Goal: Task Accomplishment & Management: Manage account settings

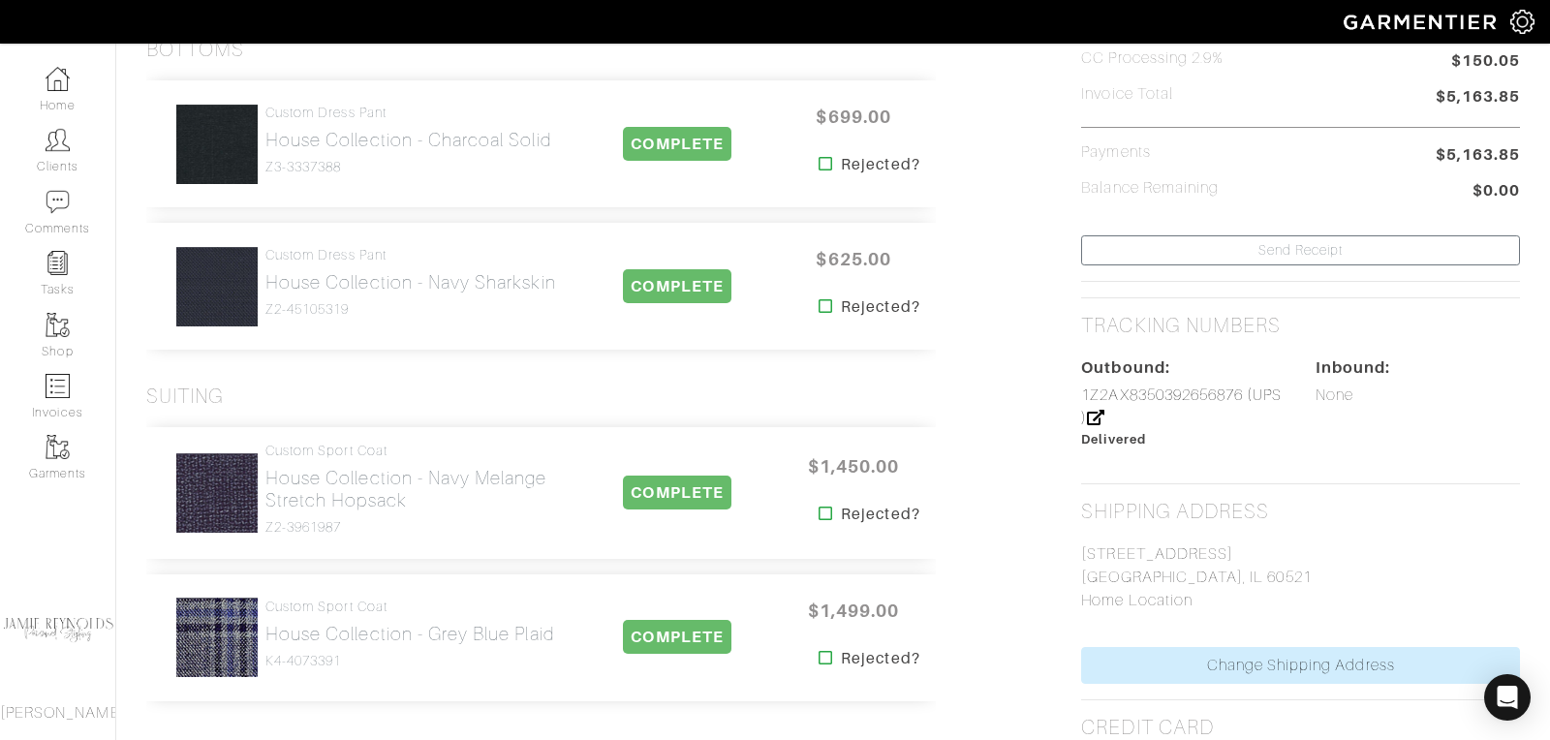
scroll to position [831, 0]
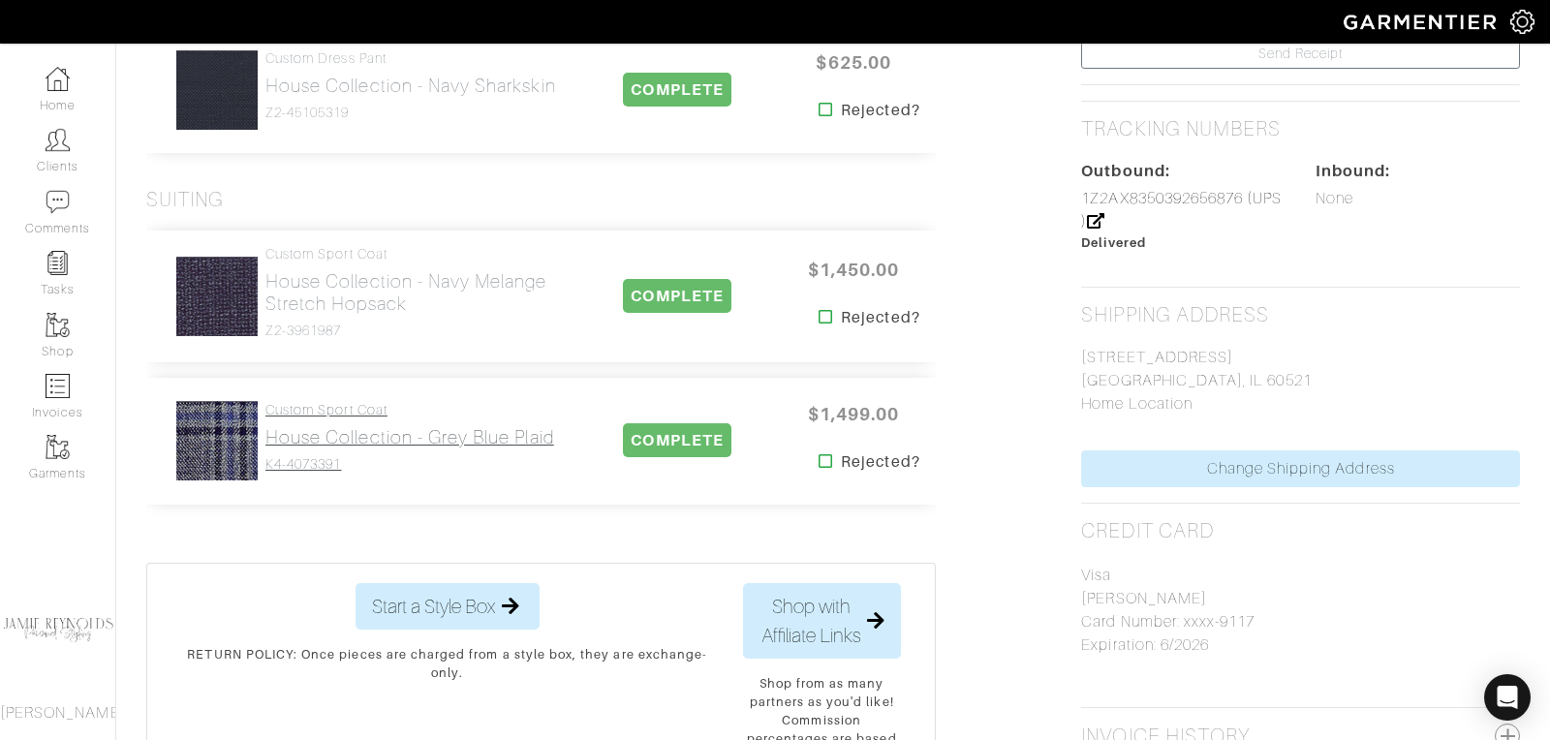
click at [367, 437] on h2 "House Collection - Grey Blue Plaid" at bounding box center [409, 437] width 289 height 22
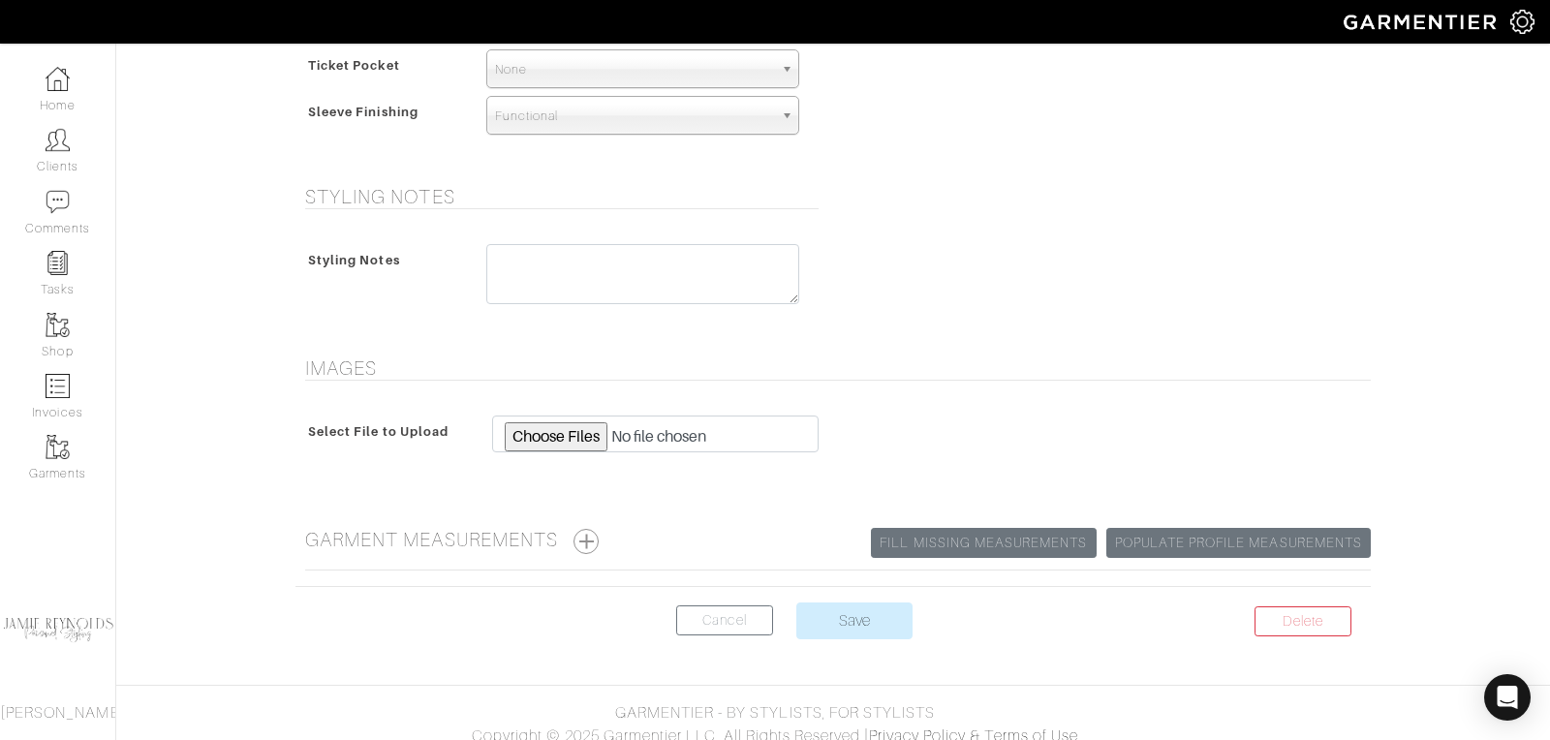
scroll to position [1409, 0]
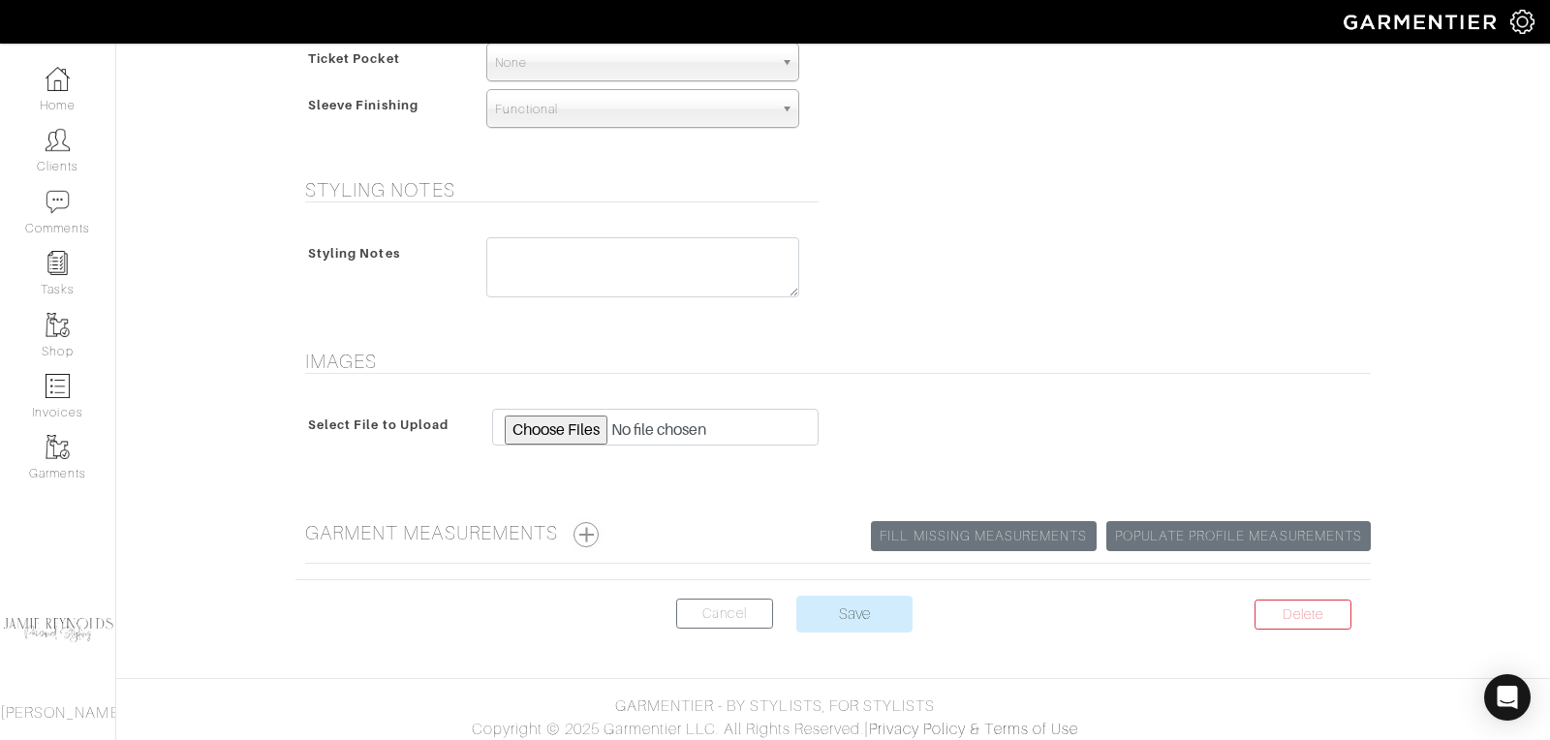
click at [591, 524] on button "button" at bounding box center [585, 534] width 25 height 25
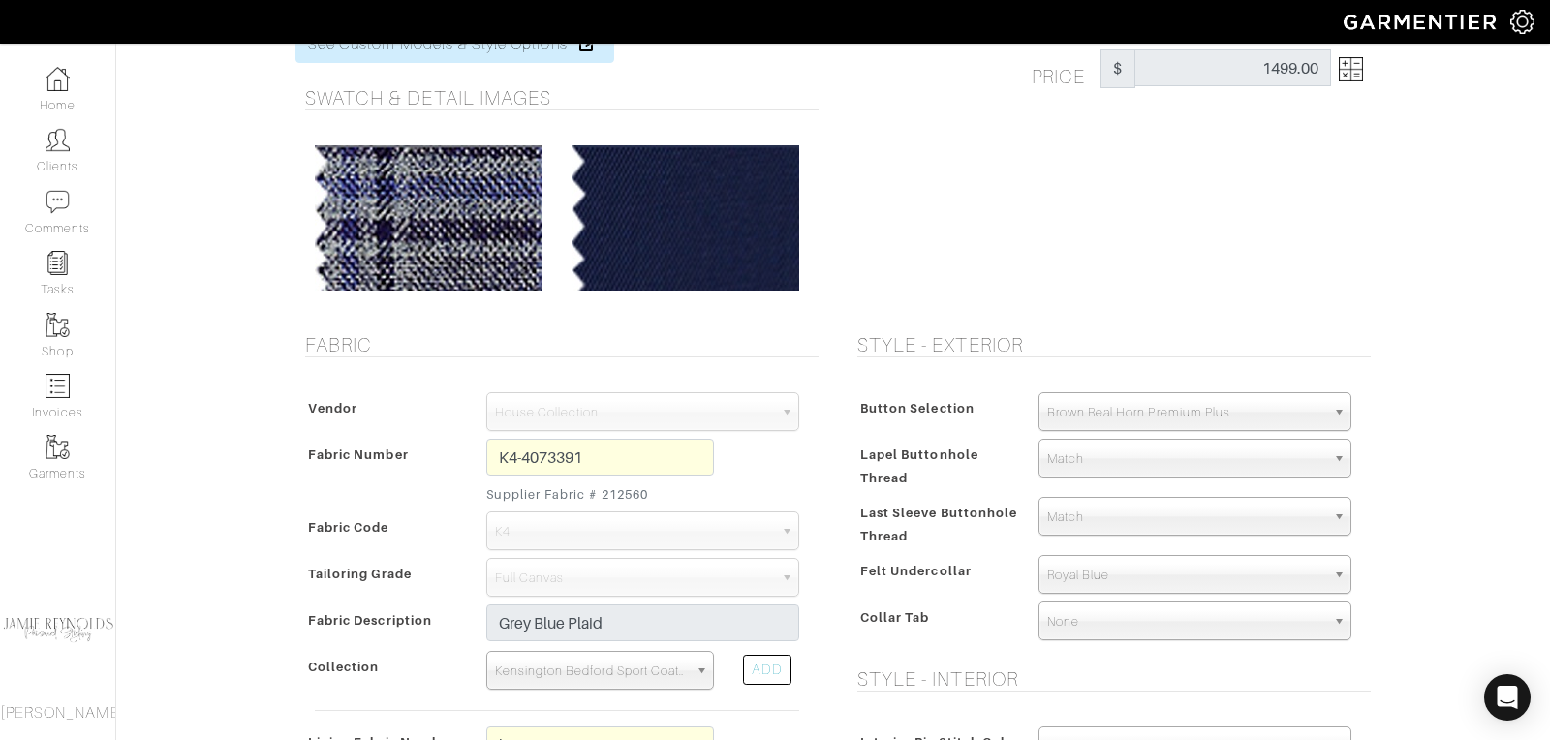
scroll to position [0, 0]
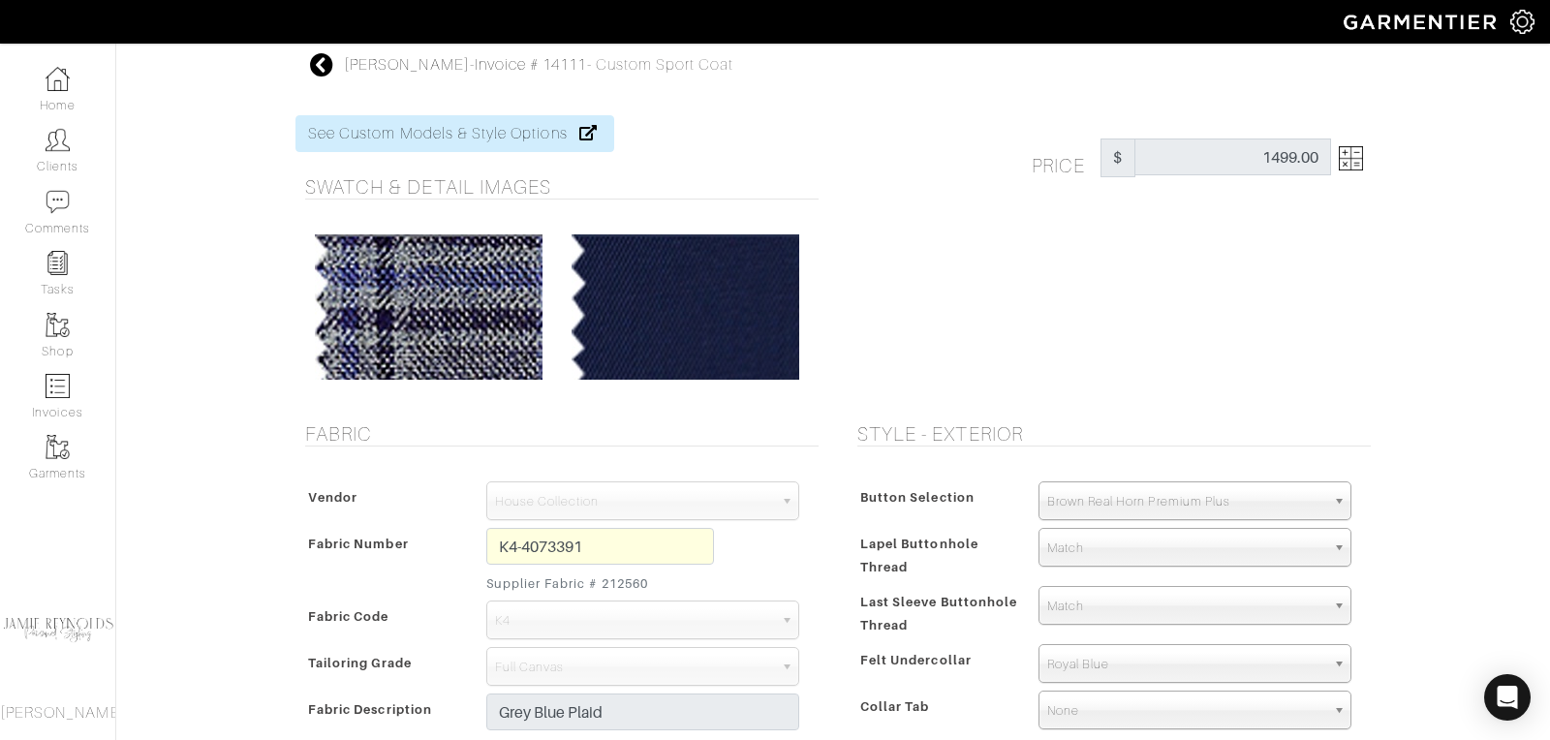
click at [326, 53] on icon at bounding box center [322, 64] width 24 height 23
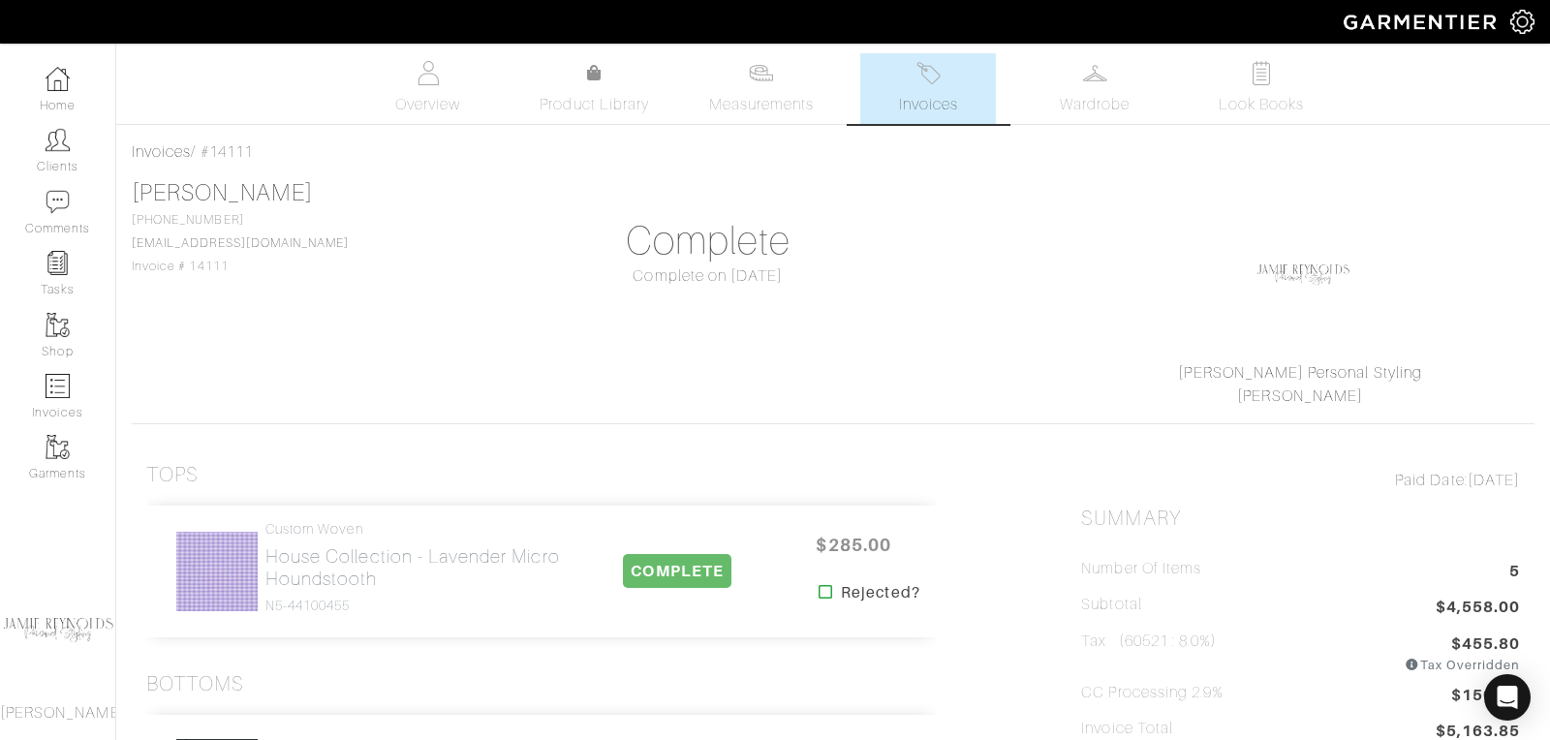
click at [906, 105] on span "Invoices" at bounding box center [928, 104] width 59 height 23
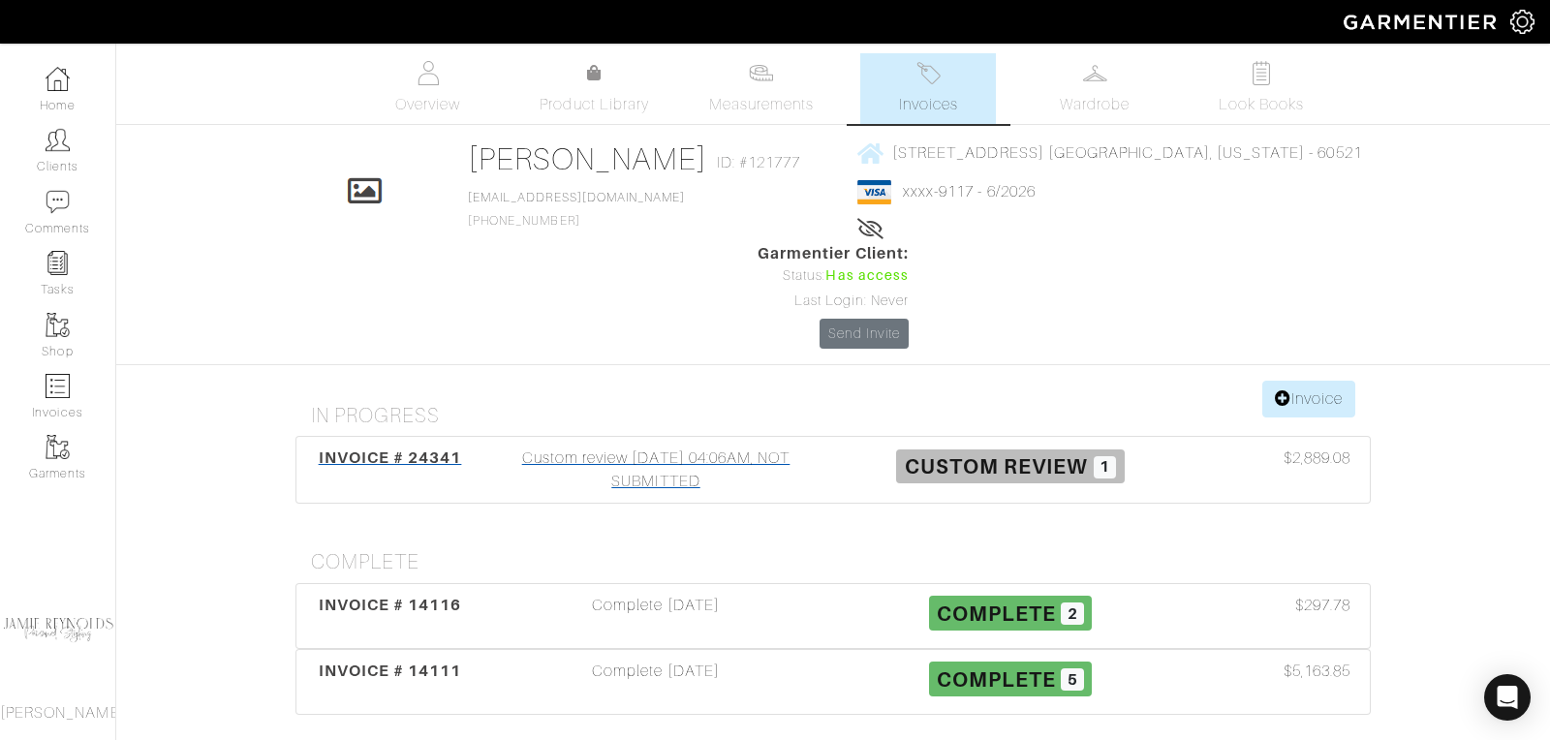
click at [405, 448] on span "INVOICE # 24341" at bounding box center [390, 457] width 143 height 18
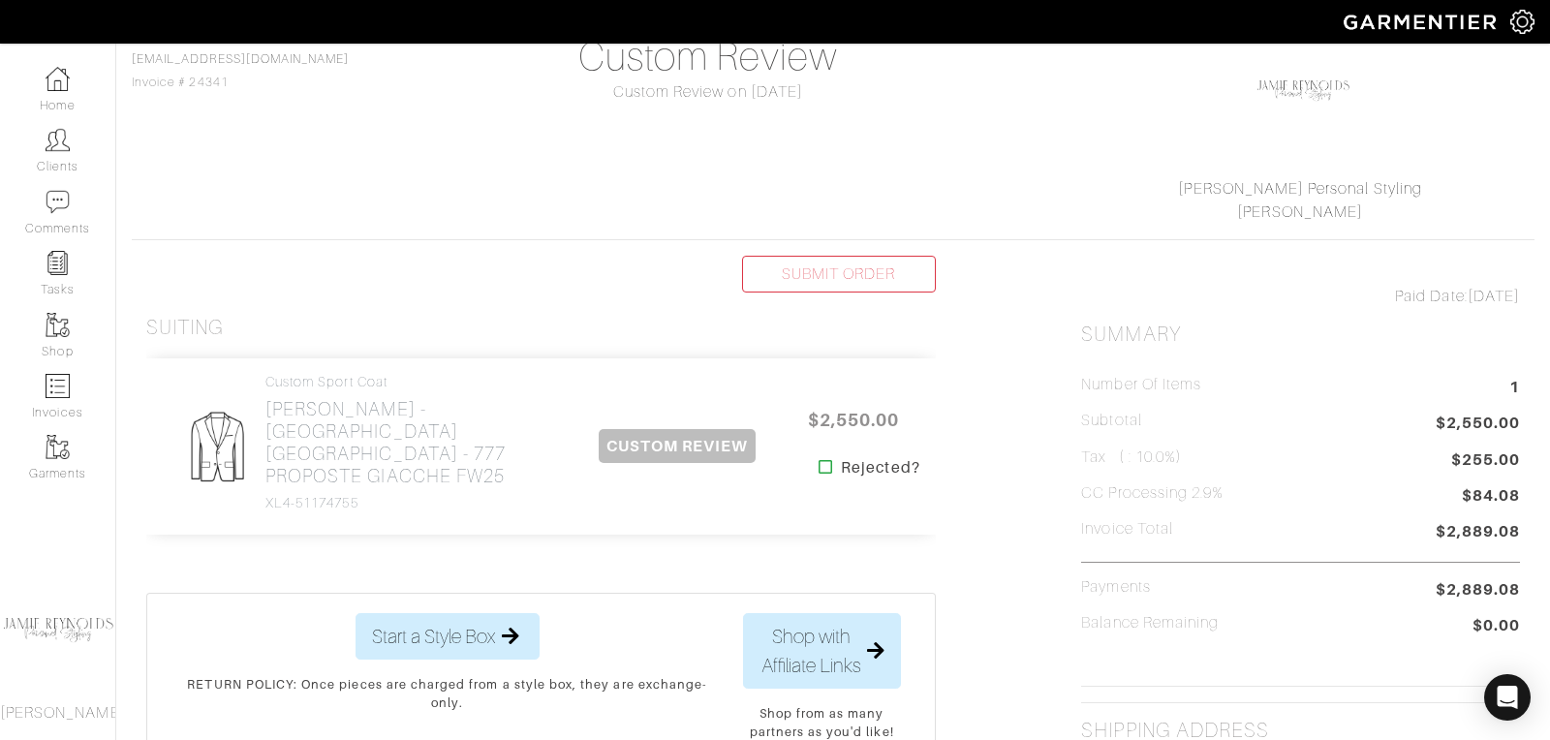
scroll to position [234, 0]
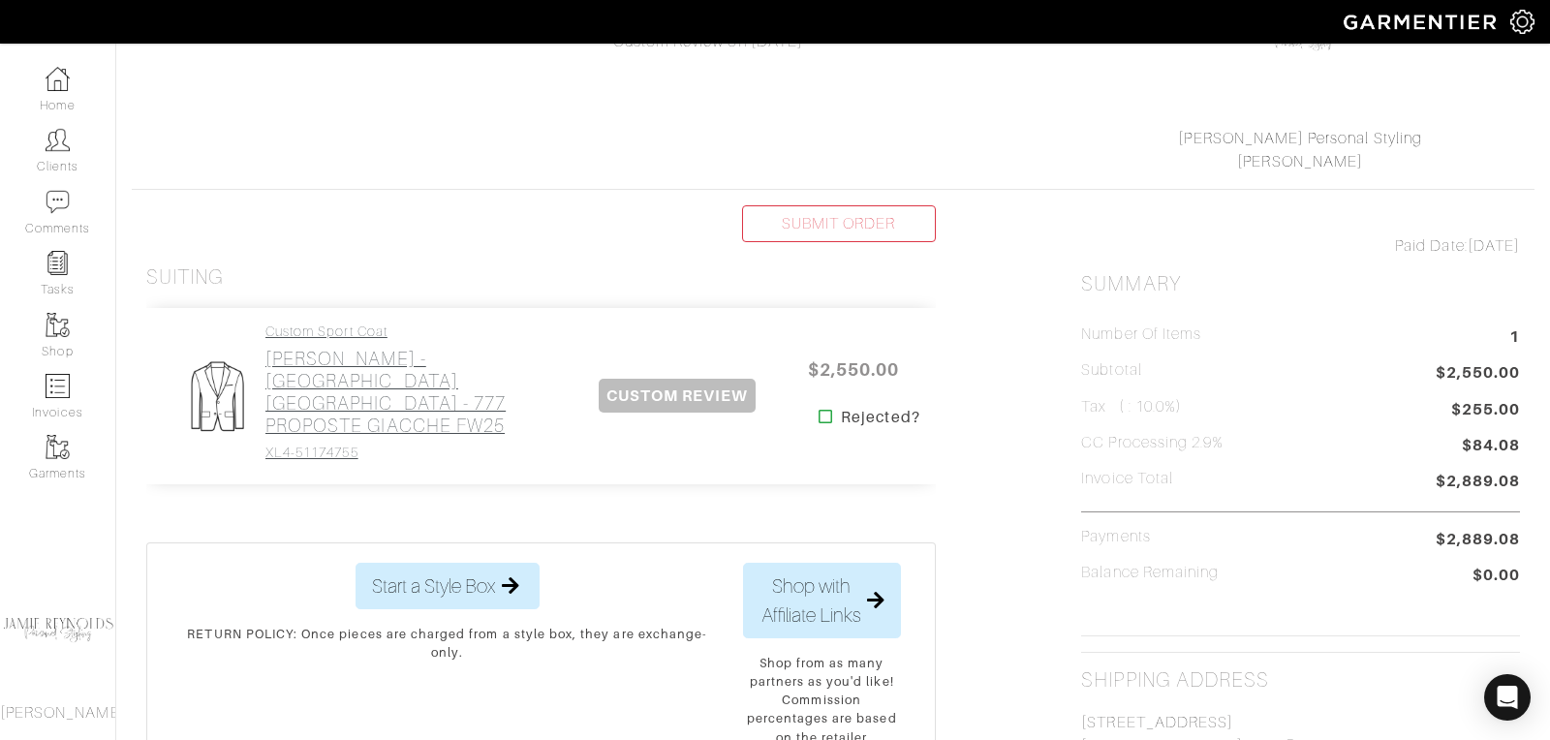
click at [461, 384] on h2 "[PERSON_NAME] - [GEOGRAPHIC_DATA] [GEOGRAPHIC_DATA] - 777 PROPOSTE GIACCHE FW25" at bounding box center [416, 392] width 302 height 89
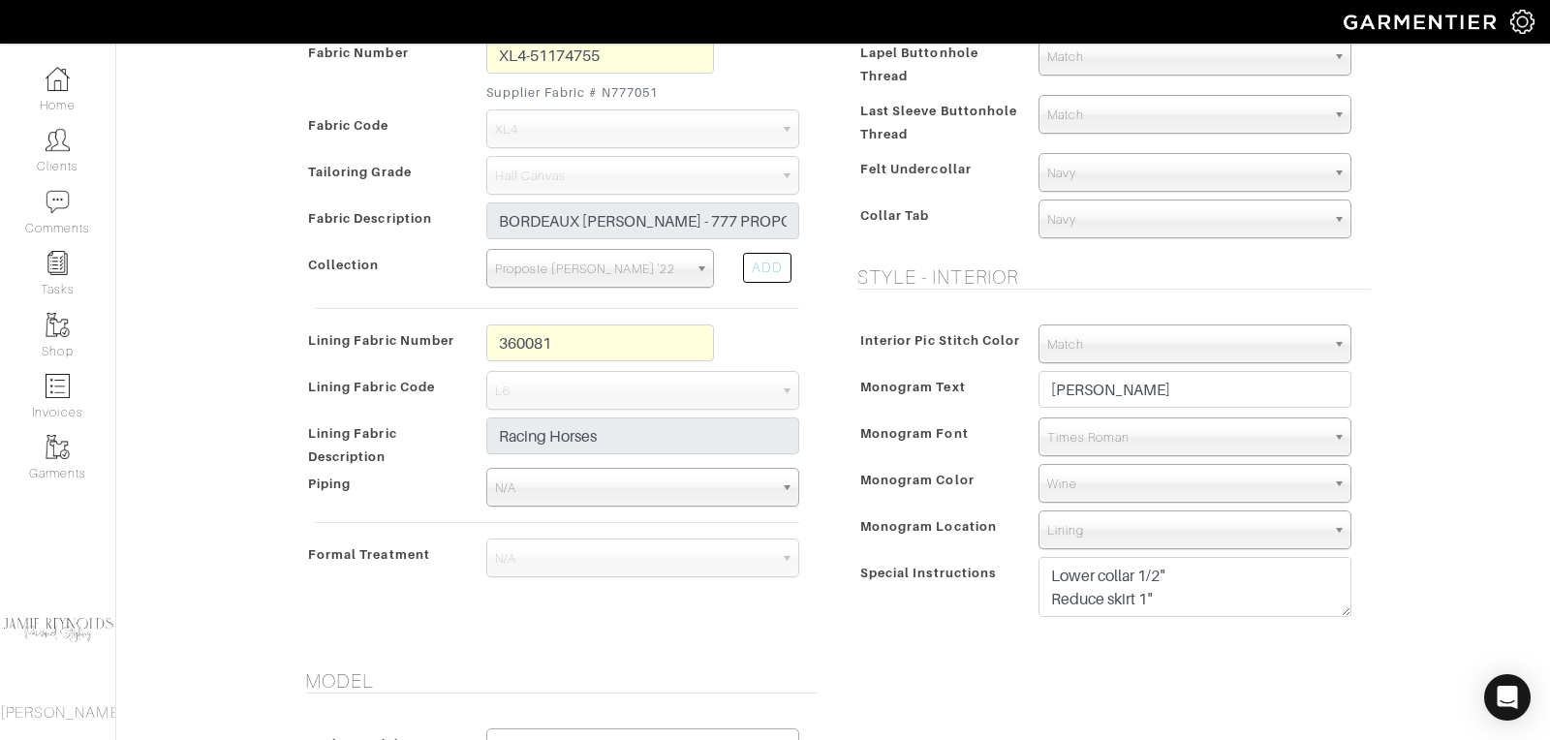
scroll to position [35, 0]
click at [1162, 581] on textarea "AMH monogram undercollar in wine 1/4 lined Lower collar 1/2" Reduce skirt 1"" at bounding box center [1194, 587] width 313 height 60
click at [1170, 595] on textarea "AMH monogram undercollar in wine 1/4 lined Lower collar 1/2" Reduce skirt 1"" at bounding box center [1194, 587] width 313 height 60
paste textarea "Reduce/Clean Chest 1/4", Reduce Coat Skirt 1.5""
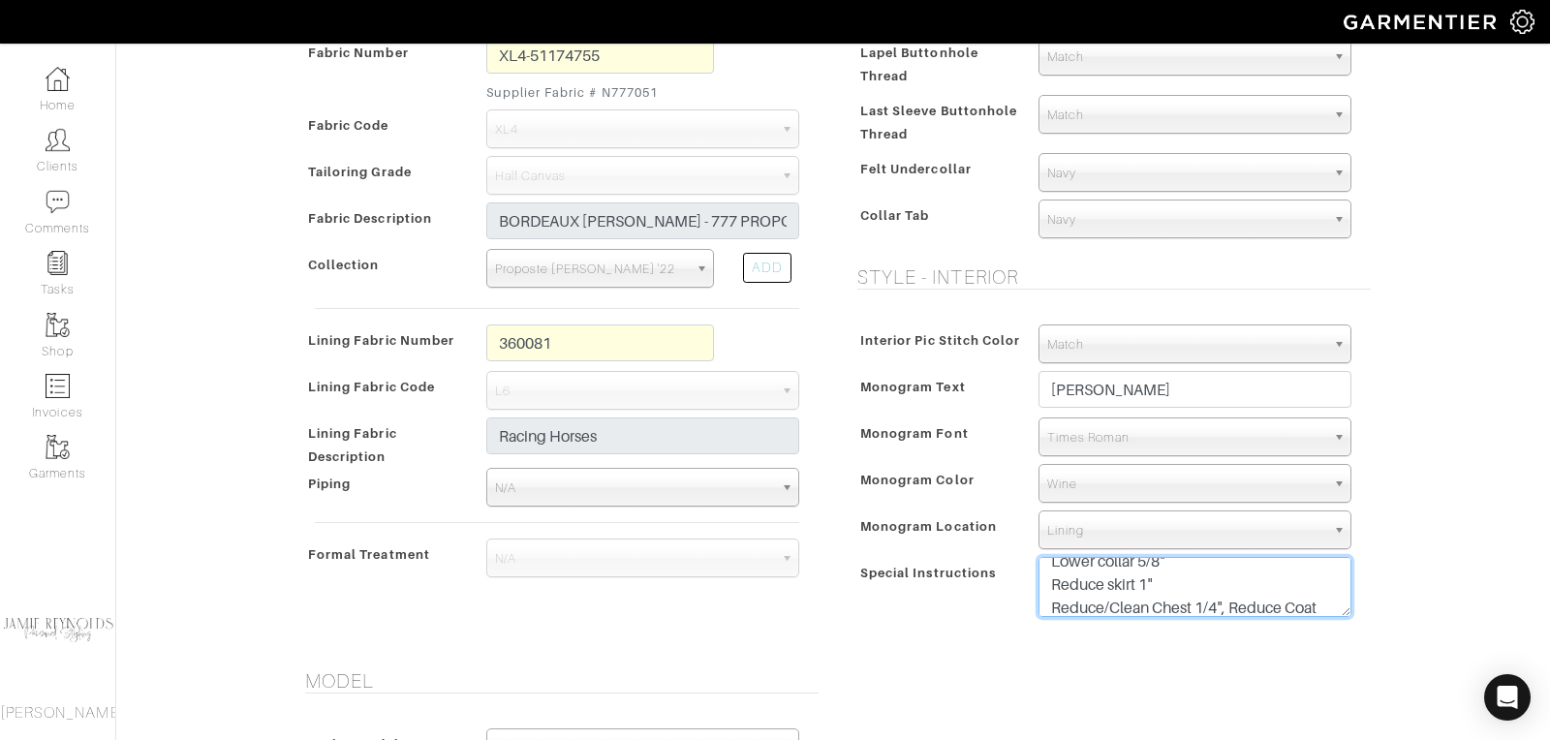
scroll to position [84, 0]
drag, startPoint x: 1230, startPoint y: 579, endPoint x: 1231, endPoint y: 596, distance: 16.5
click at [1231, 596] on textarea "AMH monogram undercollar in wine 1/4 lined Lower collar 1/2" Reduce skirt 1"" at bounding box center [1194, 587] width 313 height 60
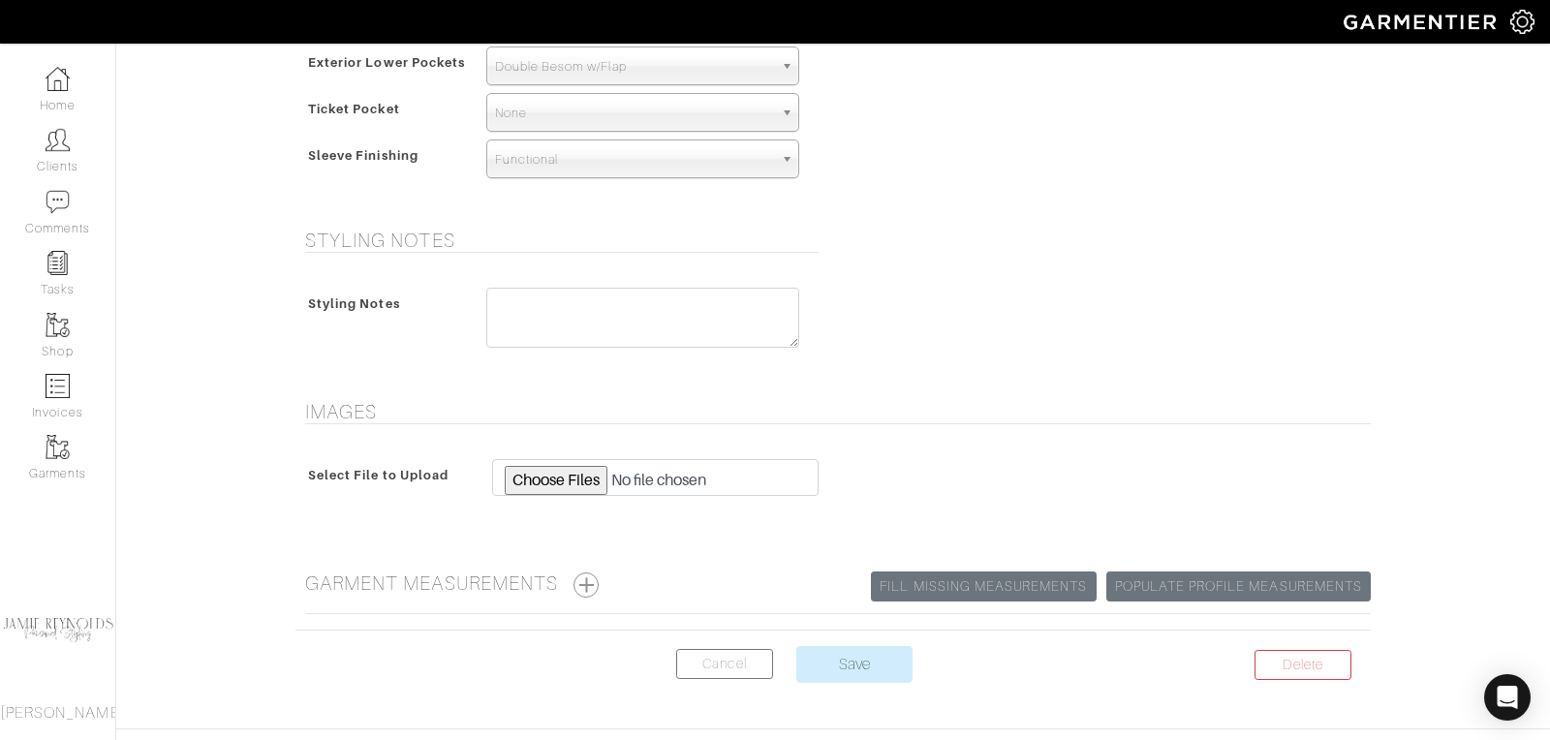
scroll to position [1447, 0]
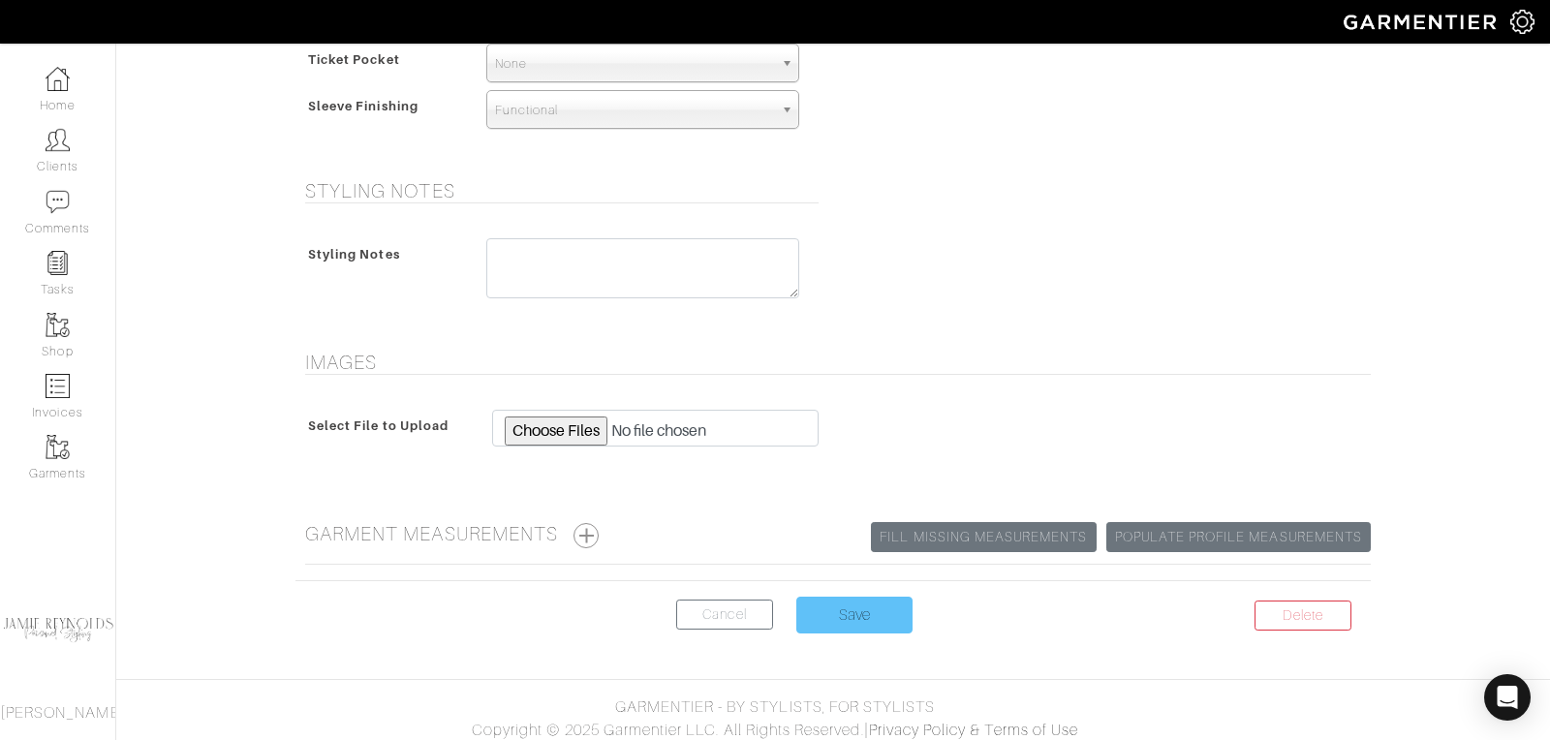
type textarea "AMH monogram undercollar in wine 1/4 lined Lower collar 5/8" Reduce skirt 1" Re…"
click at [808, 601] on input "Save" at bounding box center [854, 615] width 116 height 37
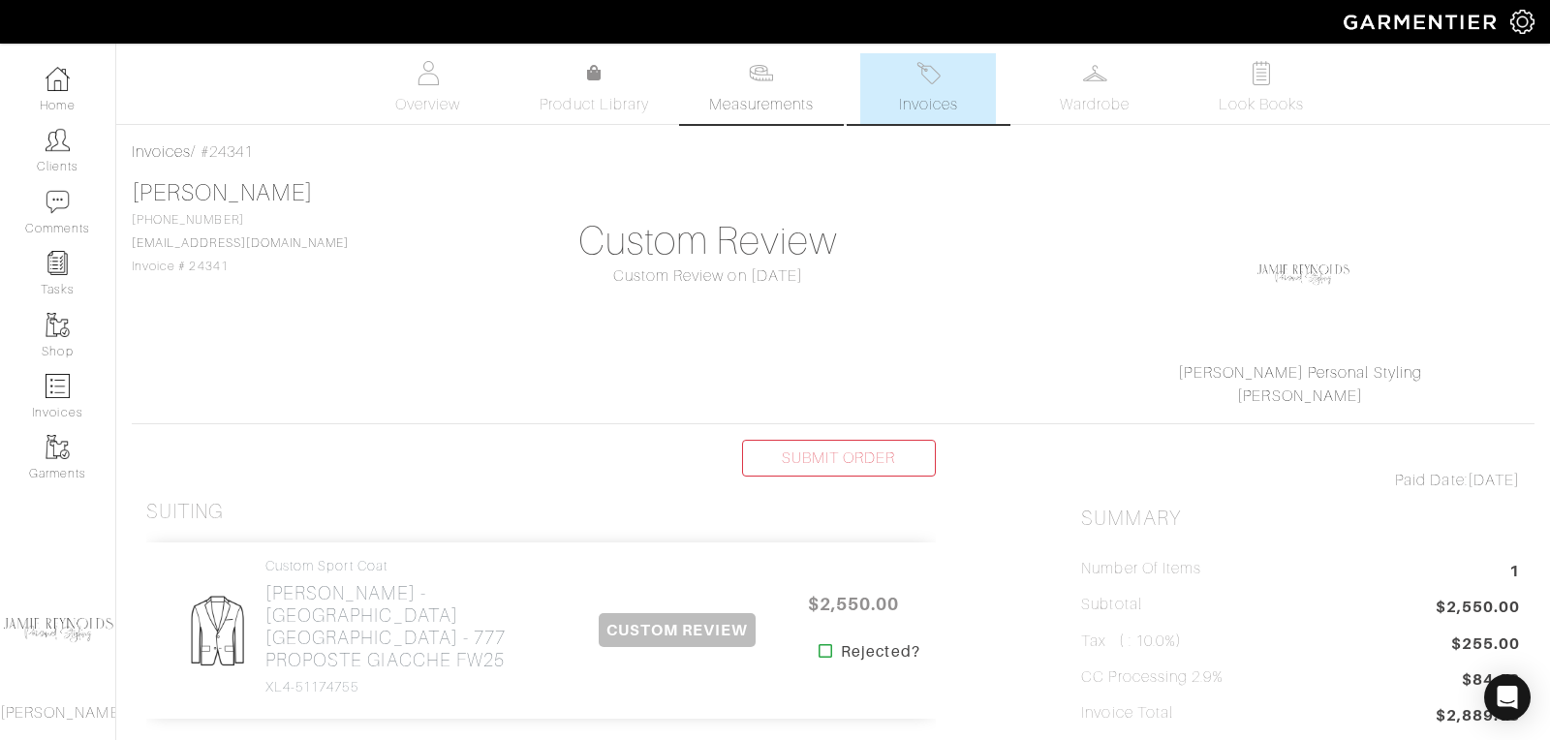
click at [760, 82] on img at bounding box center [761, 73] width 24 height 24
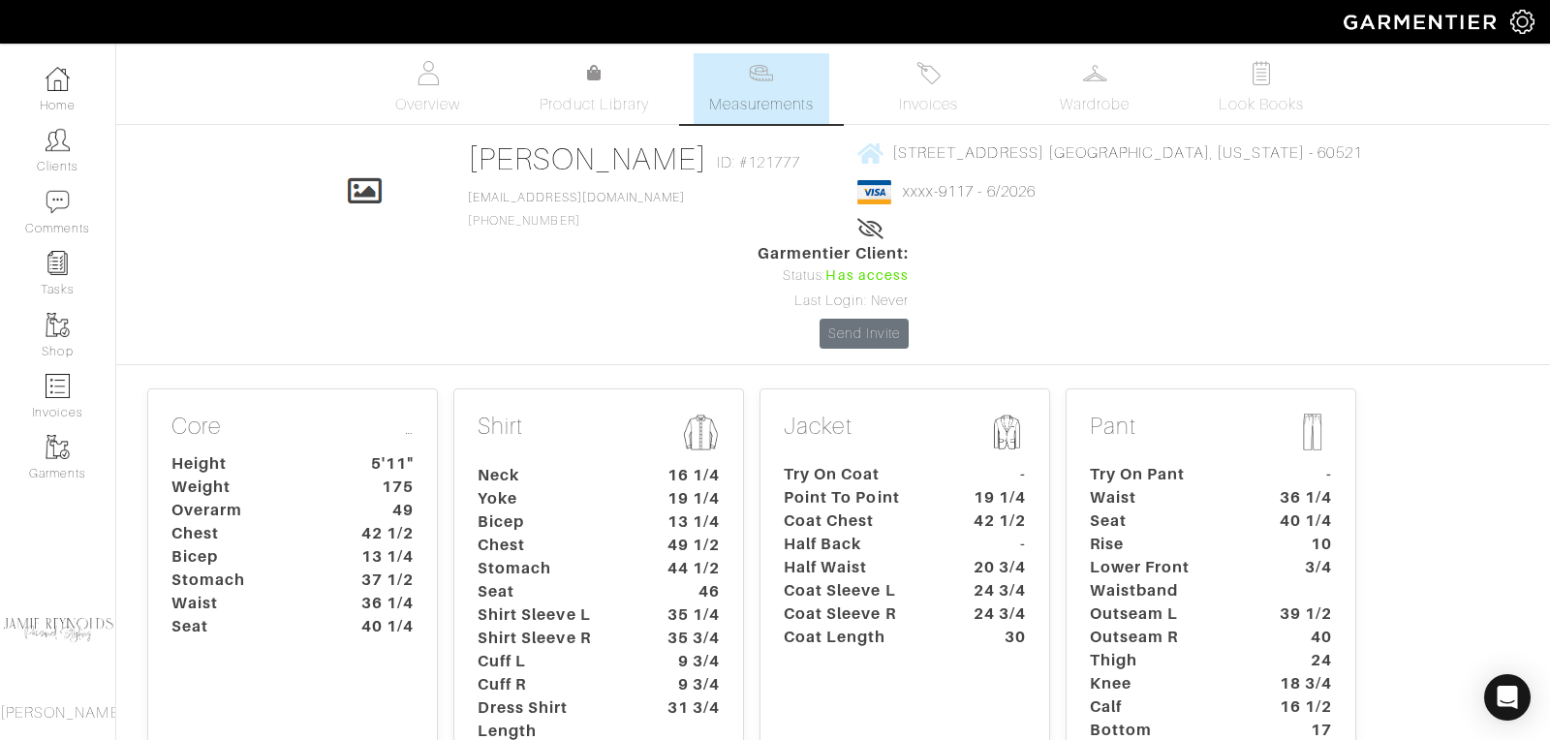
click at [910, 509] on dt "Coat Chest" at bounding box center [859, 520] width 181 height 23
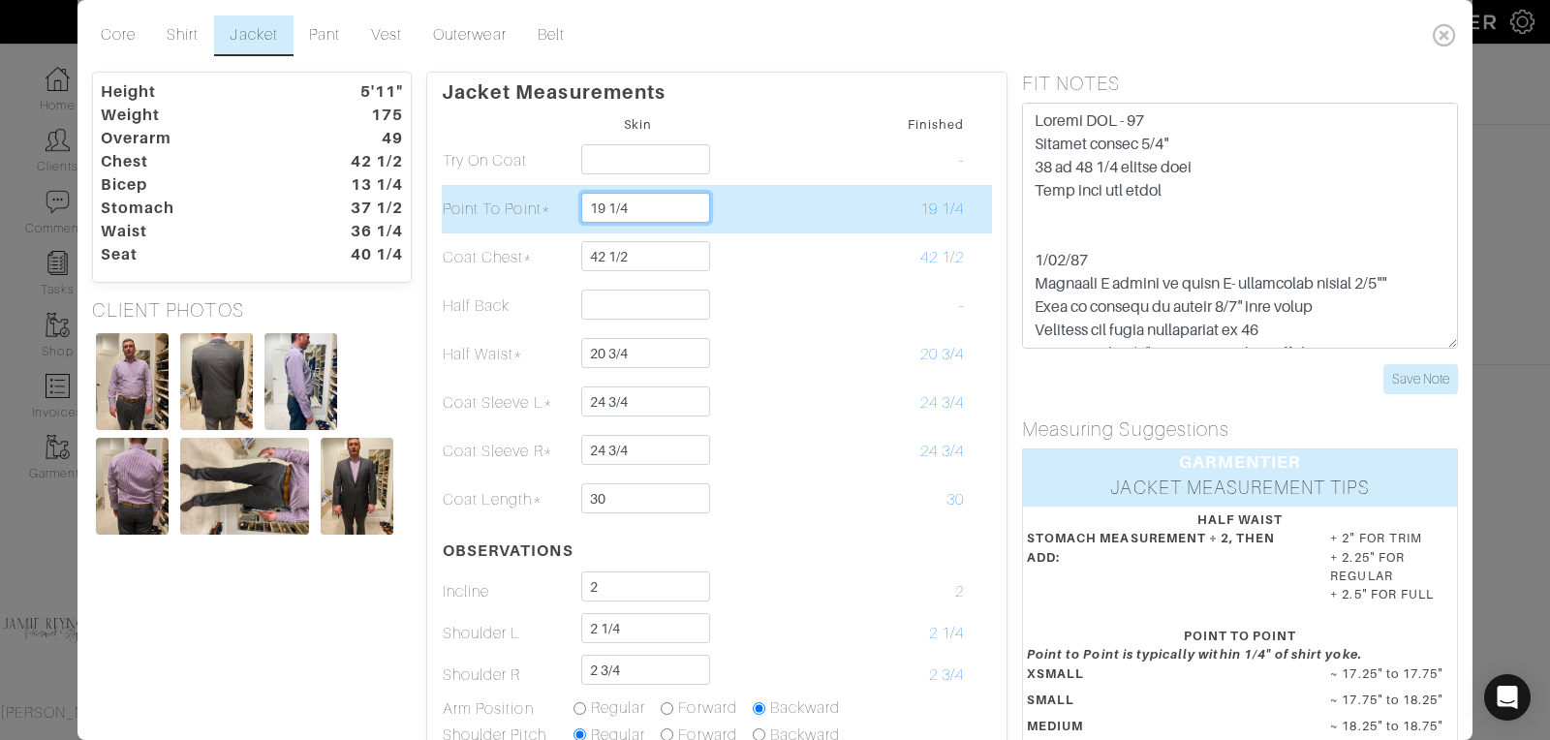
click at [632, 207] on input "19 1/4" at bounding box center [645, 208] width 129 height 30
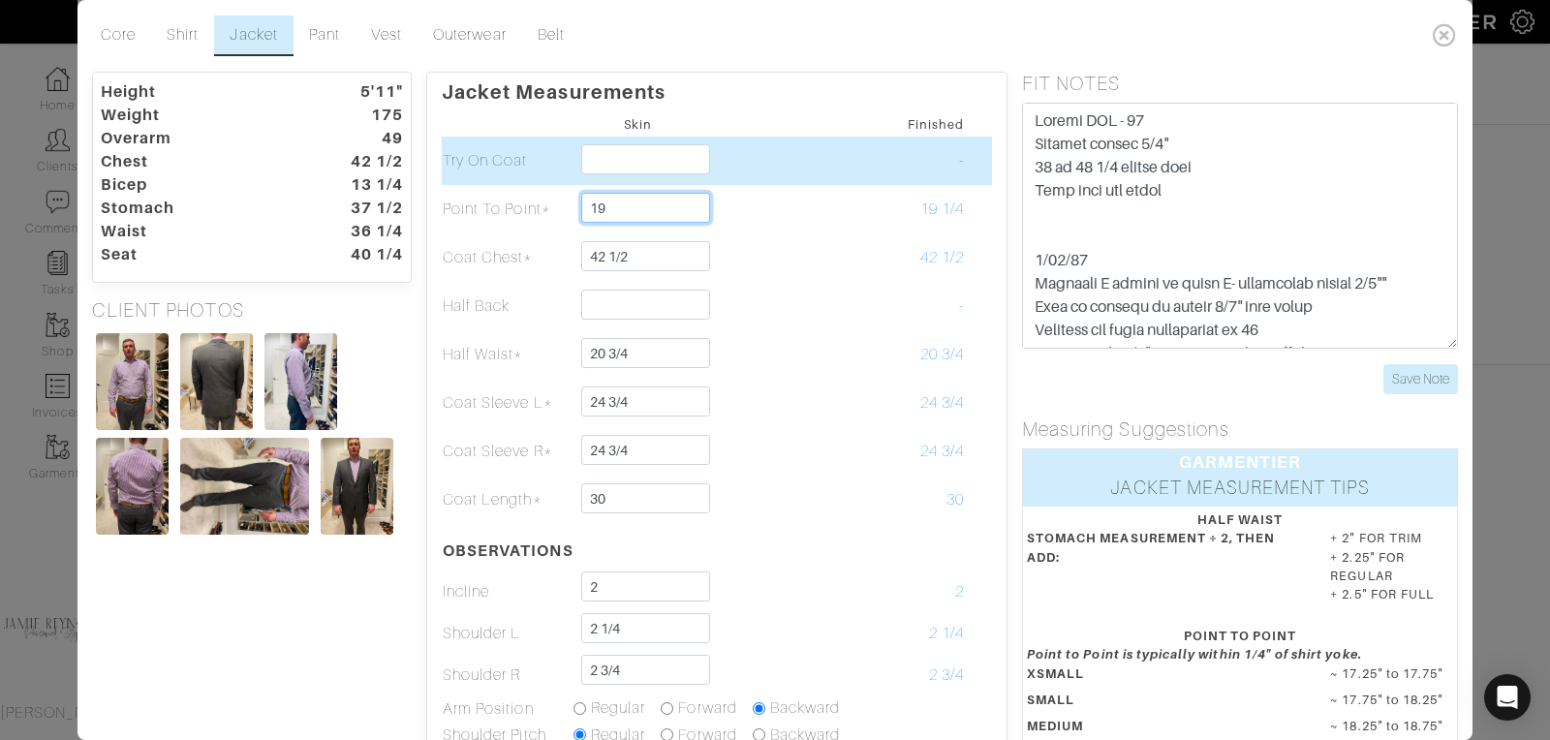
type input "19"
click at [764, 171] on td at bounding box center [768, 161] width 131 height 48
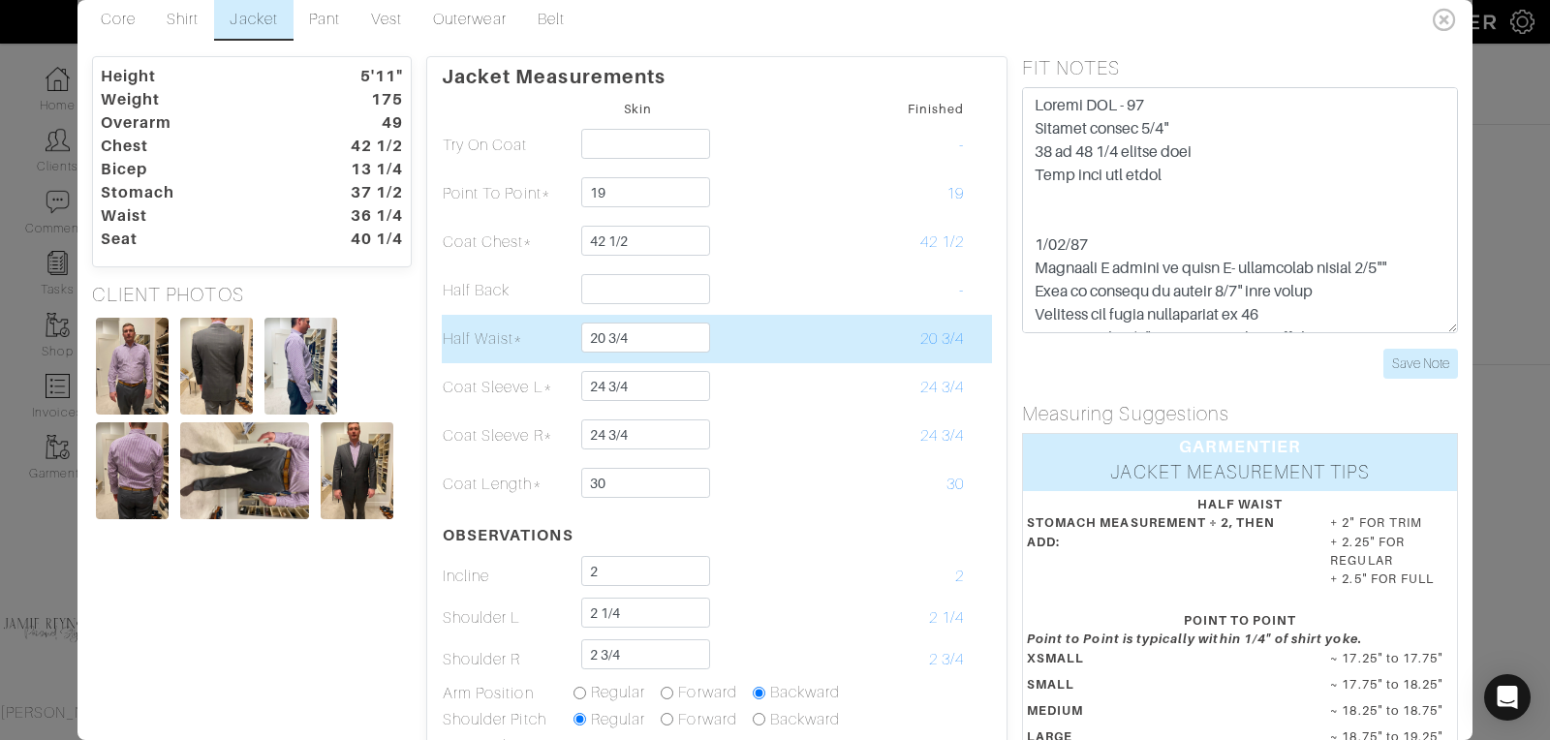
scroll to position [22, 0]
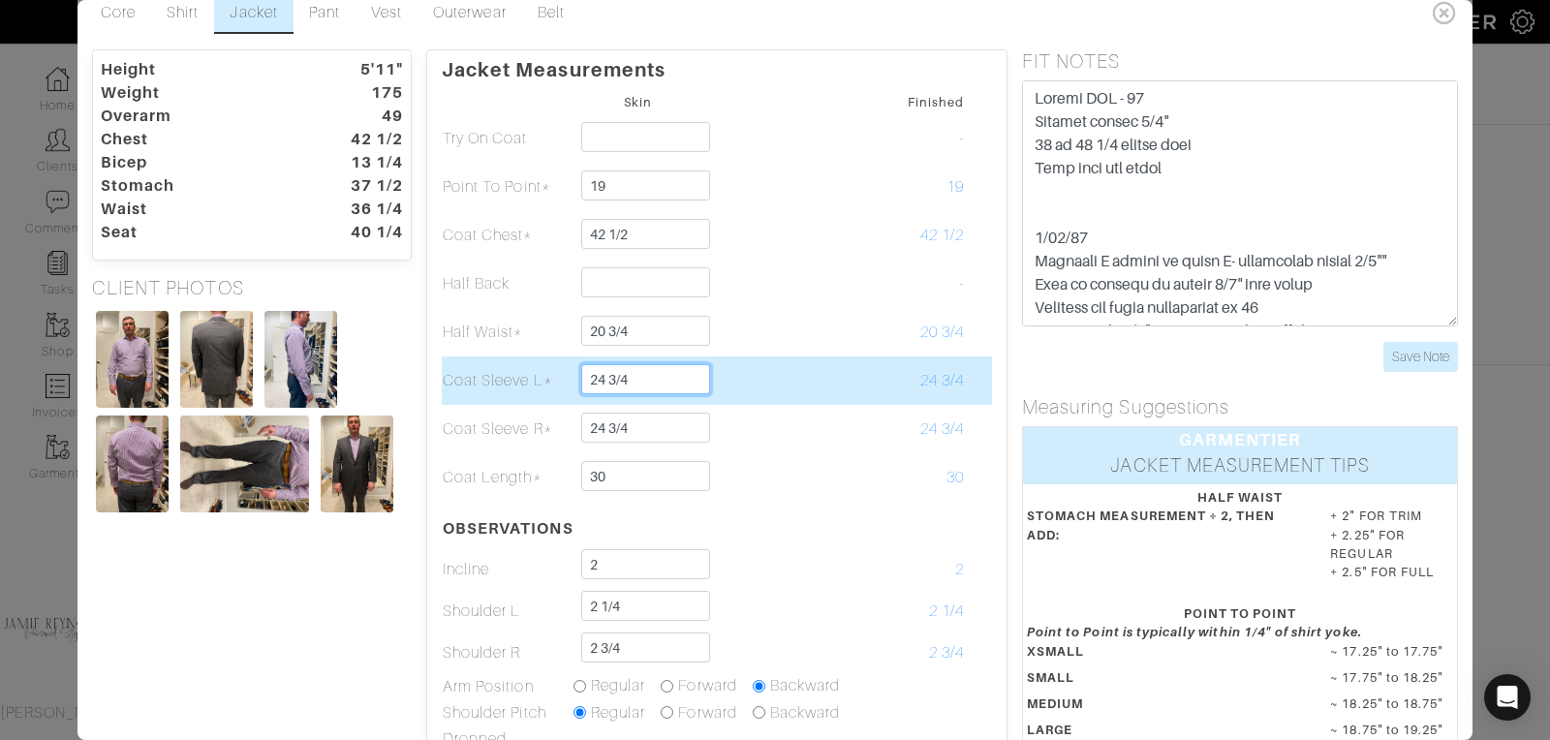
click at [654, 375] on input "24 3/4" at bounding box center [645, 379] width 129 height 30
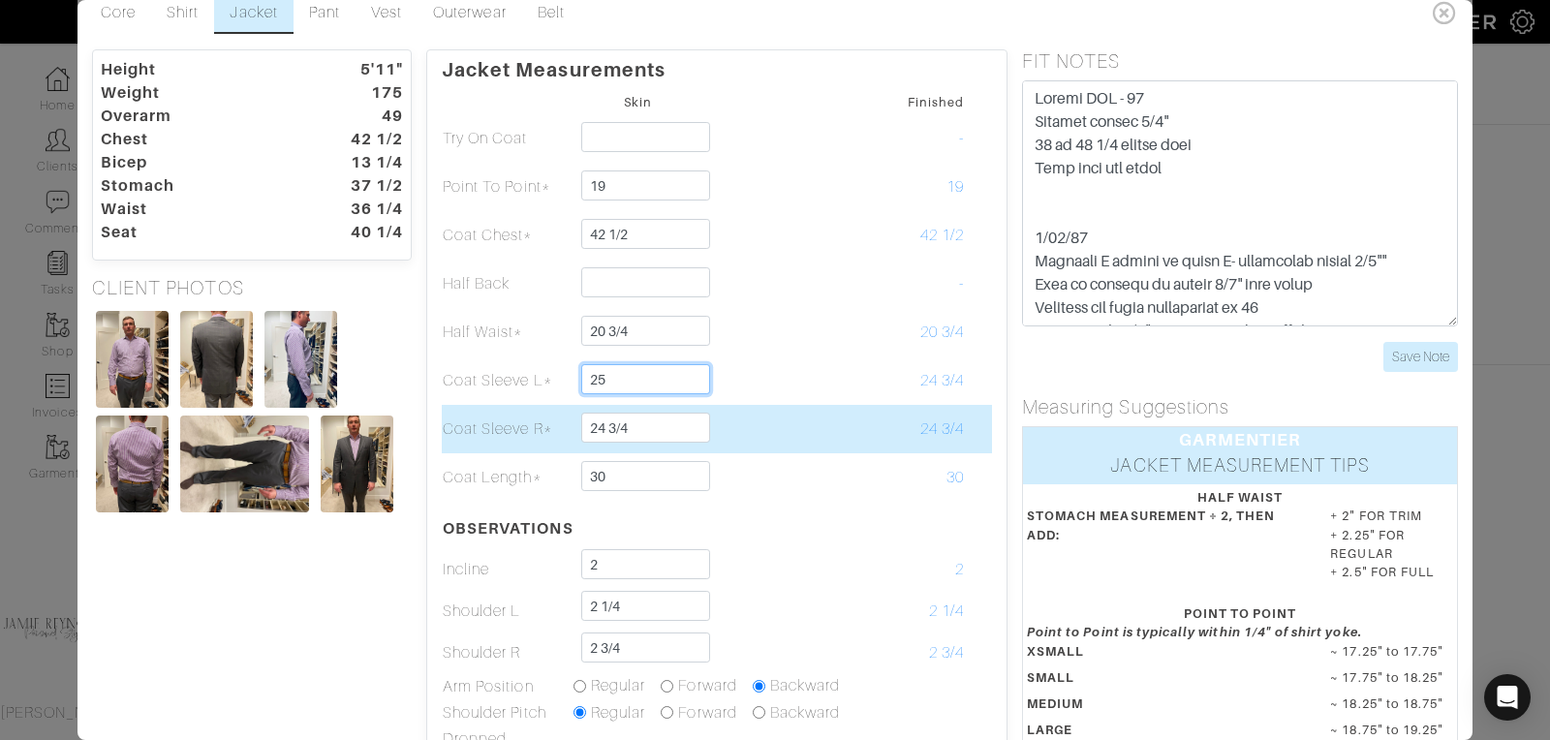
type input "25"
click at [607, 426] on input "24 3/4" at bounding box center [645, 428] width 129 height 30
type input "25 3/8"
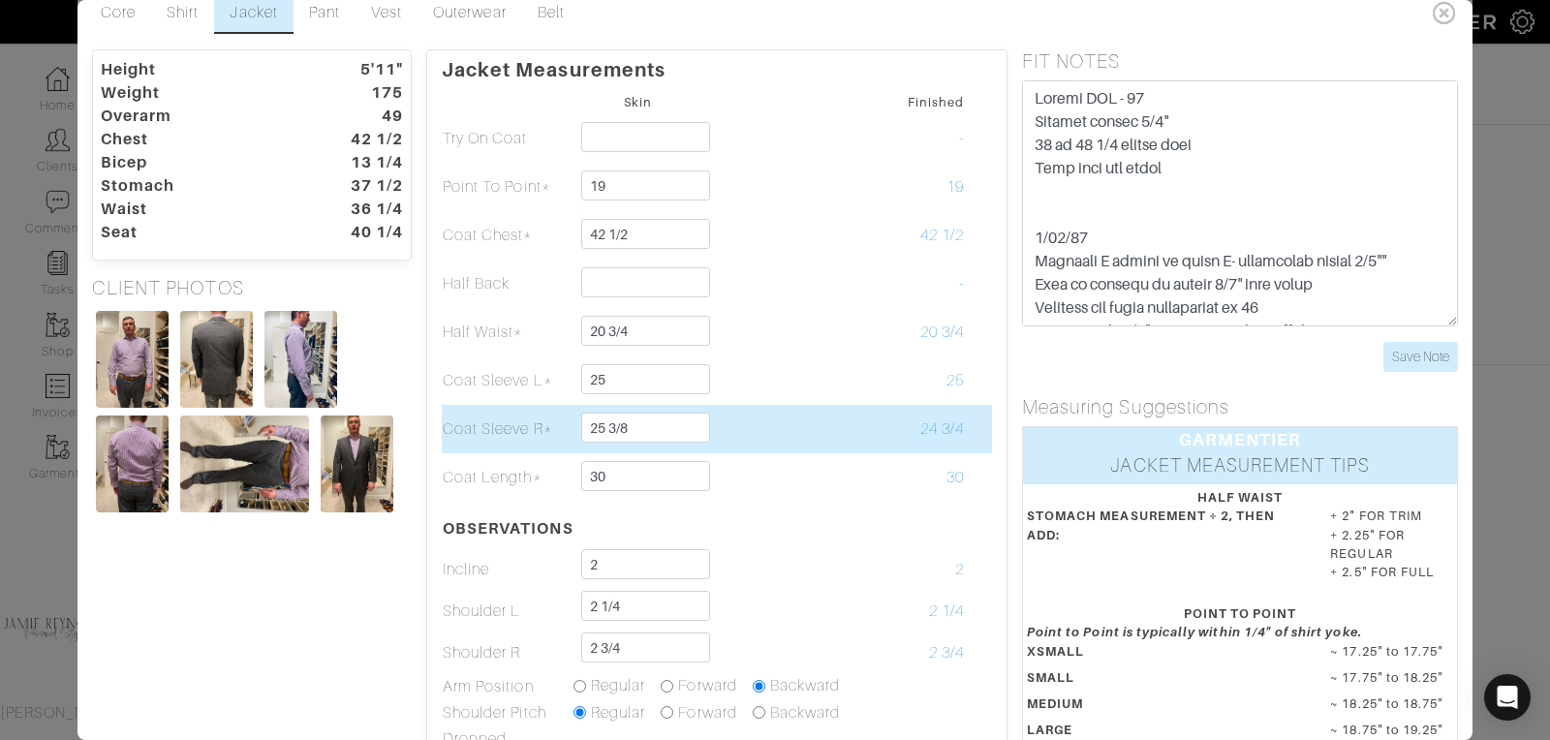
click at [810, 427] on td at bounding box center [768, 429] width 131 height 48
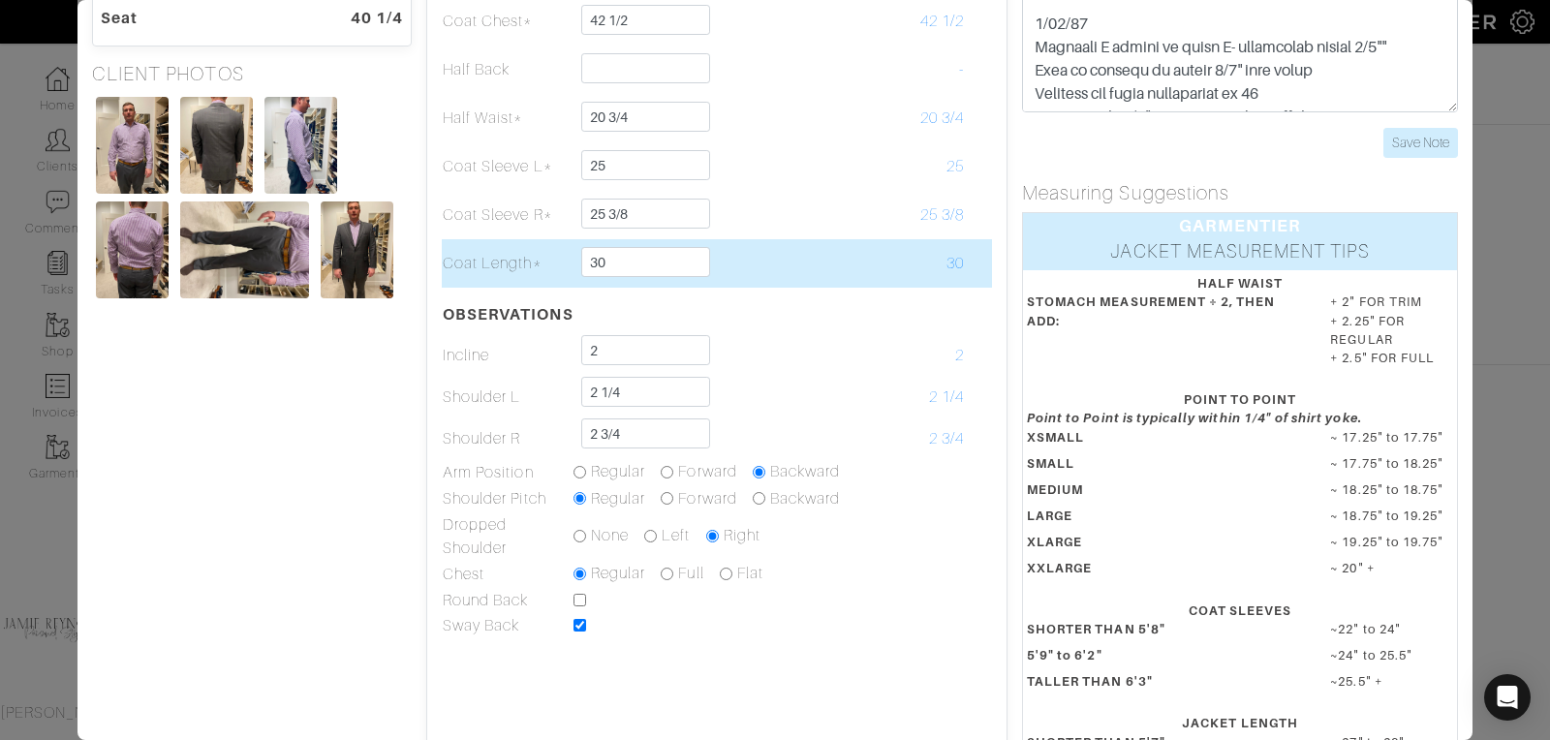
scroll to position [239, 0]
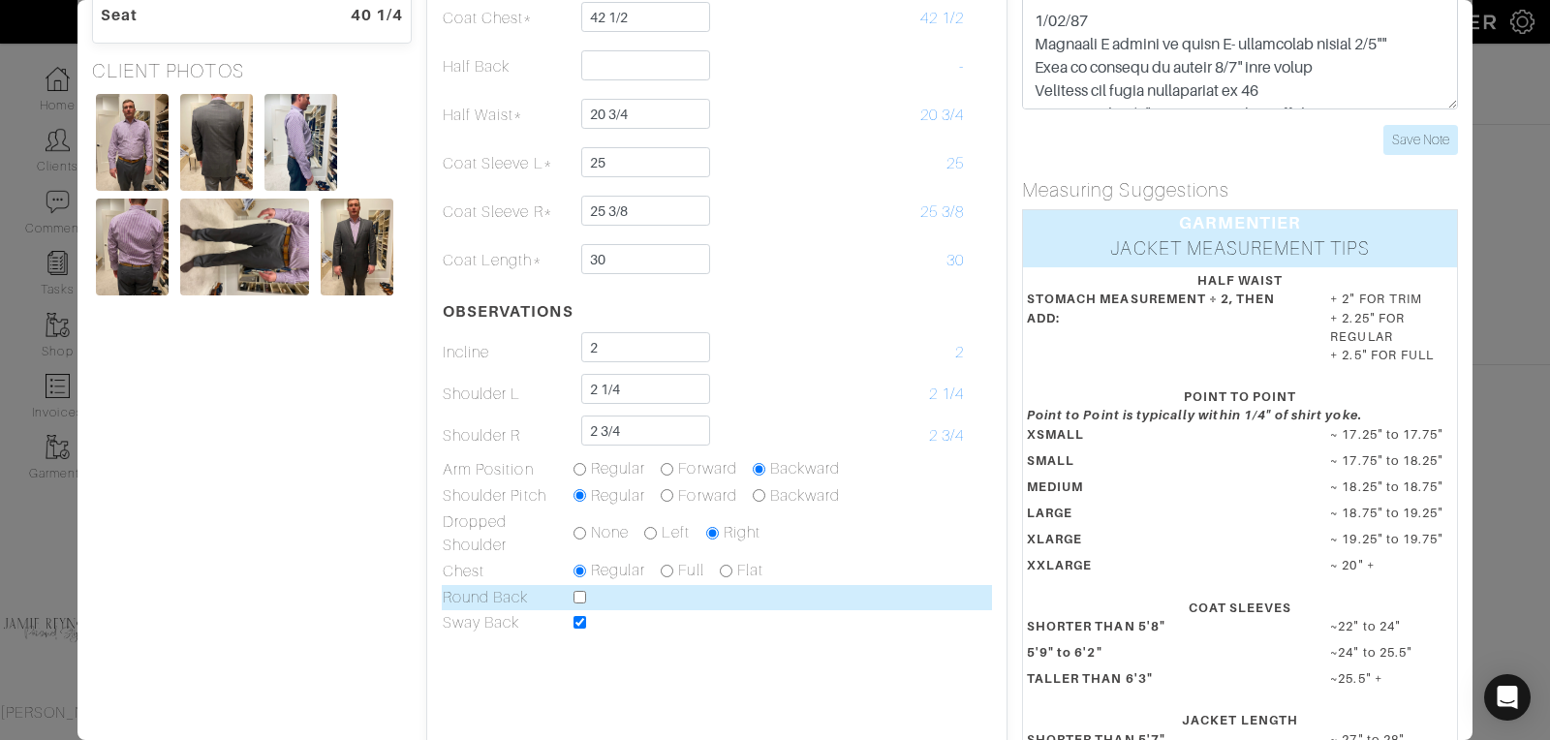
click at [581, 587] on td at bounding box center [768, 597] width 392 height 25
click at [578, 592] on input "checkbox" at bounding box center [579, 597] width 13 height 13
checkbox input "true"
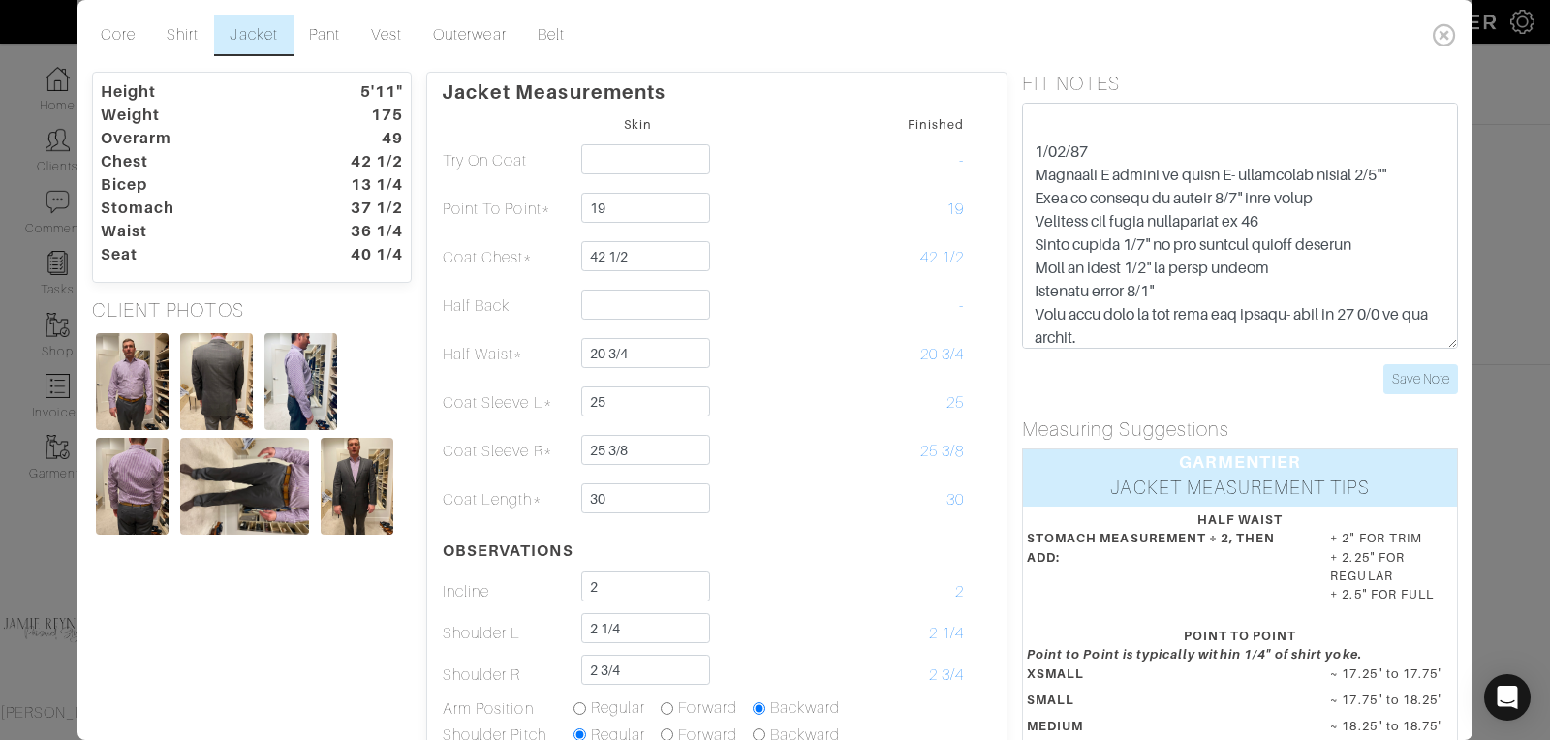
scroll to position [109, 0]
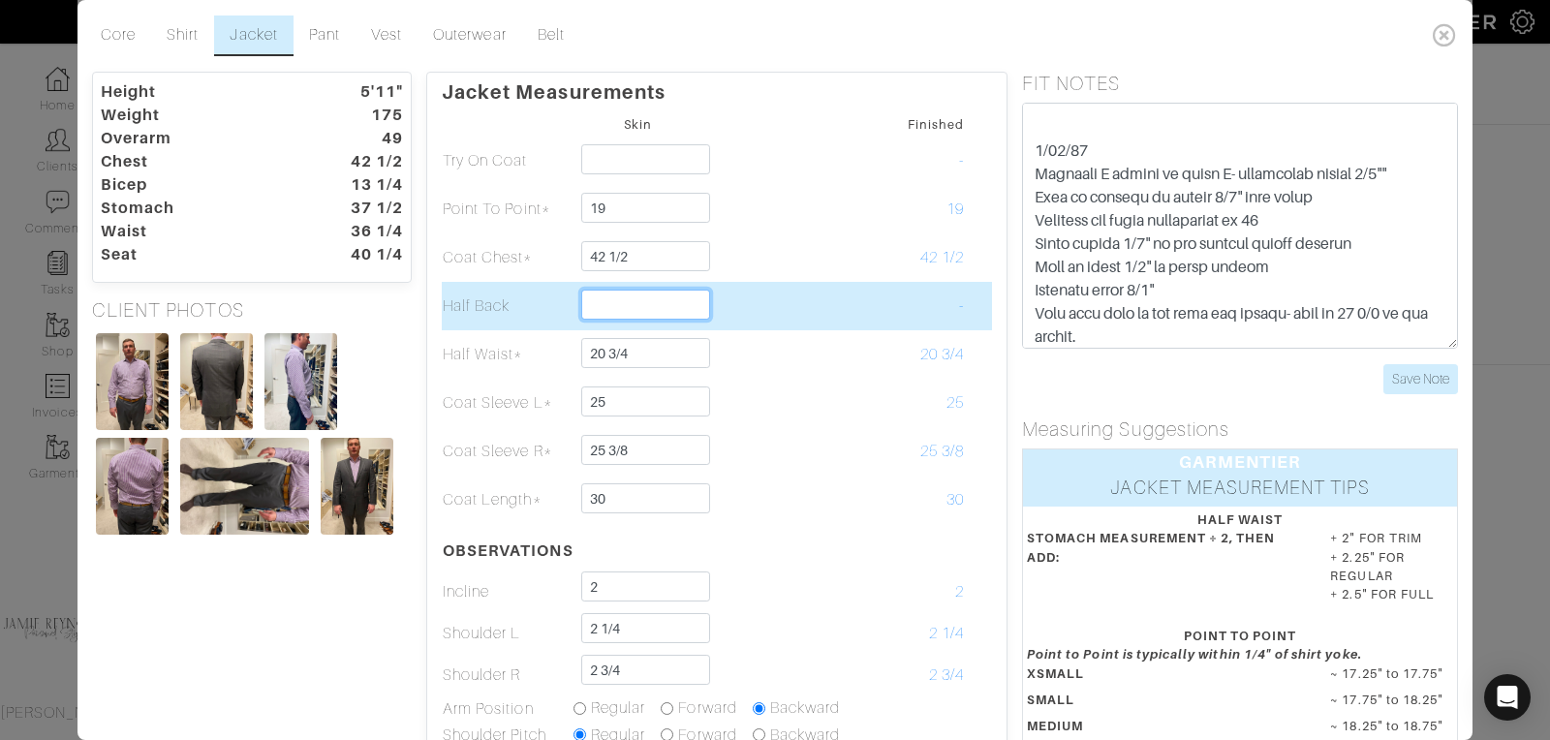
click at [633, 306] on input "text" at bounding box center [645, 305] width 129 height 30
type input "9 1/2"
click at [762, 292] on td at bounding box center [768, 306] width 131 height 48
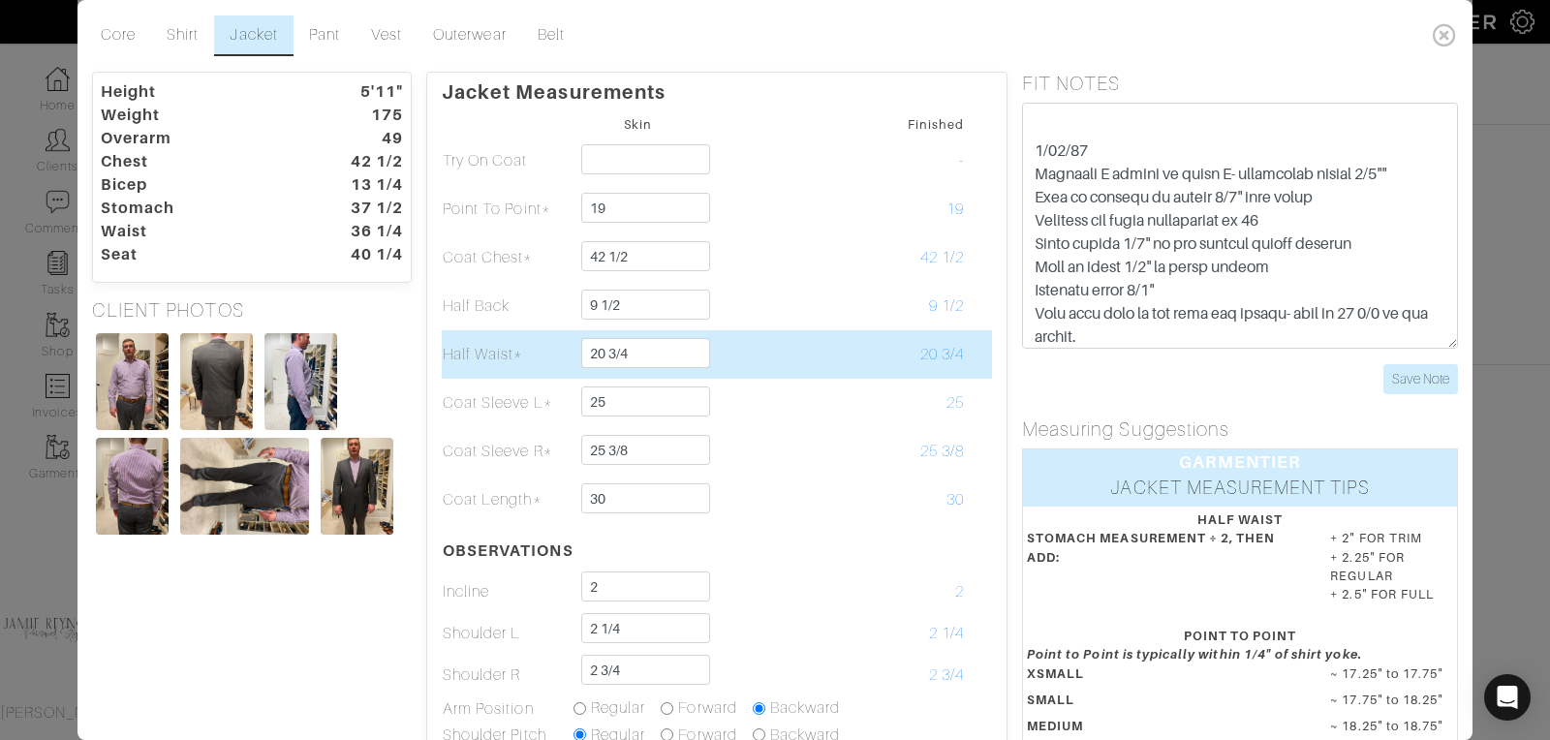
click at [755, 331] on td at bounding box center [768, 354] width 131 height 48
click at [640, 354] on input "20 3/4" at bounding box center [645, 353] width 129 height 30
click at [640, 355] on input "20 3/4" at bounding box center [645, 353] width 129 height 30
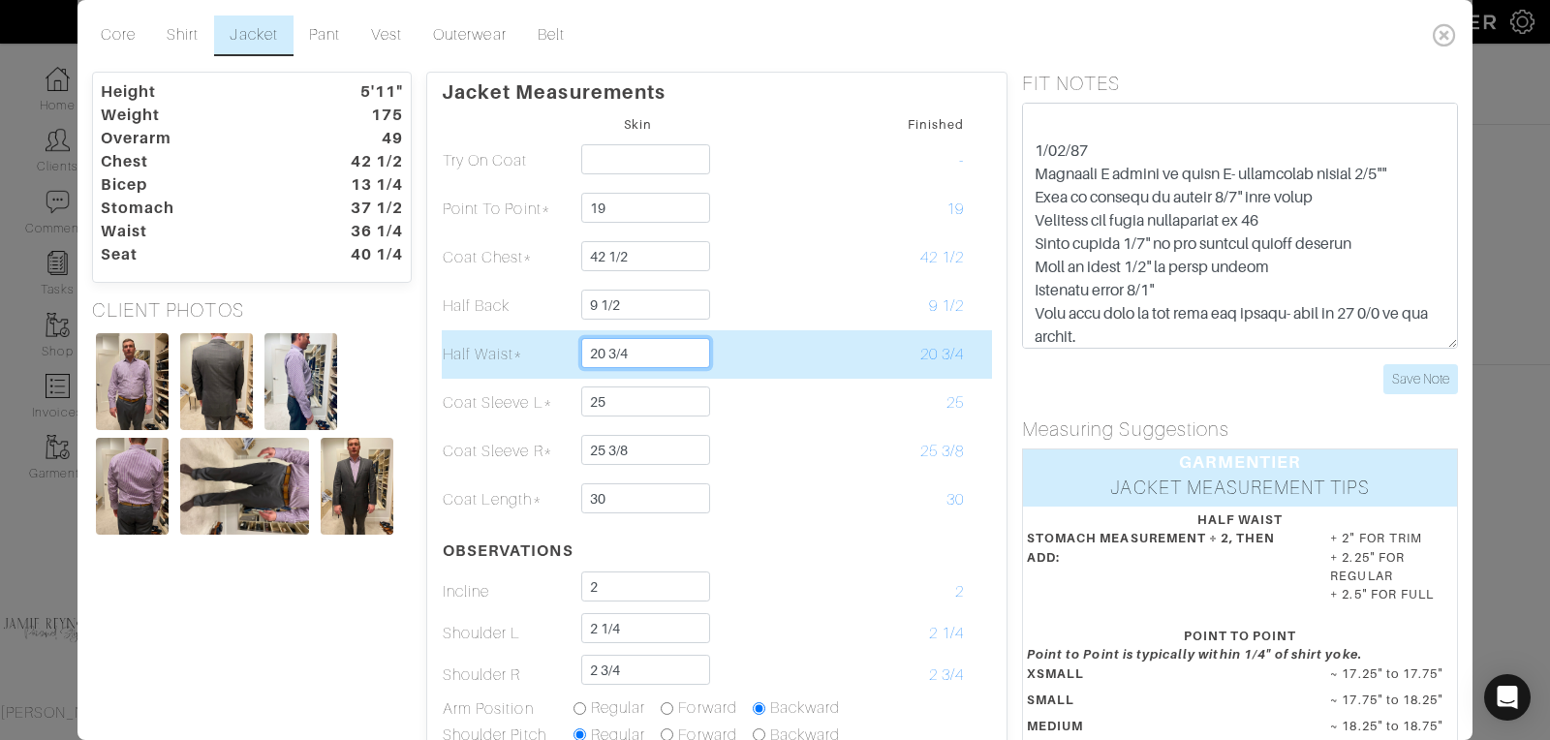
drag, startPoint x: 609, startPoint y: 351, endPoint x: 641, endPoint y: 352, distance: 32.0
click at [641, 354] on input "20 3/4" at bounding box center [645, 353] width 129 height 30
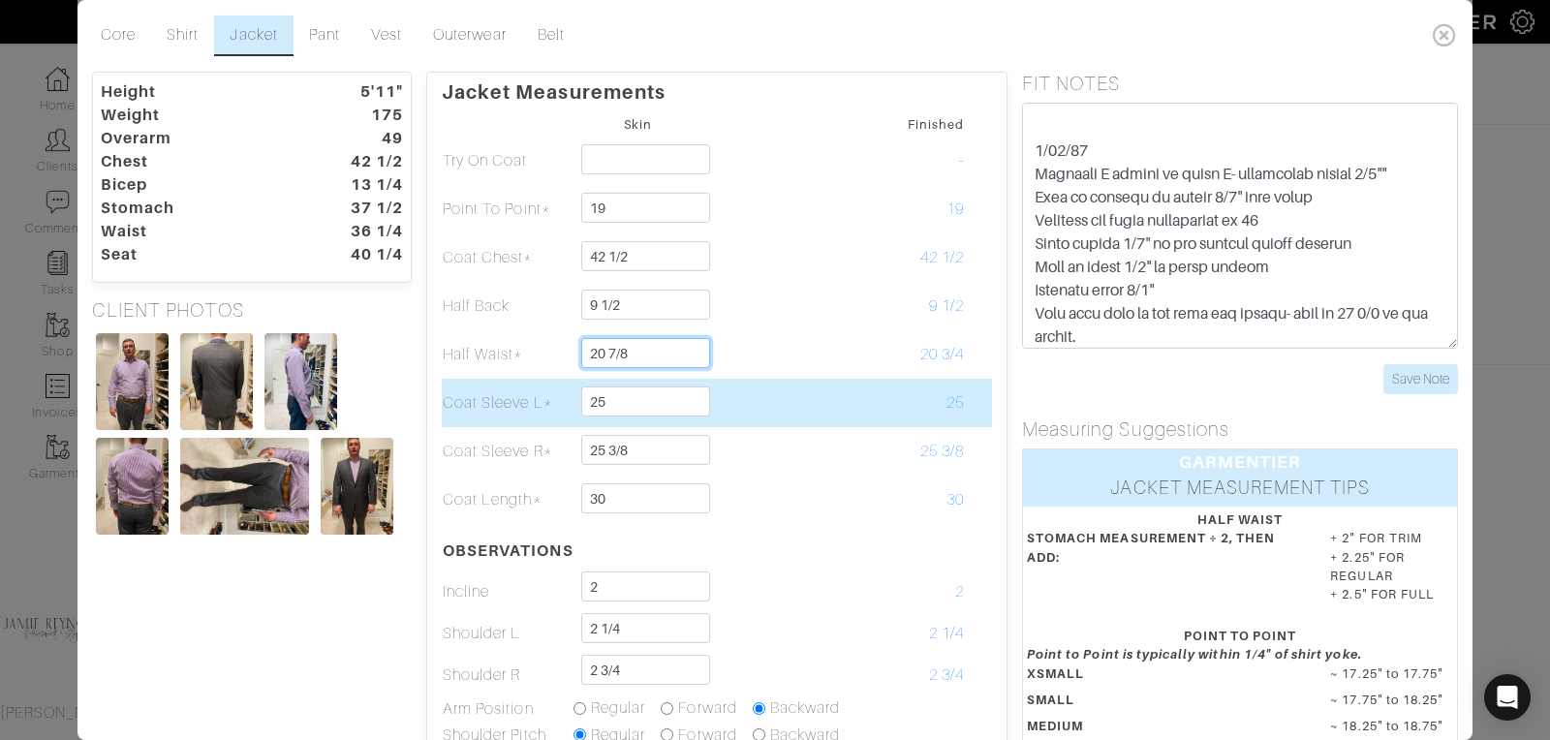
type input "20 7/8"
click at [829, 390] on td at bounding box center [768, 403] width 131 height 48
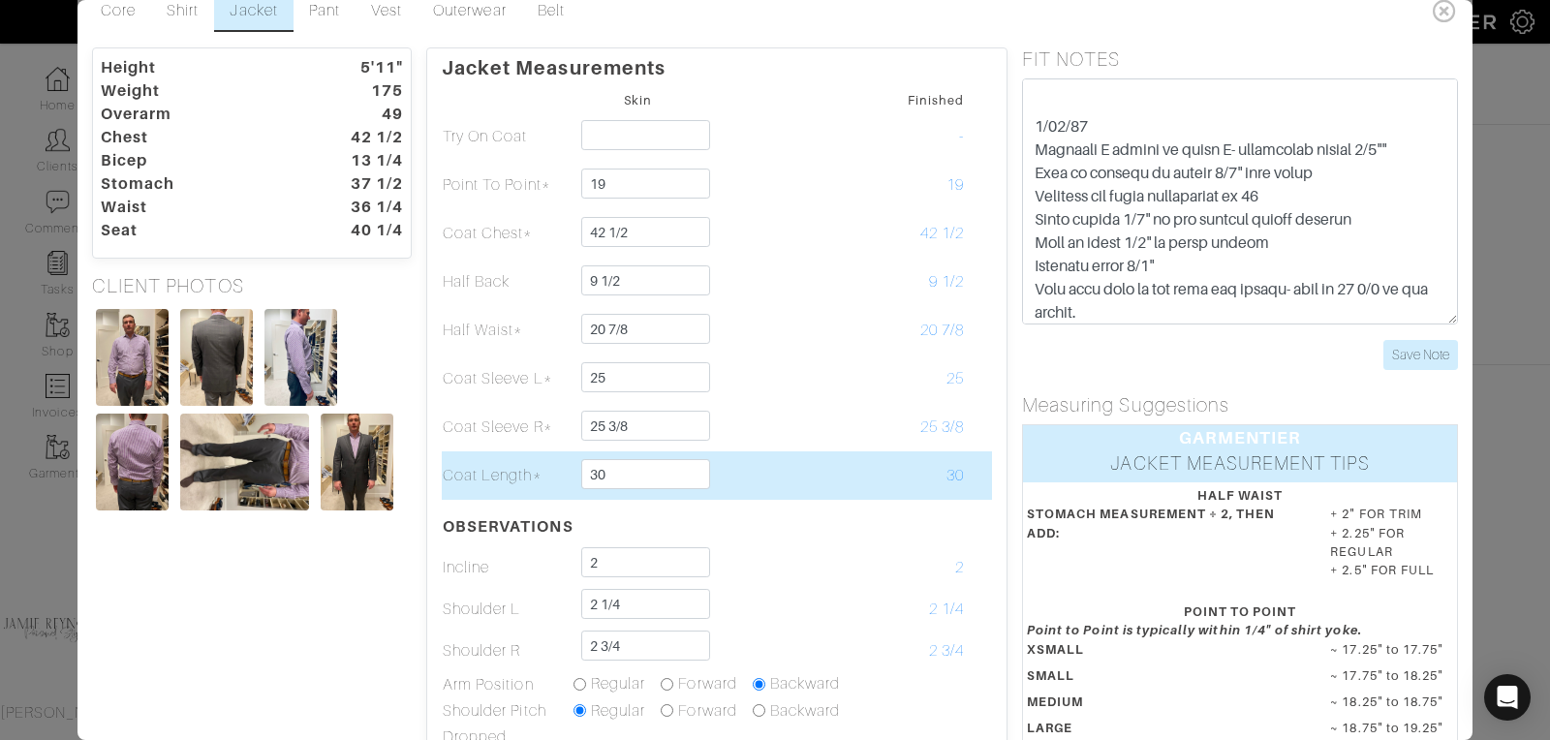
scroll to position [0, 0]
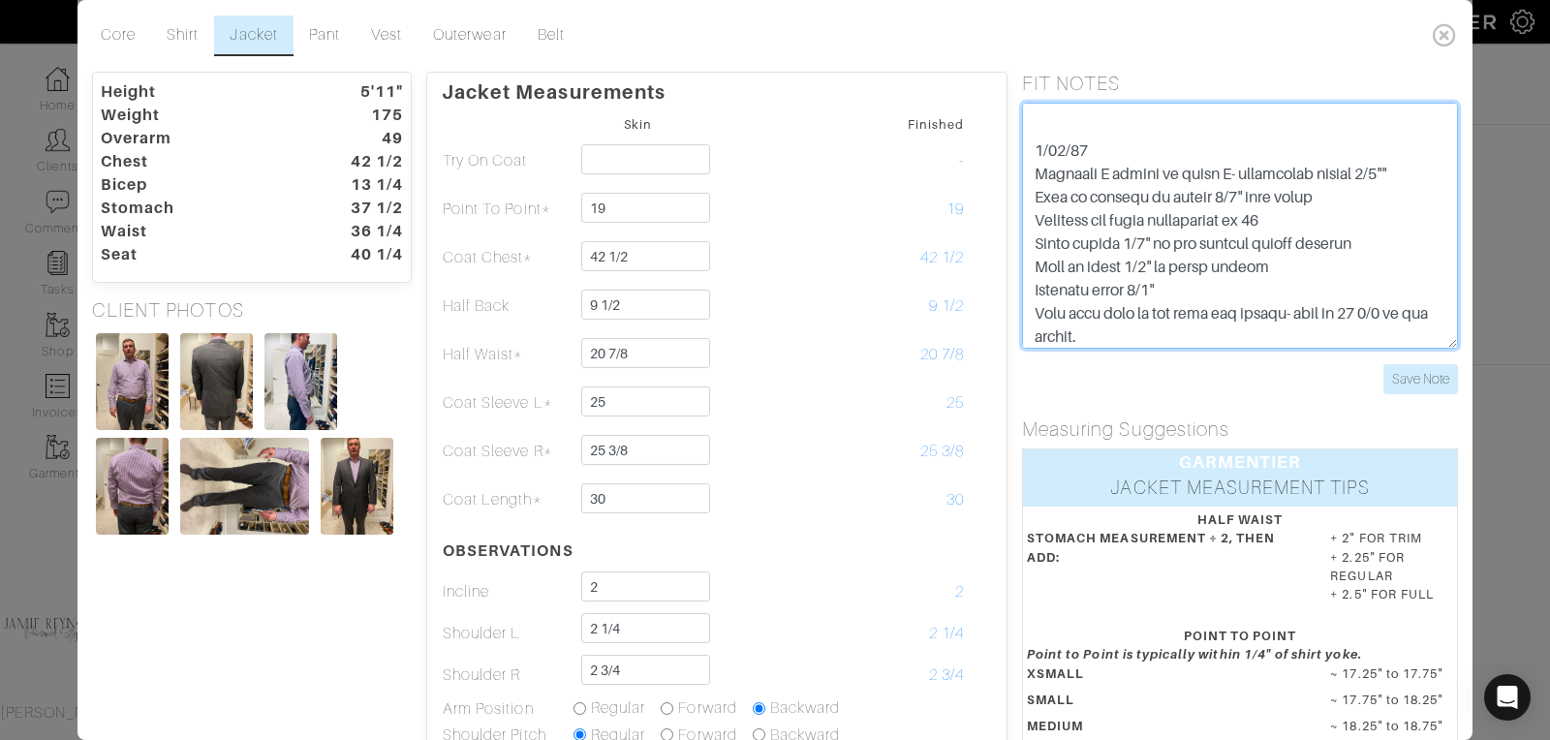
click at [1130, 242] on textarea at bounding box center [1240, 226] width 436 height 246
click at [1253, 279] on textarea at bounding box center [1240, 226] width 436 height 246
type textarea "Jacket PTP - 19 Shorten jacket 1/2" 16 to 15 1/4 change neck Ease back and ches…"
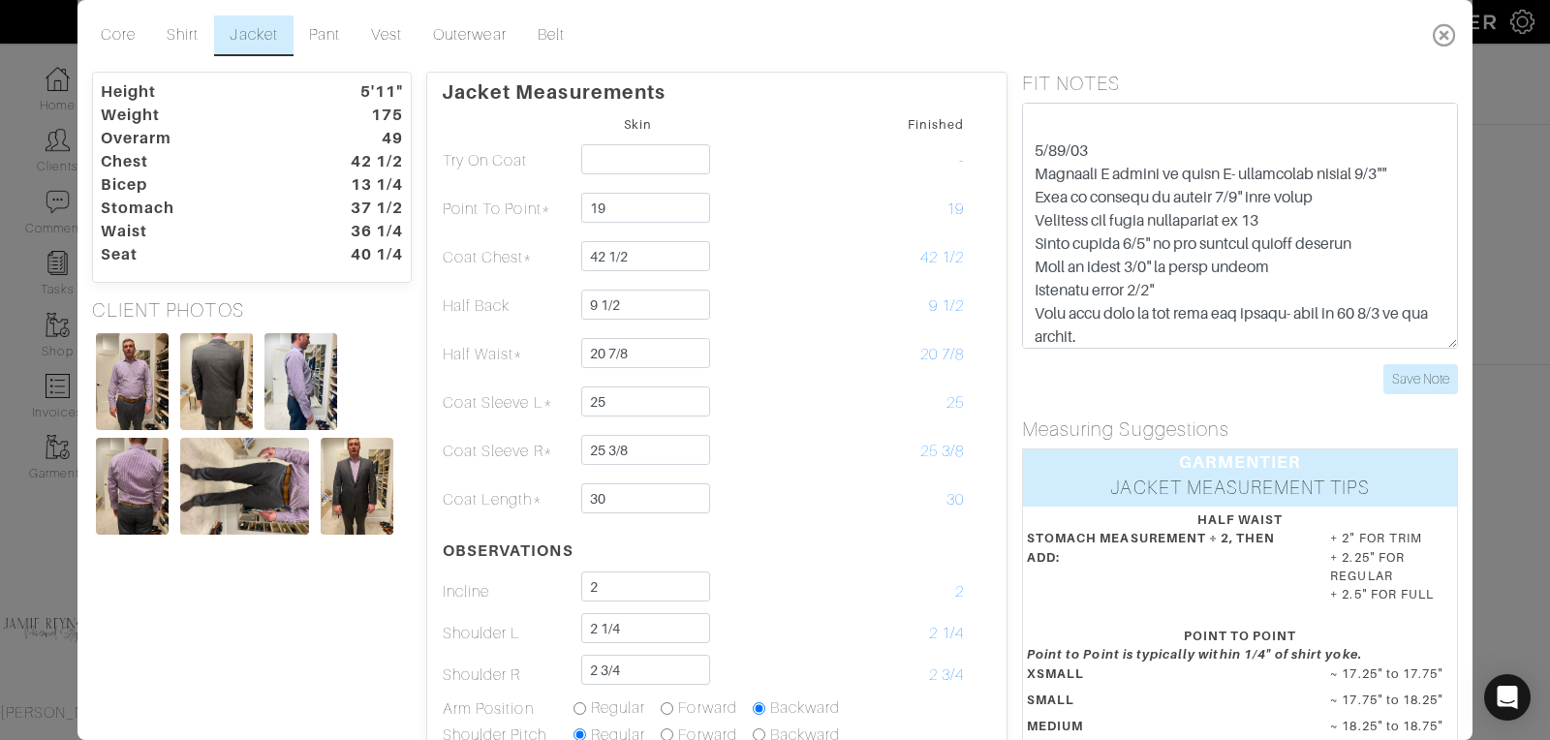
click at [1444, 34] on icon at bounding box center [1445, 34] width 40 height 39
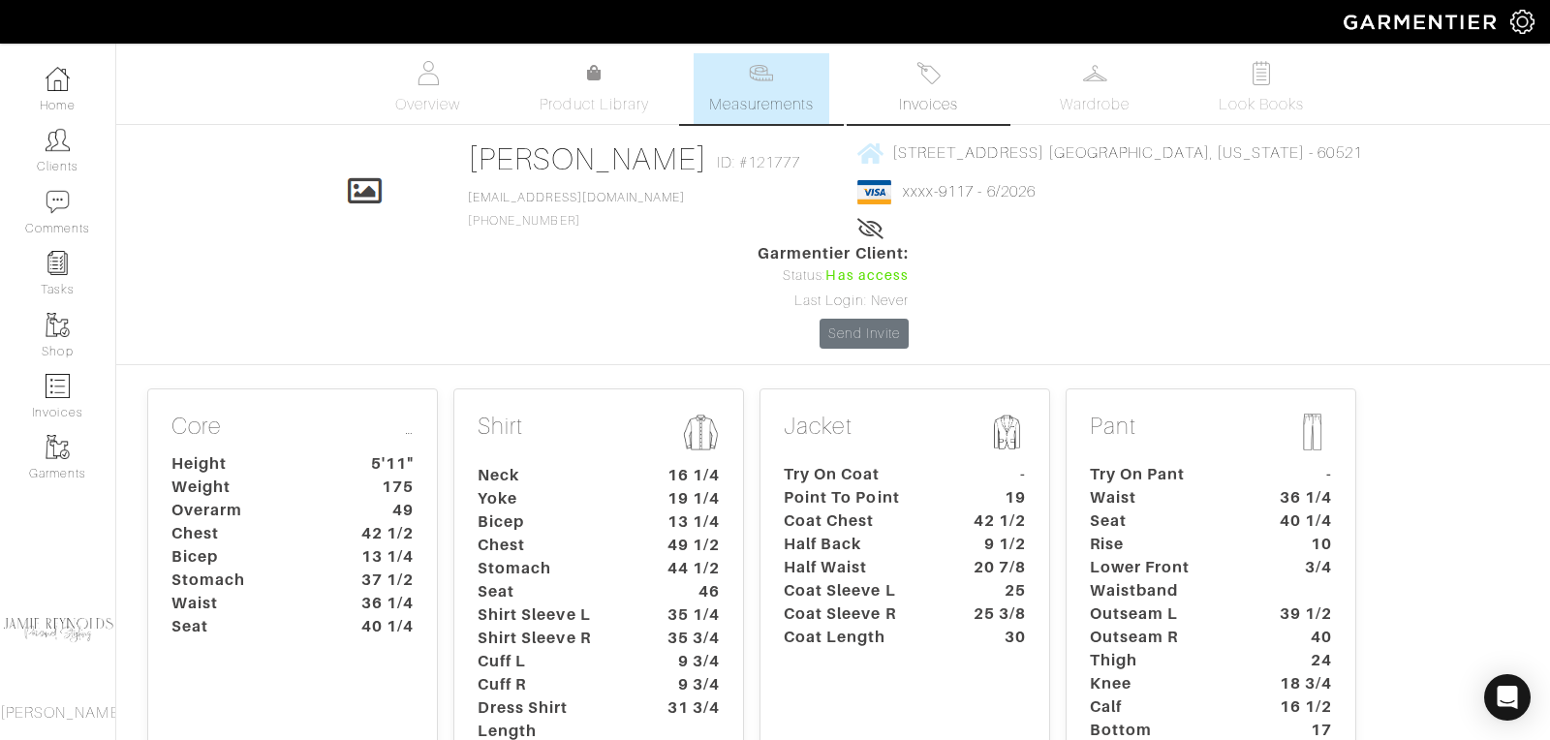
click at [931, 85] on link "Invoices" at bounding box center [928, 88] width 136 height 71
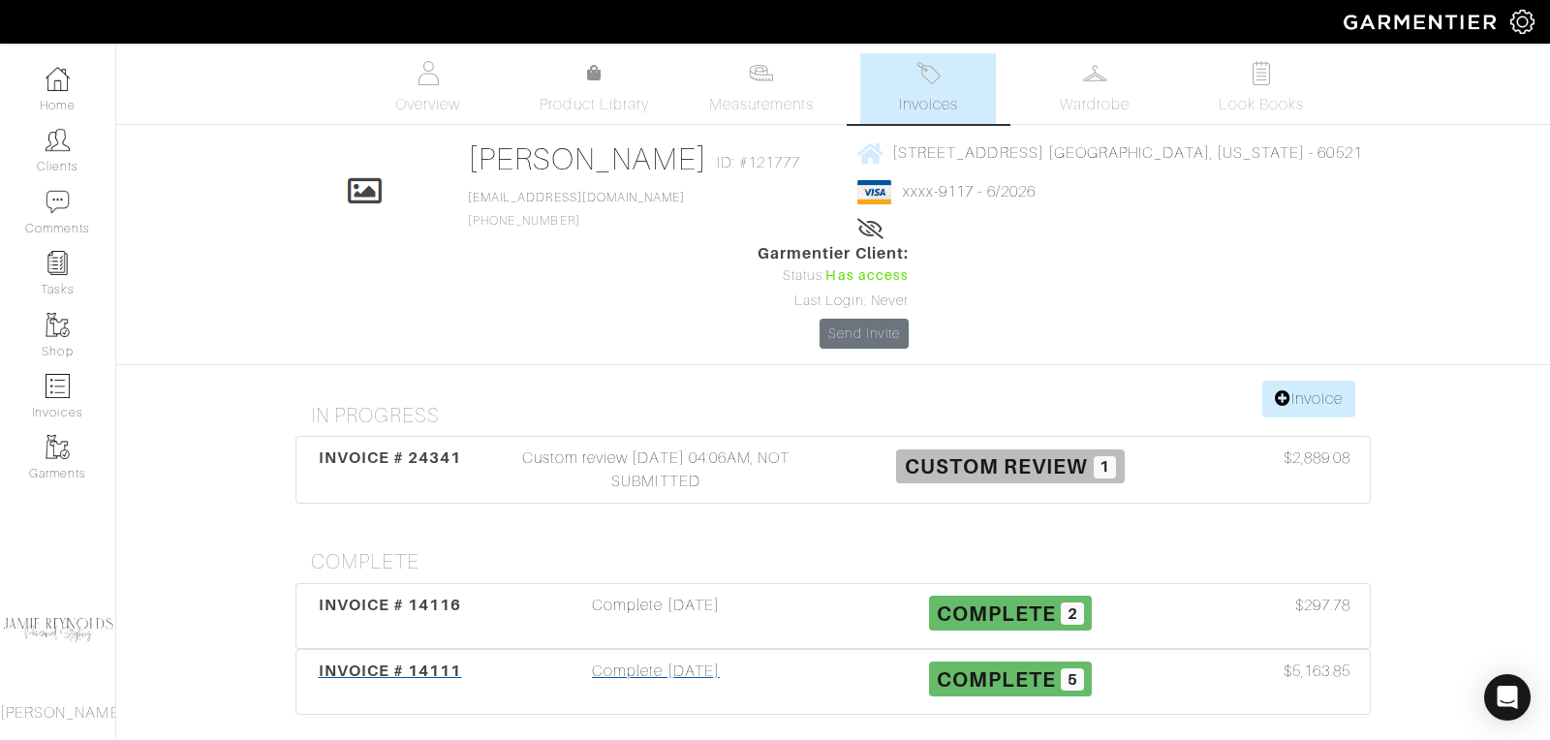
click at [424, 662] on span "INVOICE # 14111" at bounding box center [390, 671] width 143 height 18
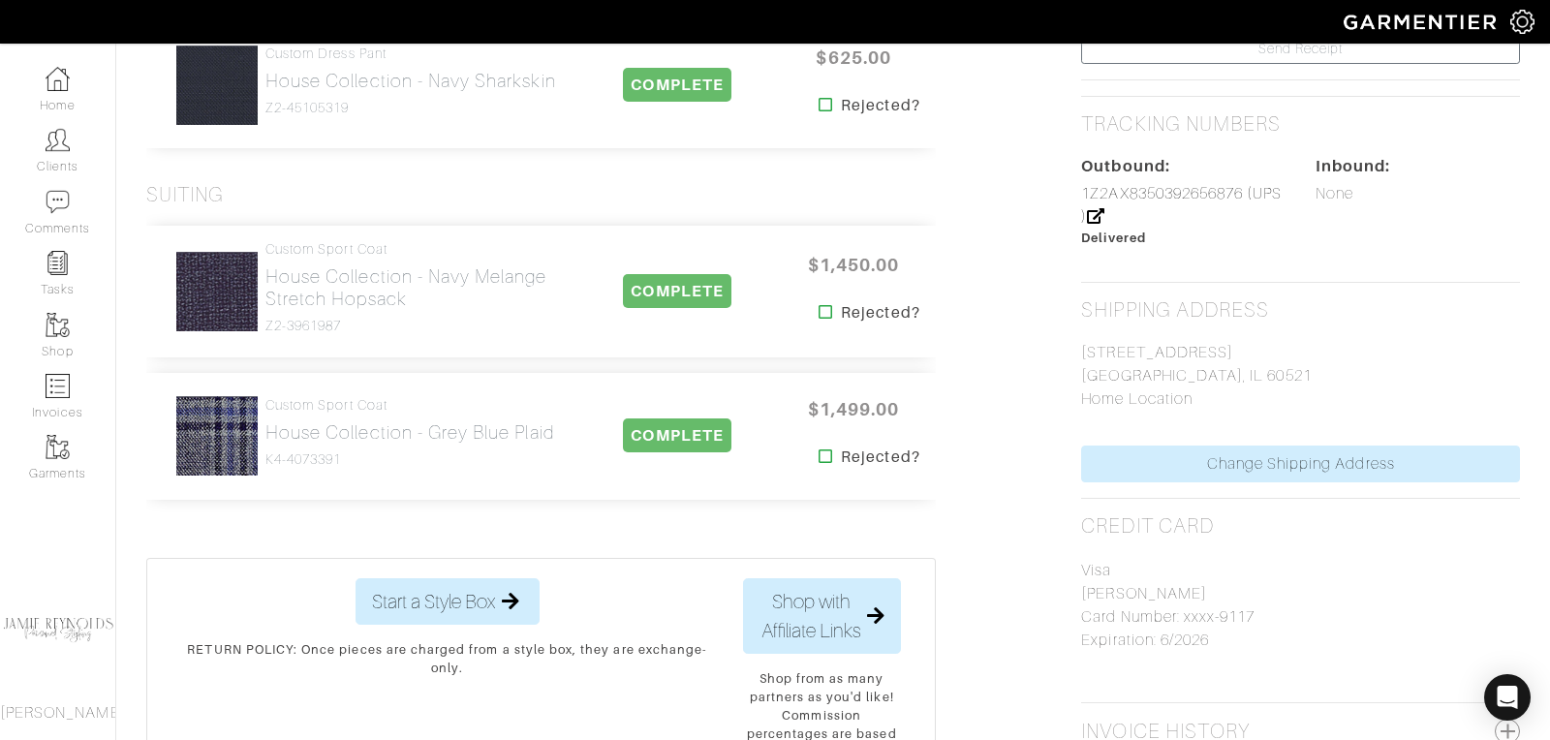
scroll to position [991, 0]
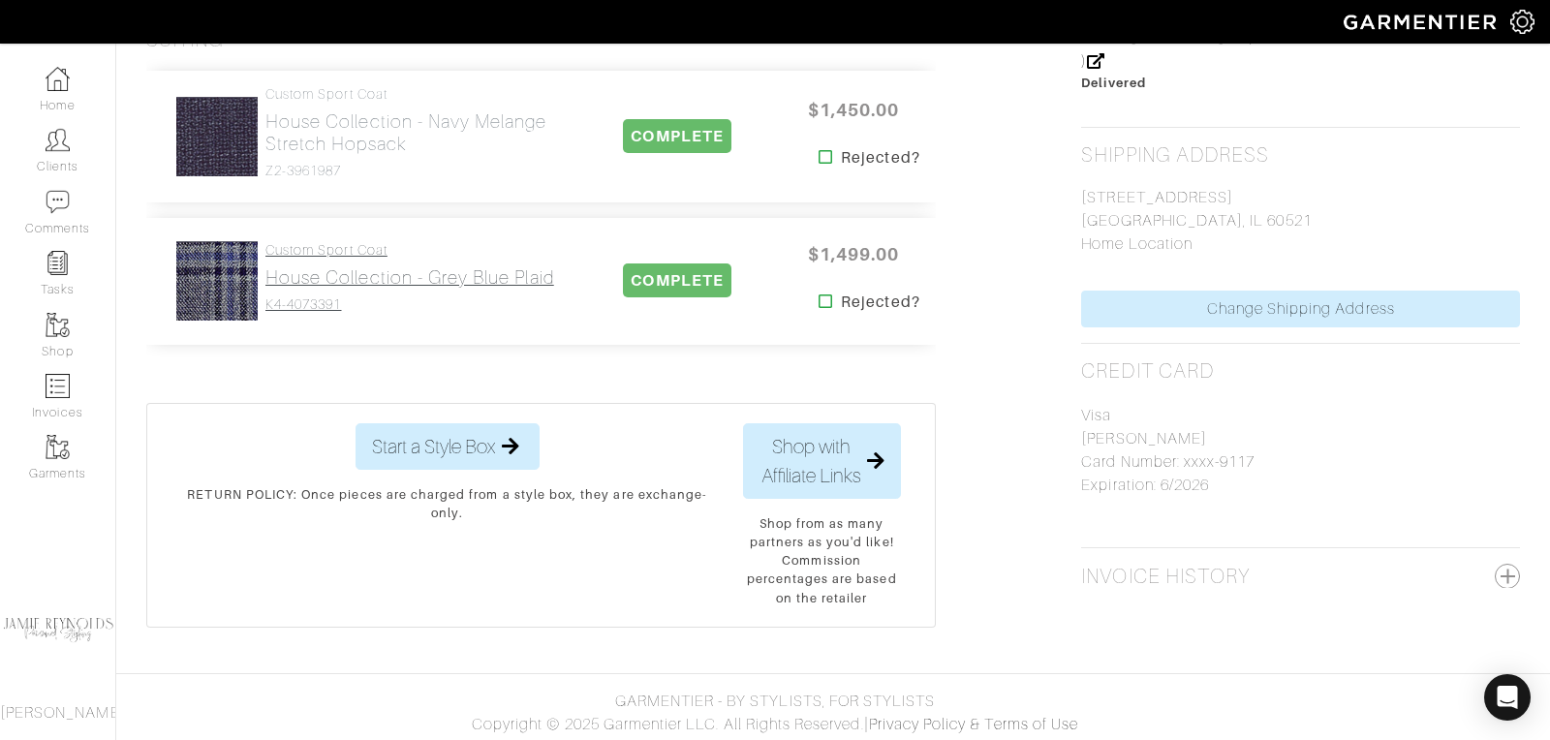
click at [368, 272] on h2 "House Collection - Grey Blue Plaid" at bounding box center [409, 277] width 289 height 22
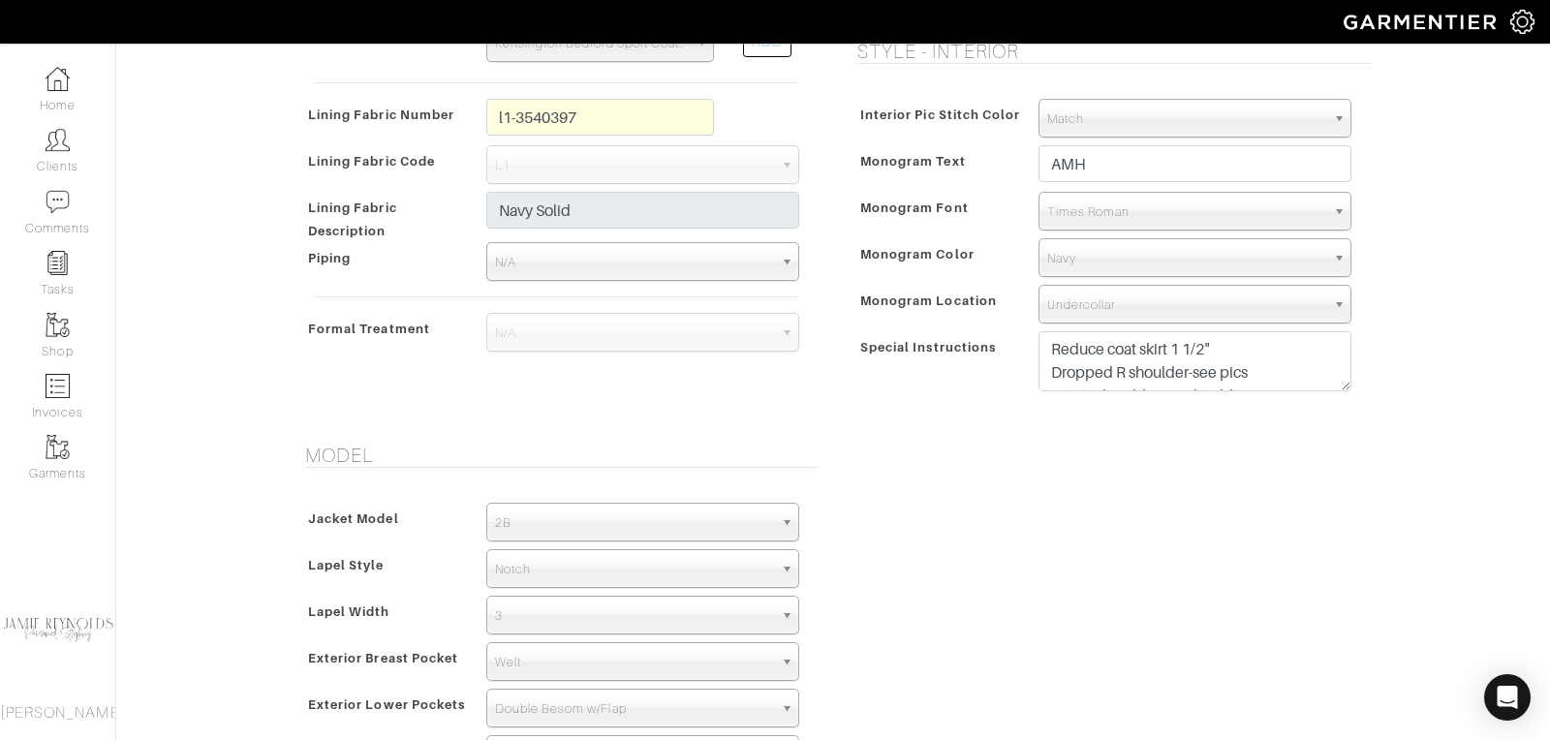
scroll to position [1409, 0]
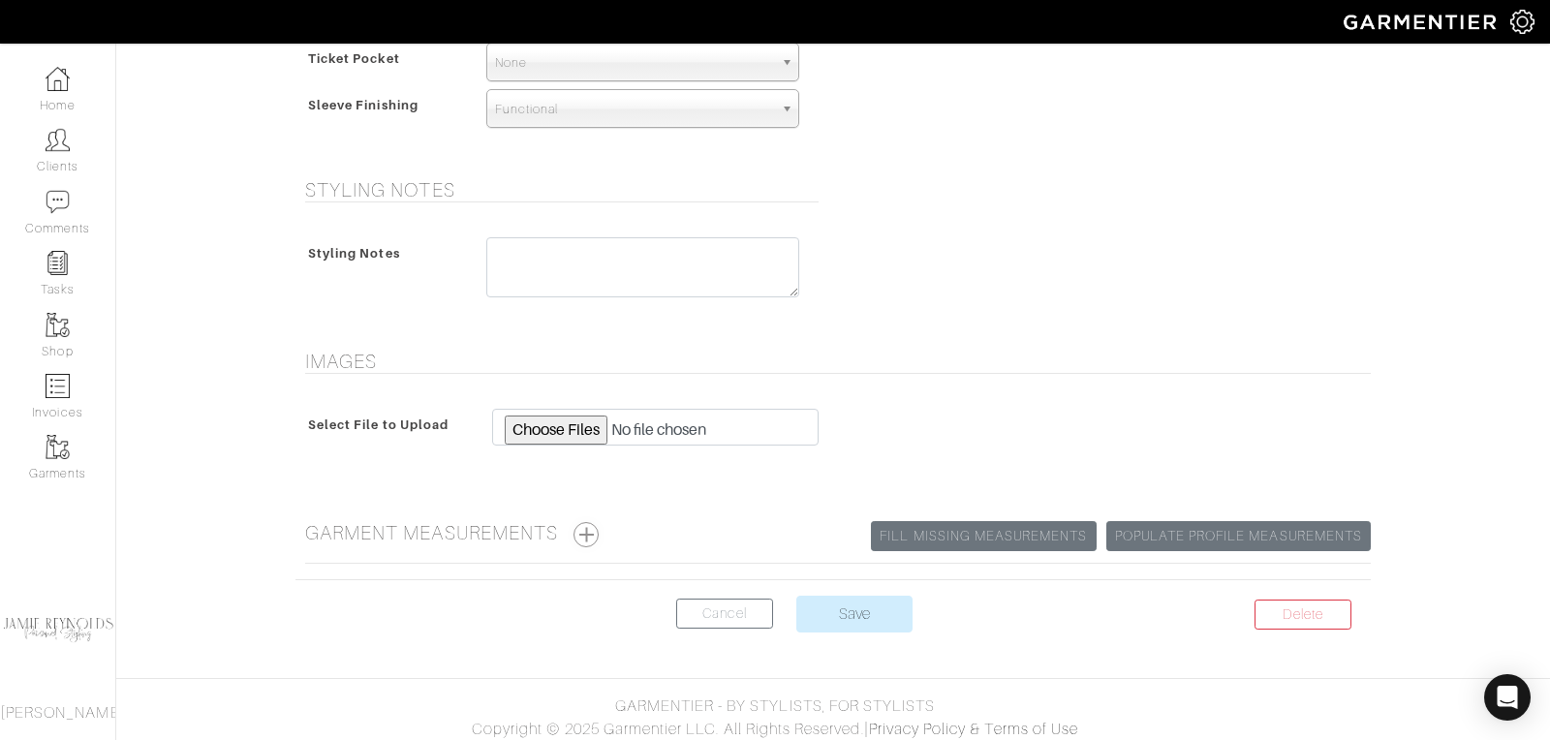
click at [587, 529] on button "button" at bounding box center [585, 534] width 25 height 25
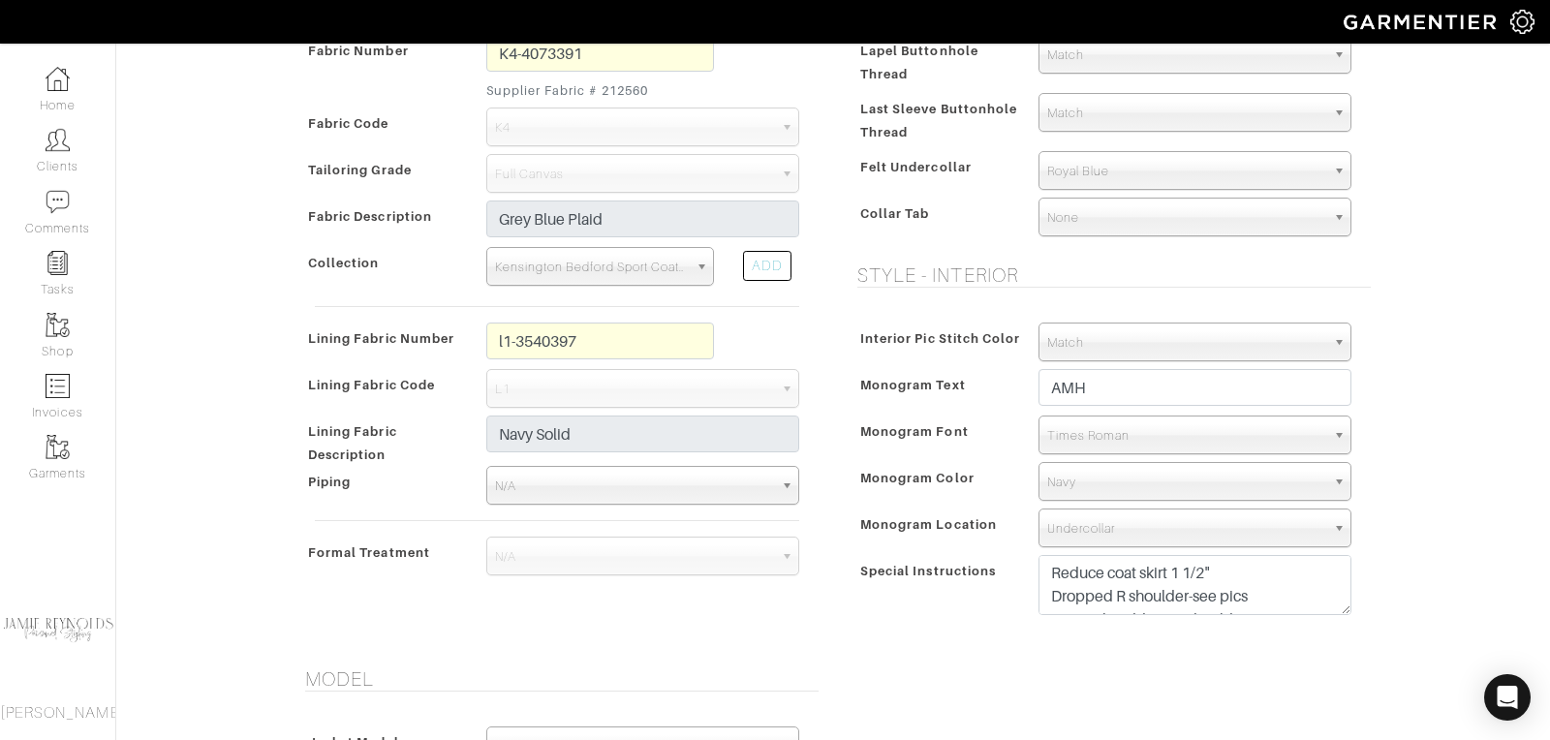
scroll to position [0, 0]
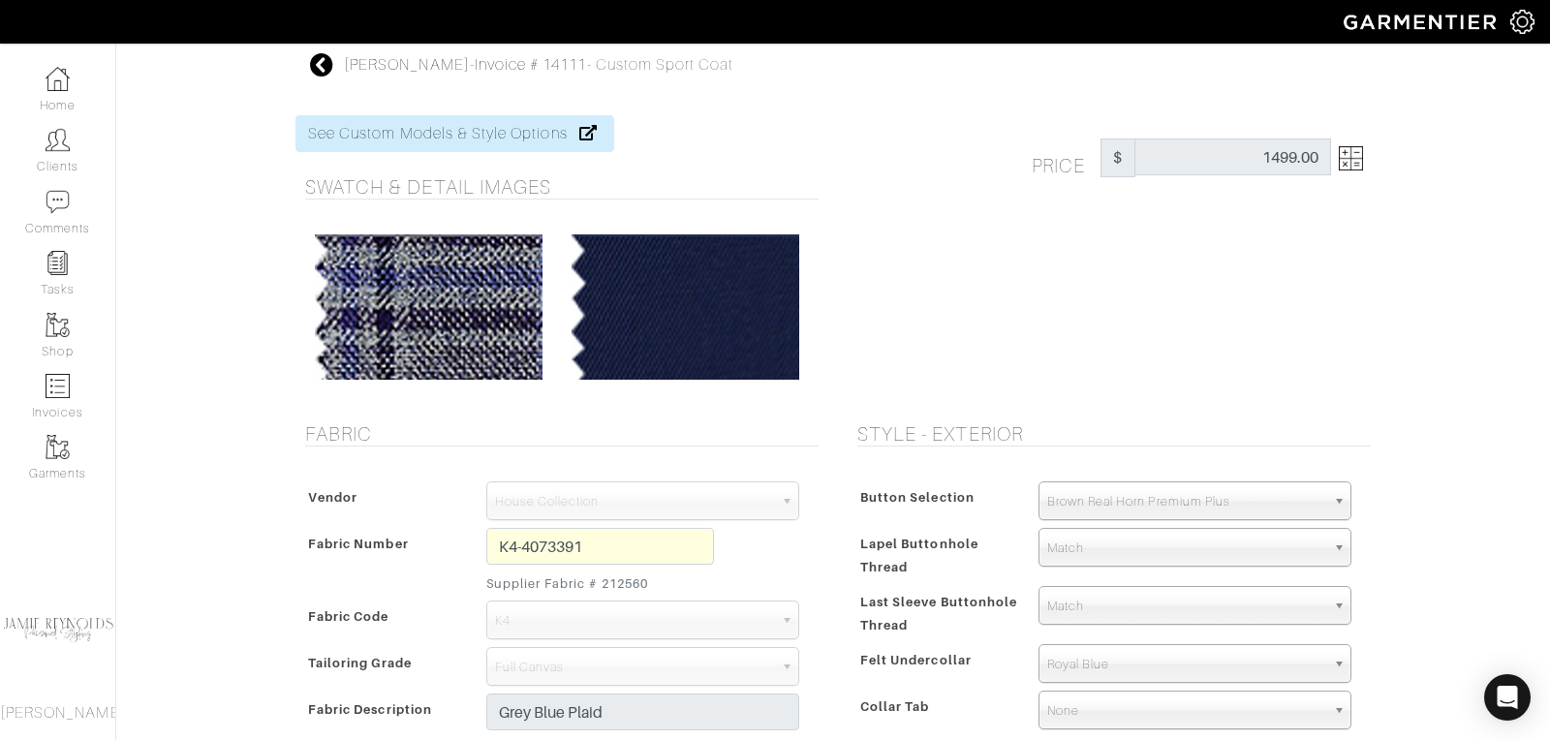
click at [327, 60] on icon at bounding box center [322, 64] width 24 height 23
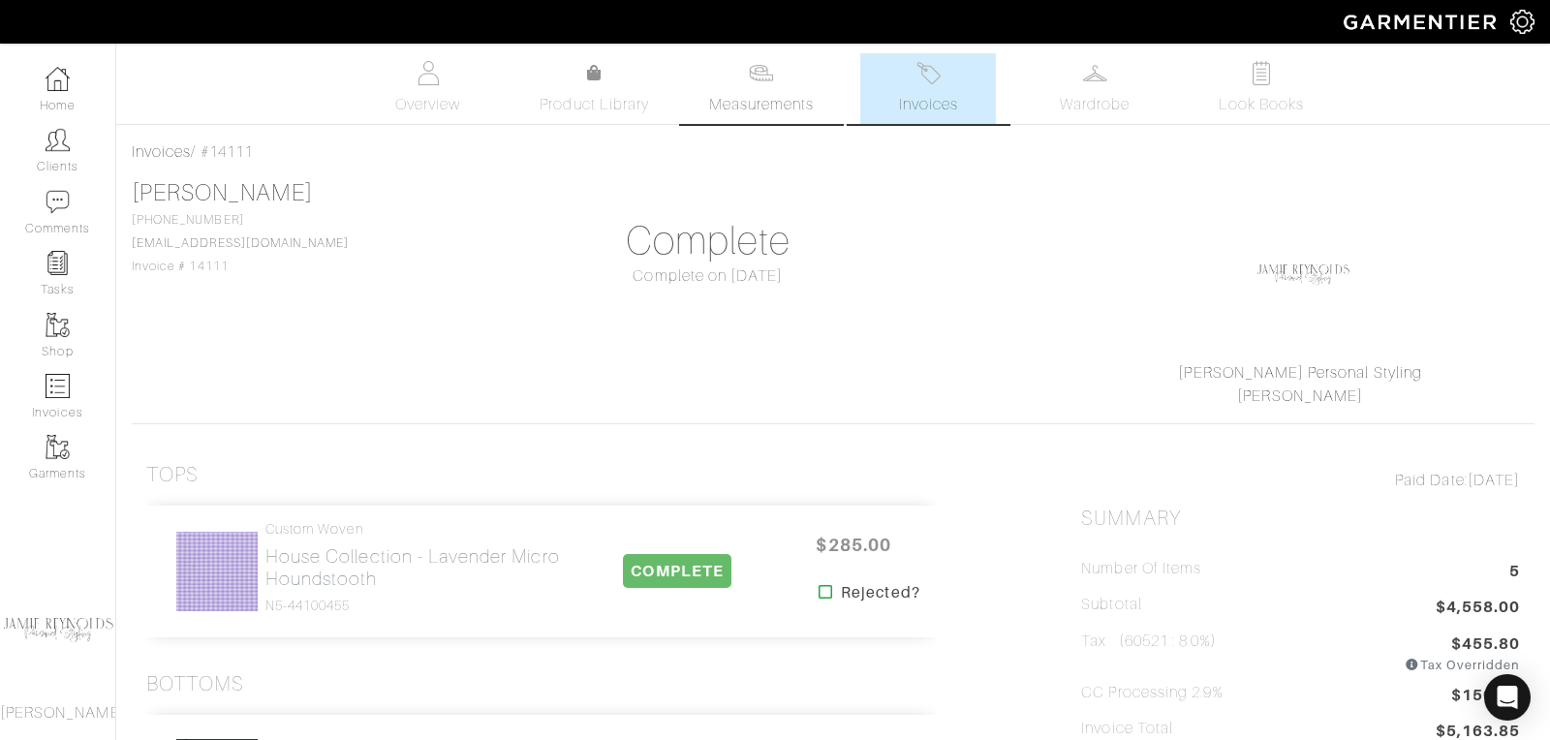
click at [796, 102] on span "Measurements" at bounding box center [762, 104] width 106 height 23
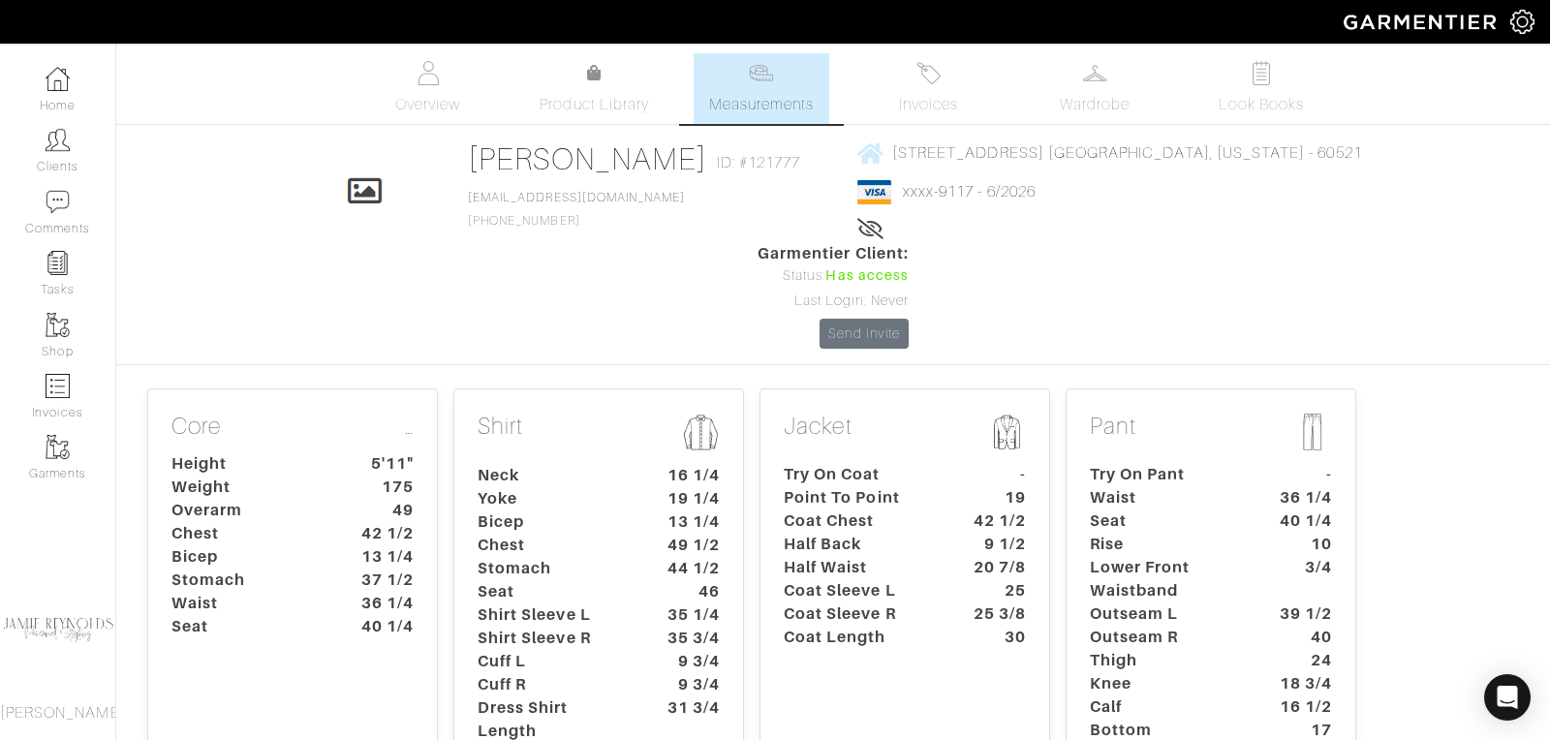
click at [579, 627] on dt "Shirt Sleeve R" at bounding box center [553, 638] width 181 height 23
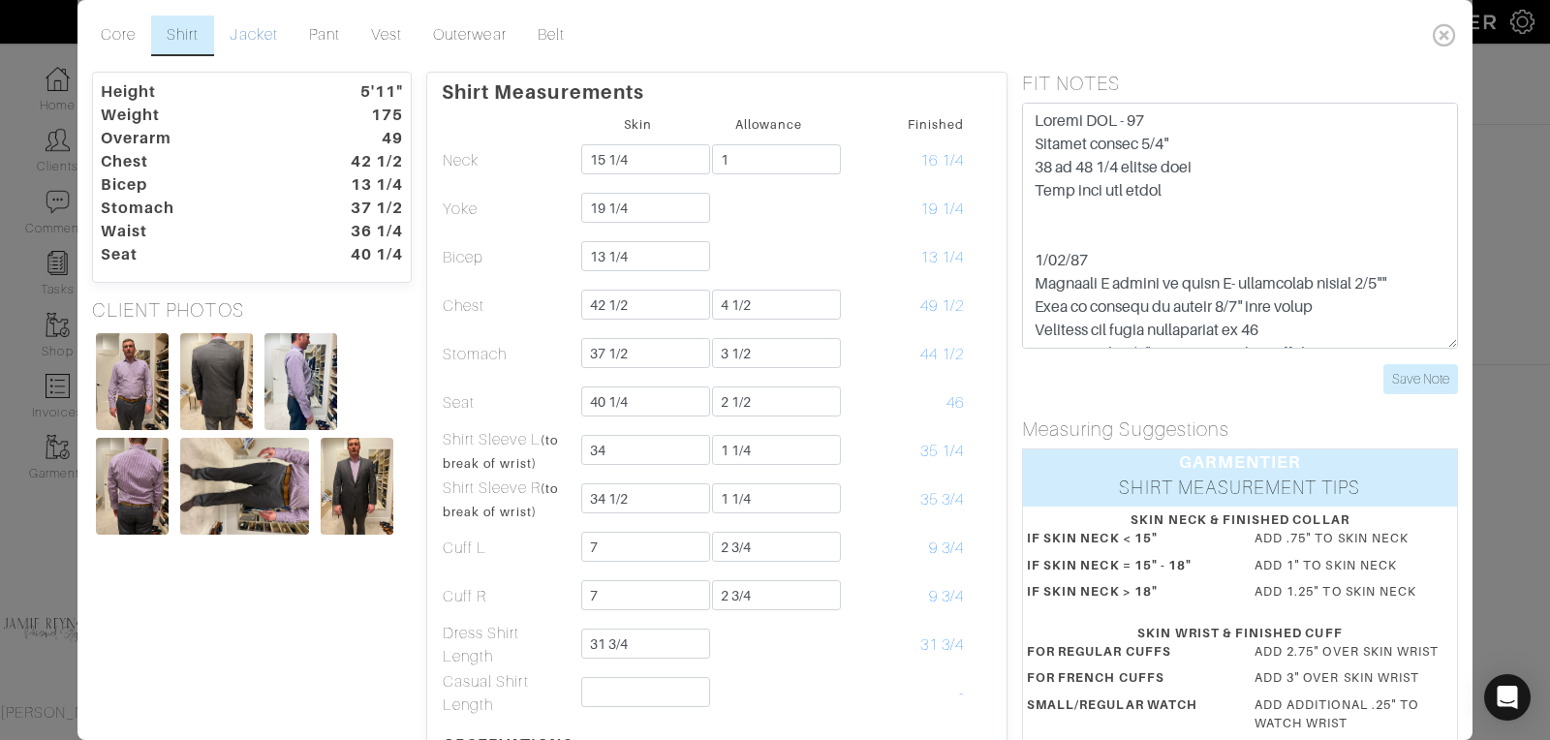
click at [244, 35] on link "Jacket" at bounding box center [253, 35] width 78 height 41
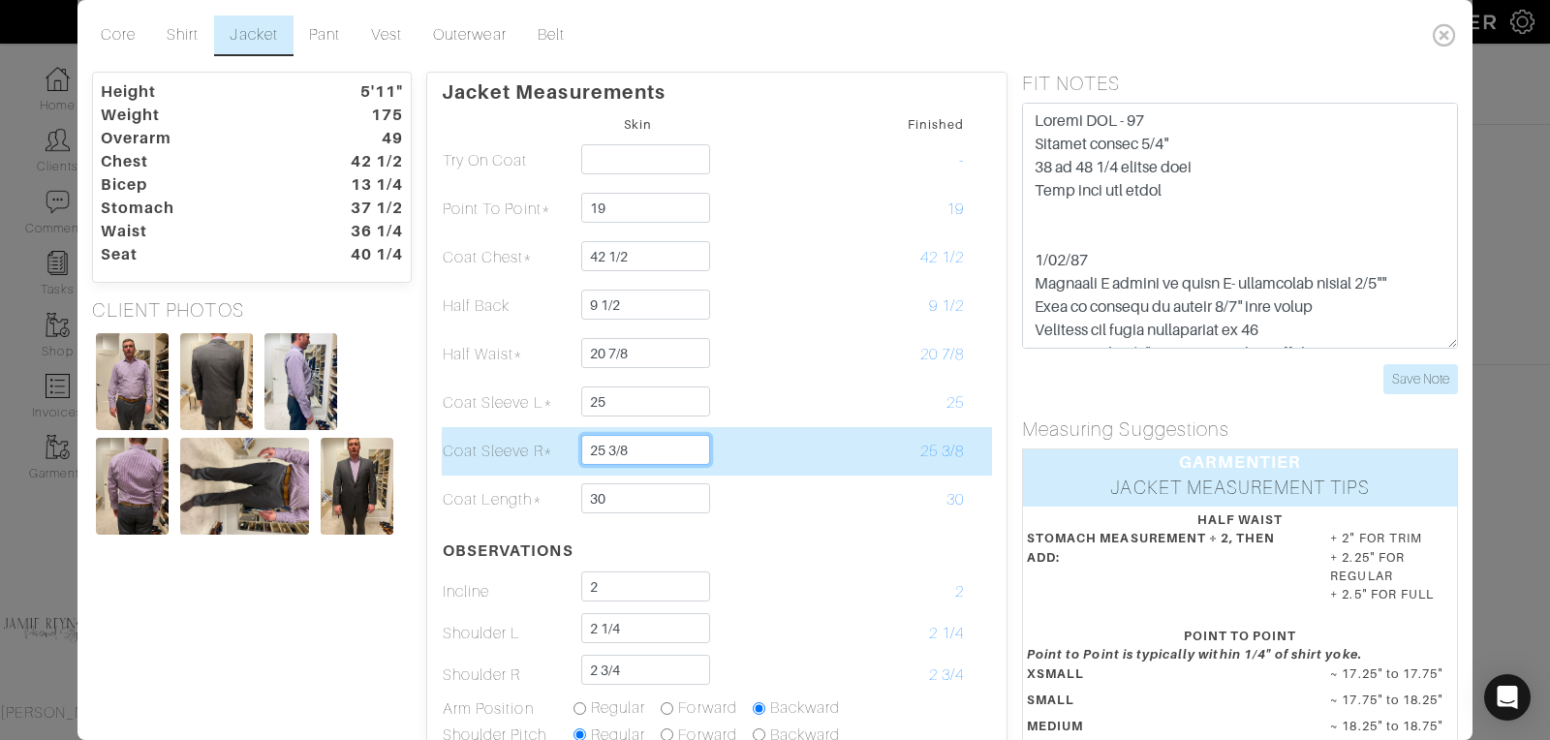
click at [653, 446] on input "25 3/8" at bounding box center [645, 450] width 129 height 30
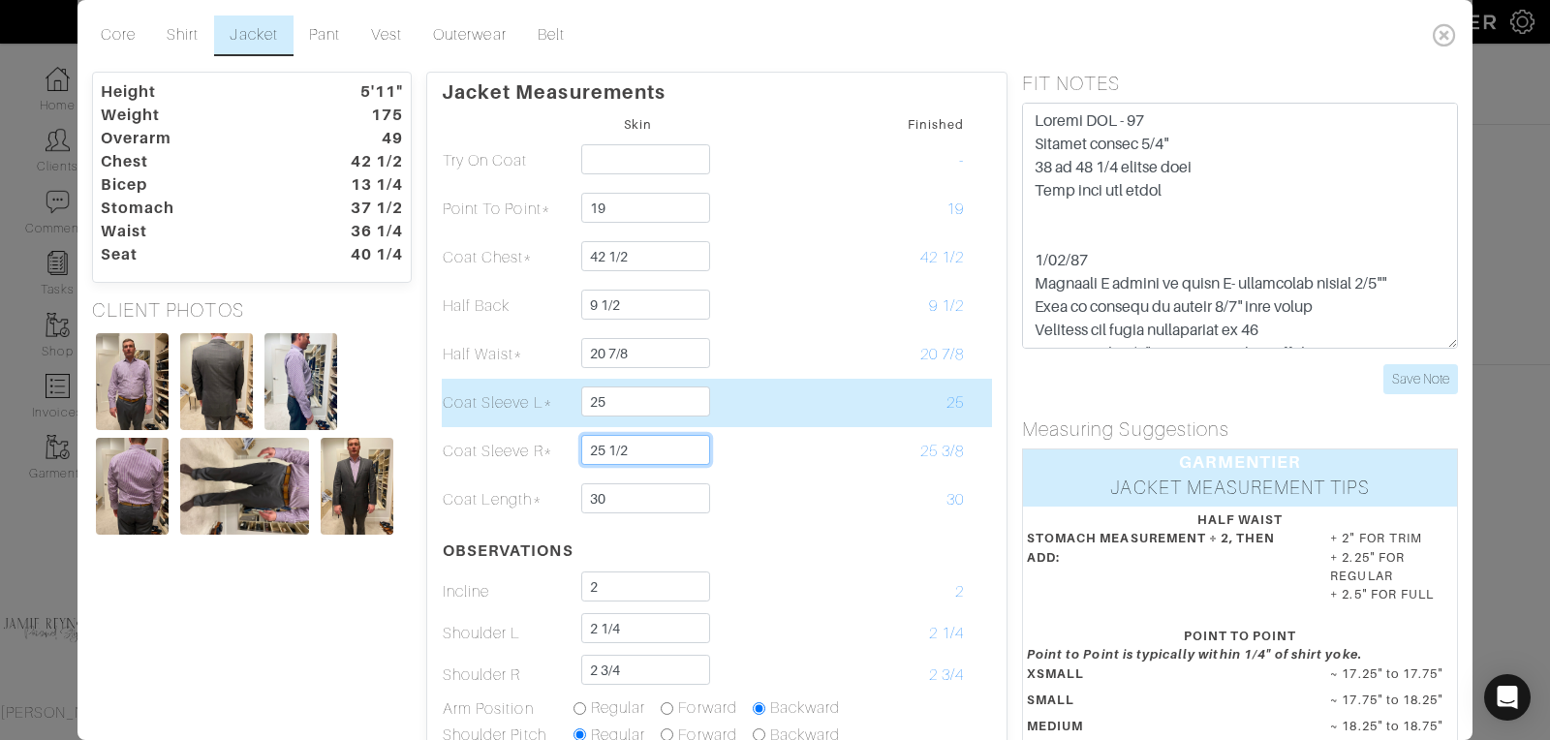
type input "25 1/2"
click at [857, 421] on td "25" at bounding box center [899, 403] width 131 height 48
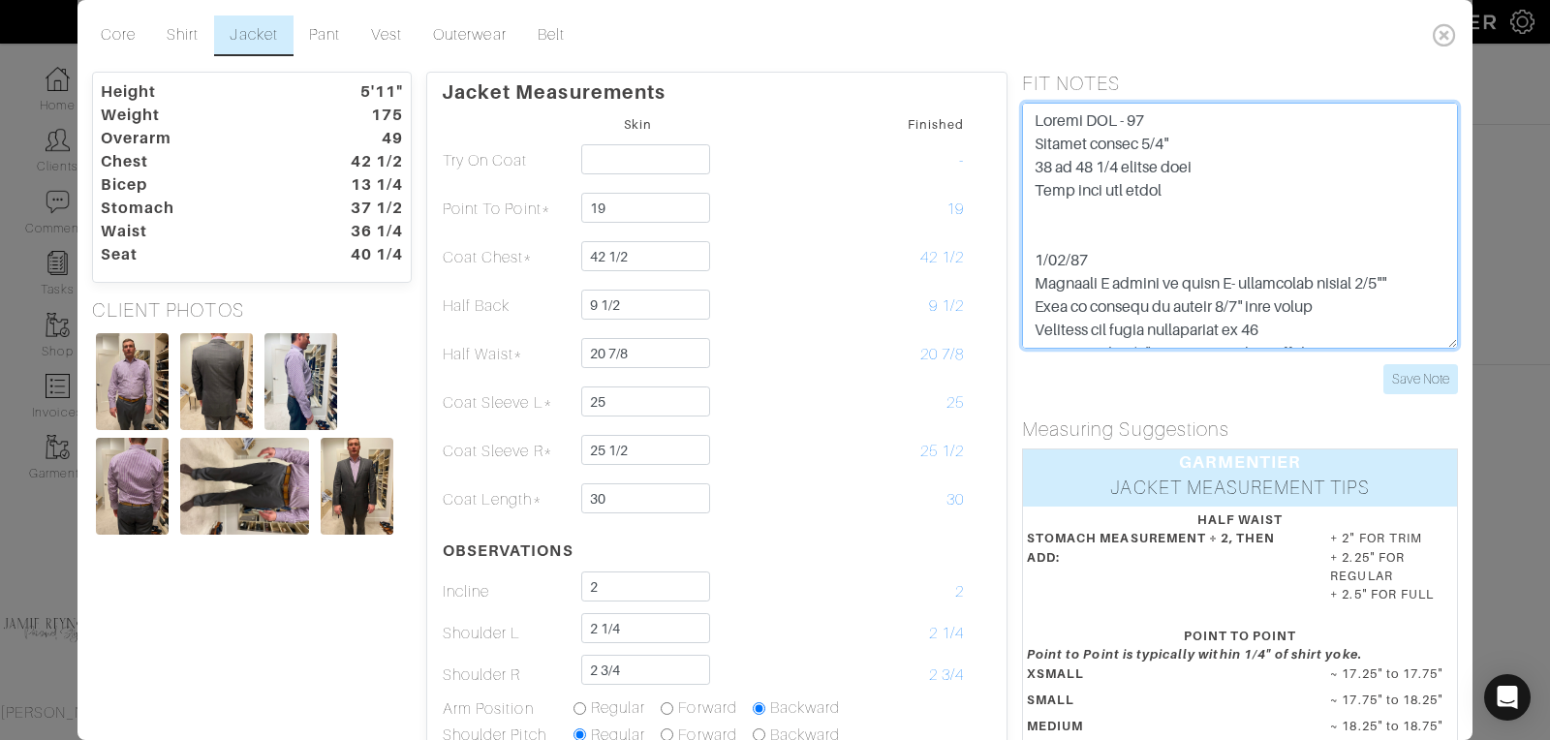
drag, startPoint x: 1186, startPoint y: 189, endPoint x: 1029, endPoint y: 189, distance: 156.9
click at [1029, 189] on textarea at bounding box center [1240, 226] width 436 height 246
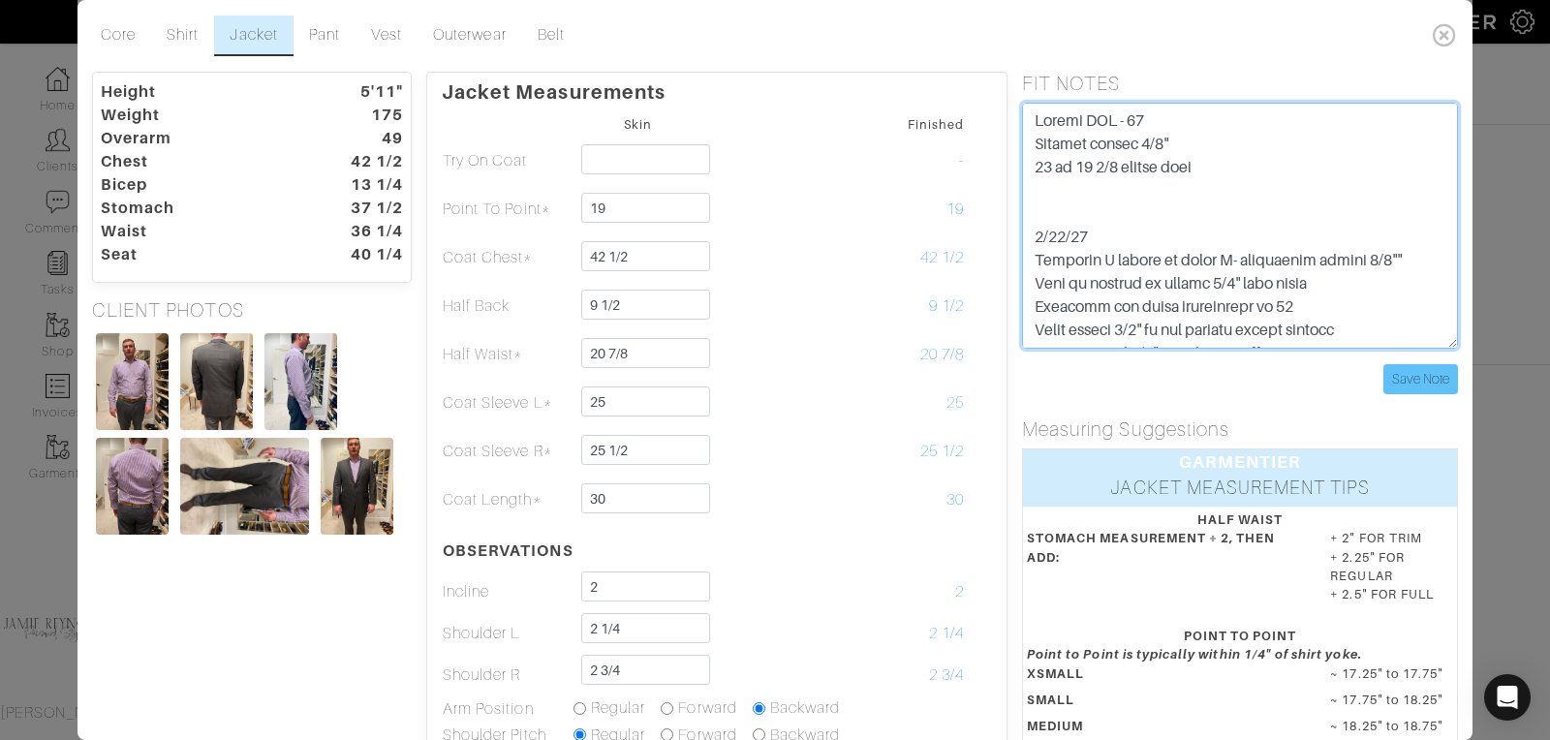
type textarea "Jacket PTP - 19 Shorten jacket 1/2" 16 to 15 1/4 change neck 3/10/23 Adjusted R…"
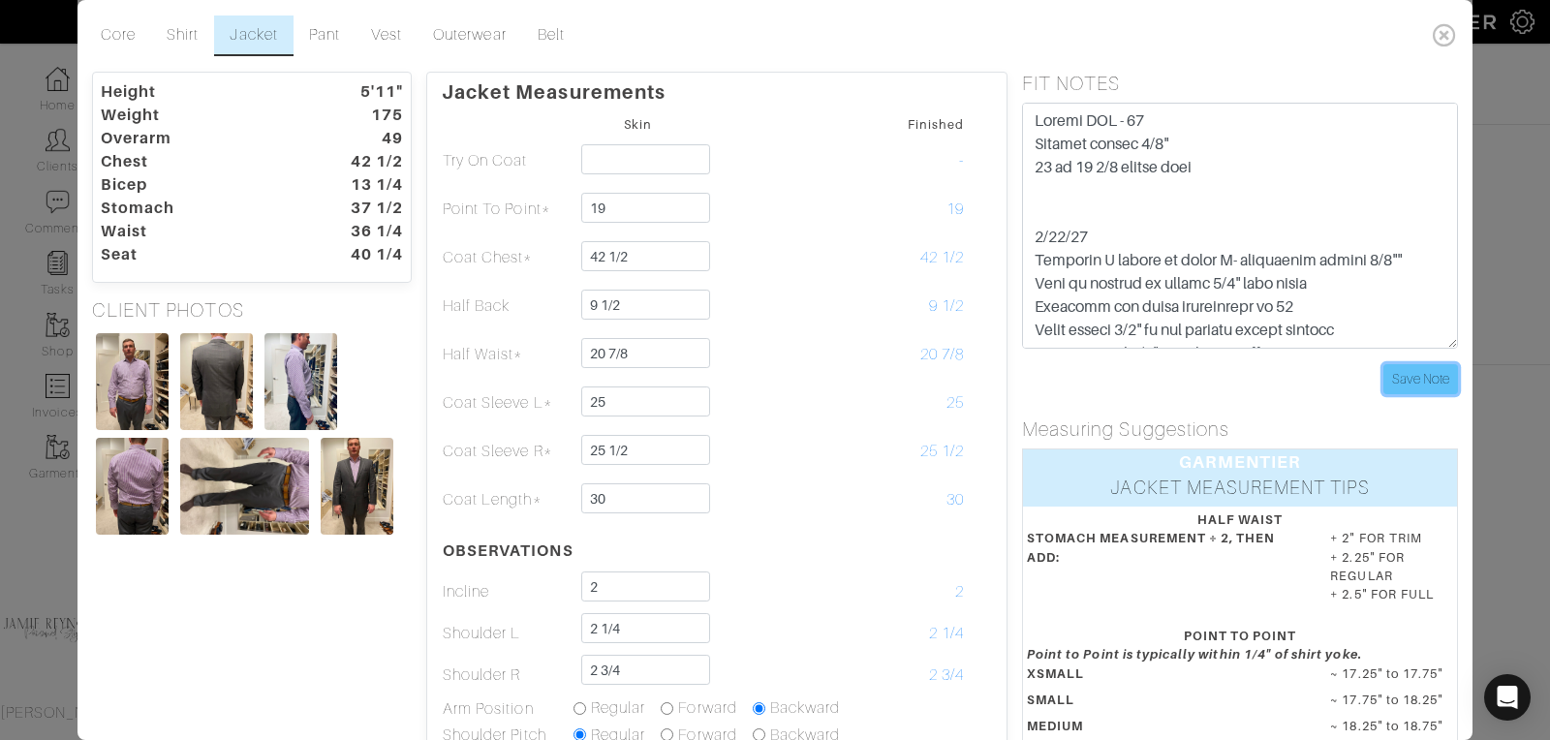
click at [1402, 377] on input "Save Note" at bounding box center [1420, 379] width 75 height 30
click at [1444, 31] on icon at bounding box center [1445, 34] width 40 height 39
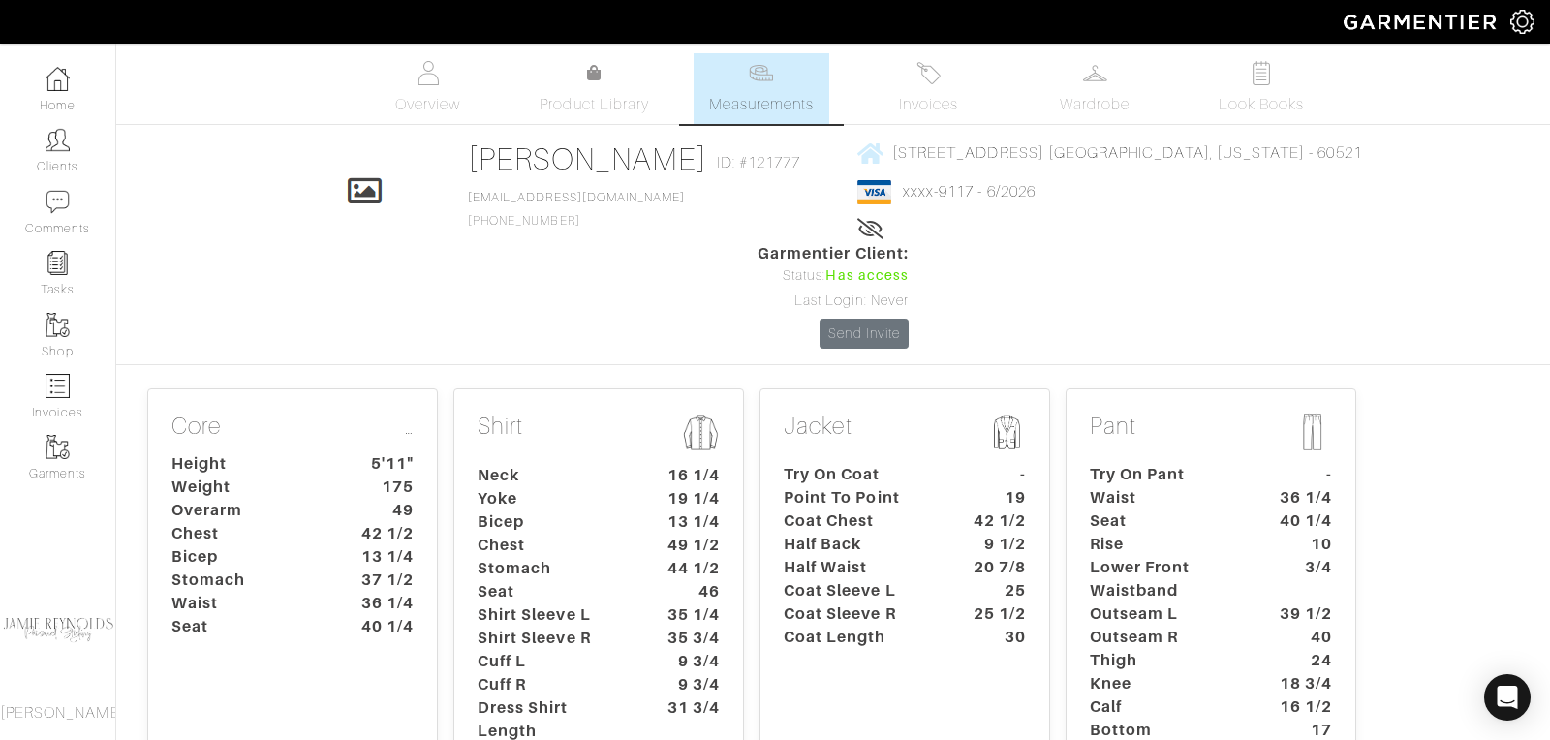
click at [842, 463] on dt "Try On Coat" at bounding box center [859, 474] width 181 height 23
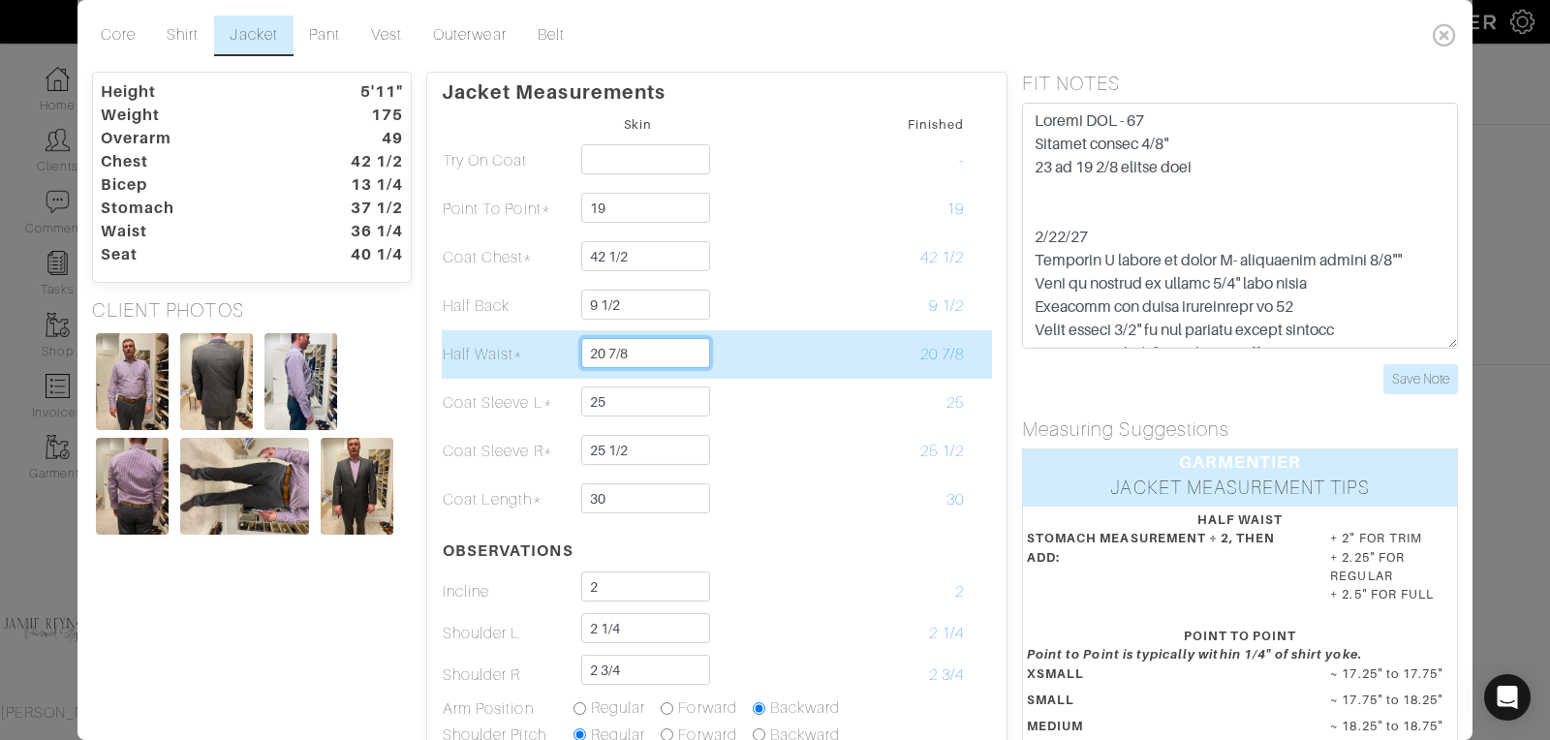
click at [624, 354] on input "20 7/8" at bounding box center [645, 353] width 129 height 30
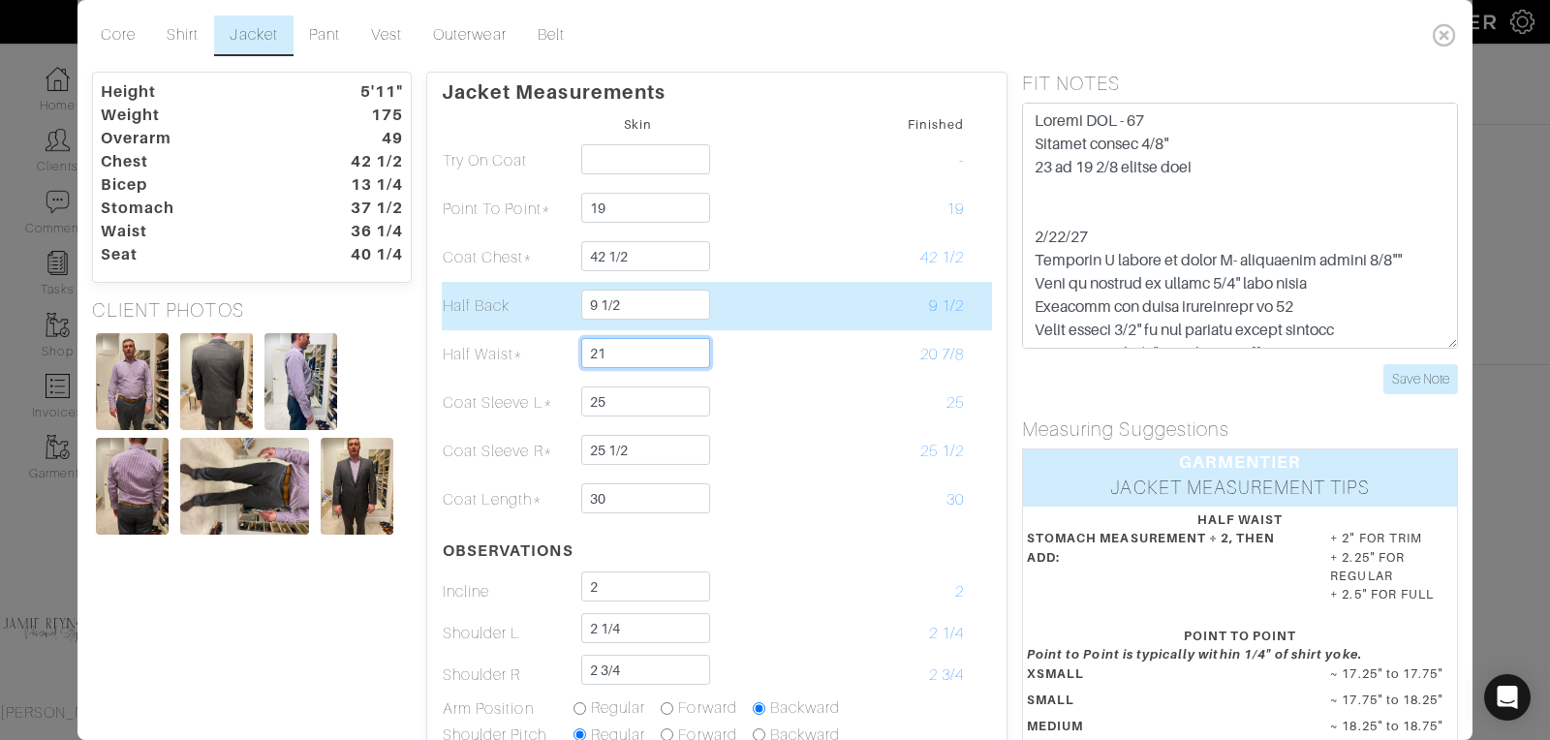
type input "21"
click at [798, 293] on td at bounding box center [768, 306] width 131 height 48
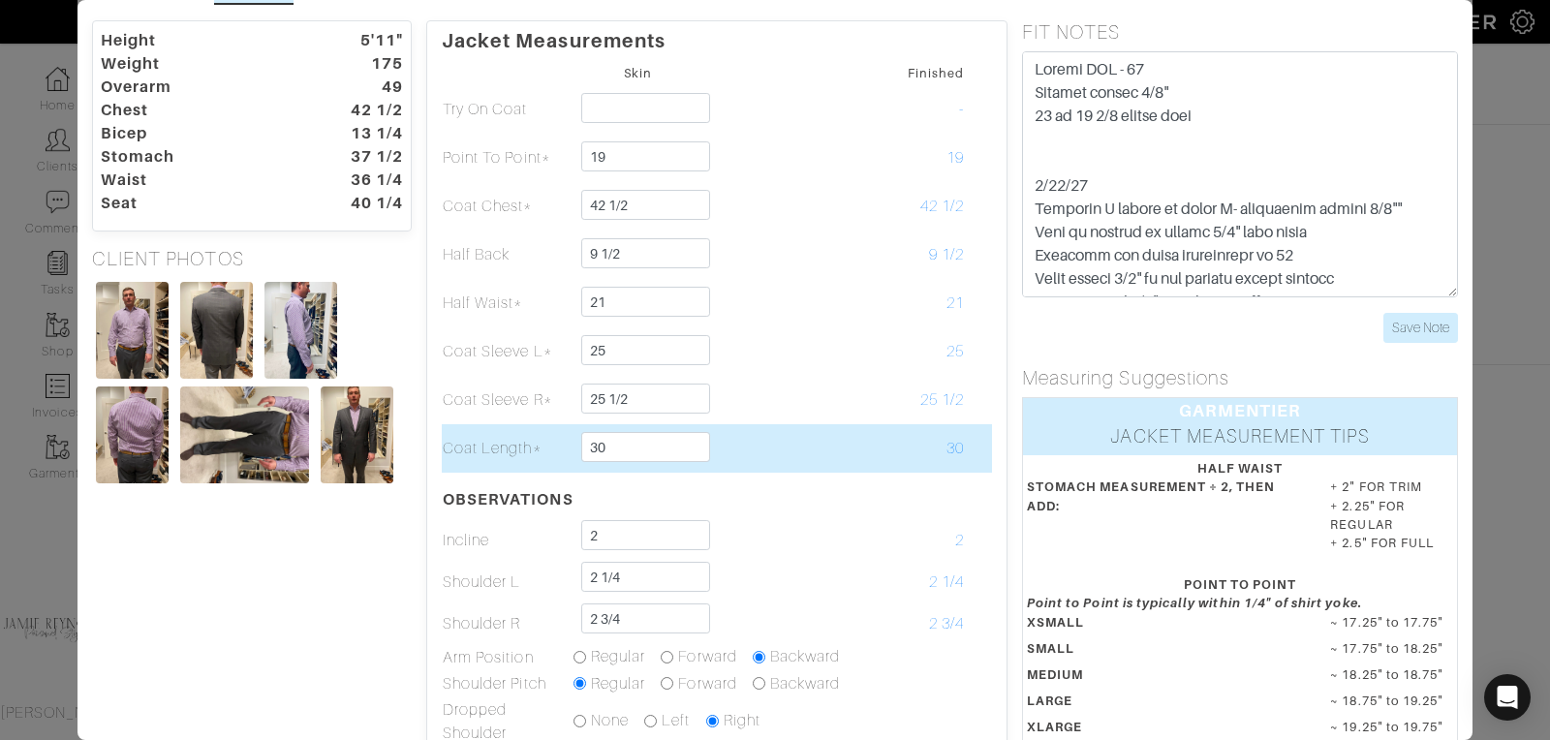
scroll to position [42, 0]
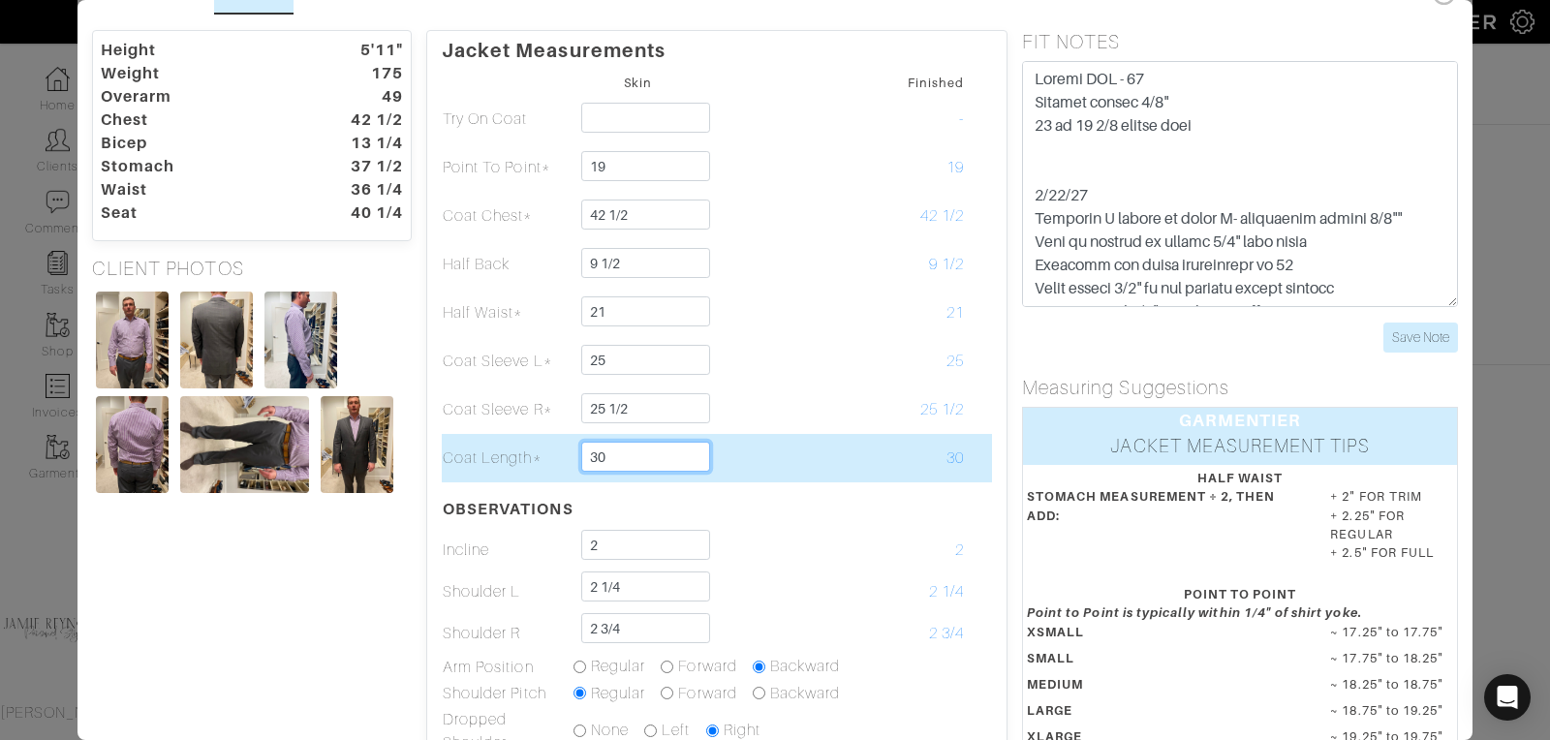
click at [637, 459] on input "30" at bounding box center [645, 457] width 129 height 30
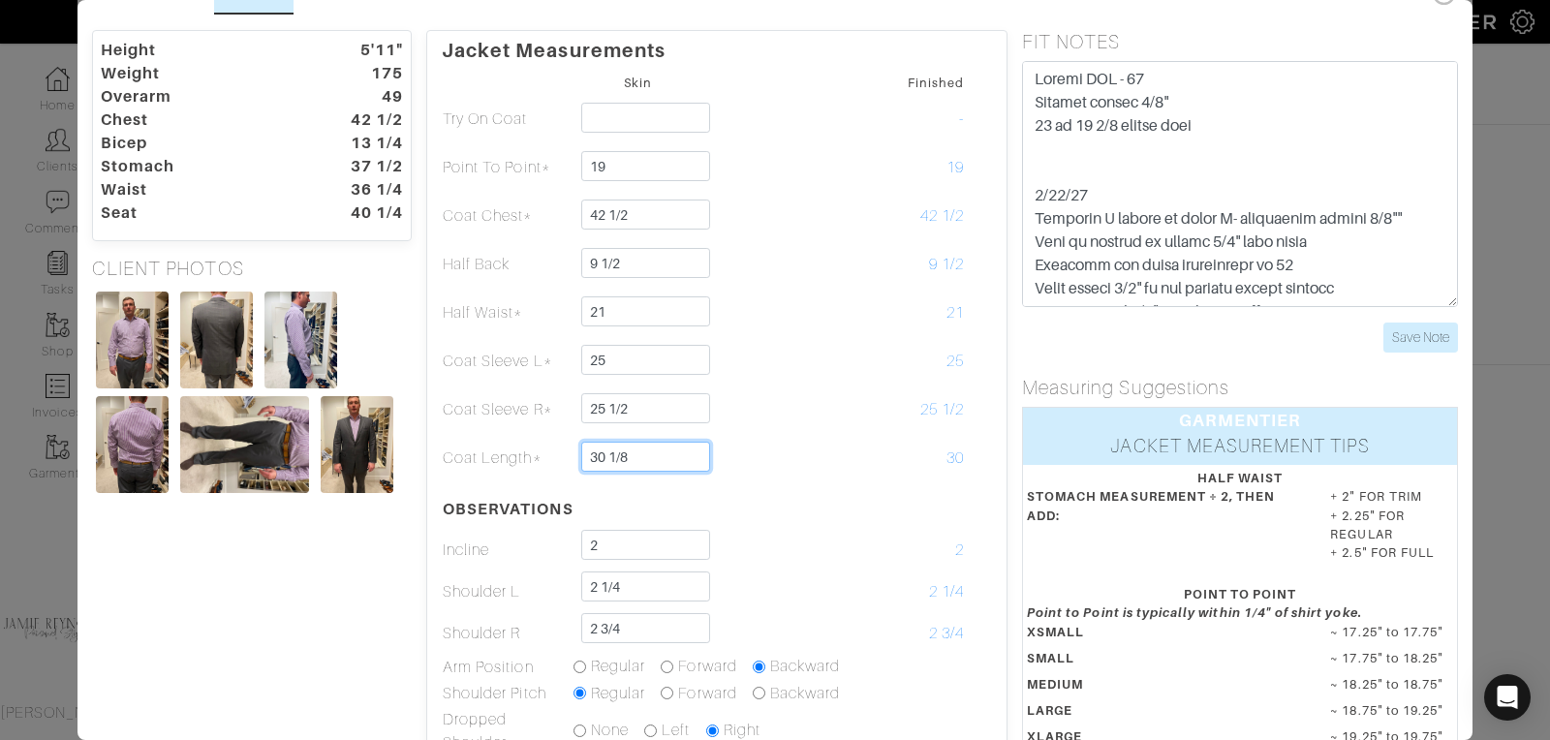
type input "30 1/8"
click at [854, 486] on table "Skin Finished Try On Coat - Point To Point* 19 19 Coat Chest* 42 1/2 42 1/2 9 1…" at bounding box center [717, 451] width 550 height 763
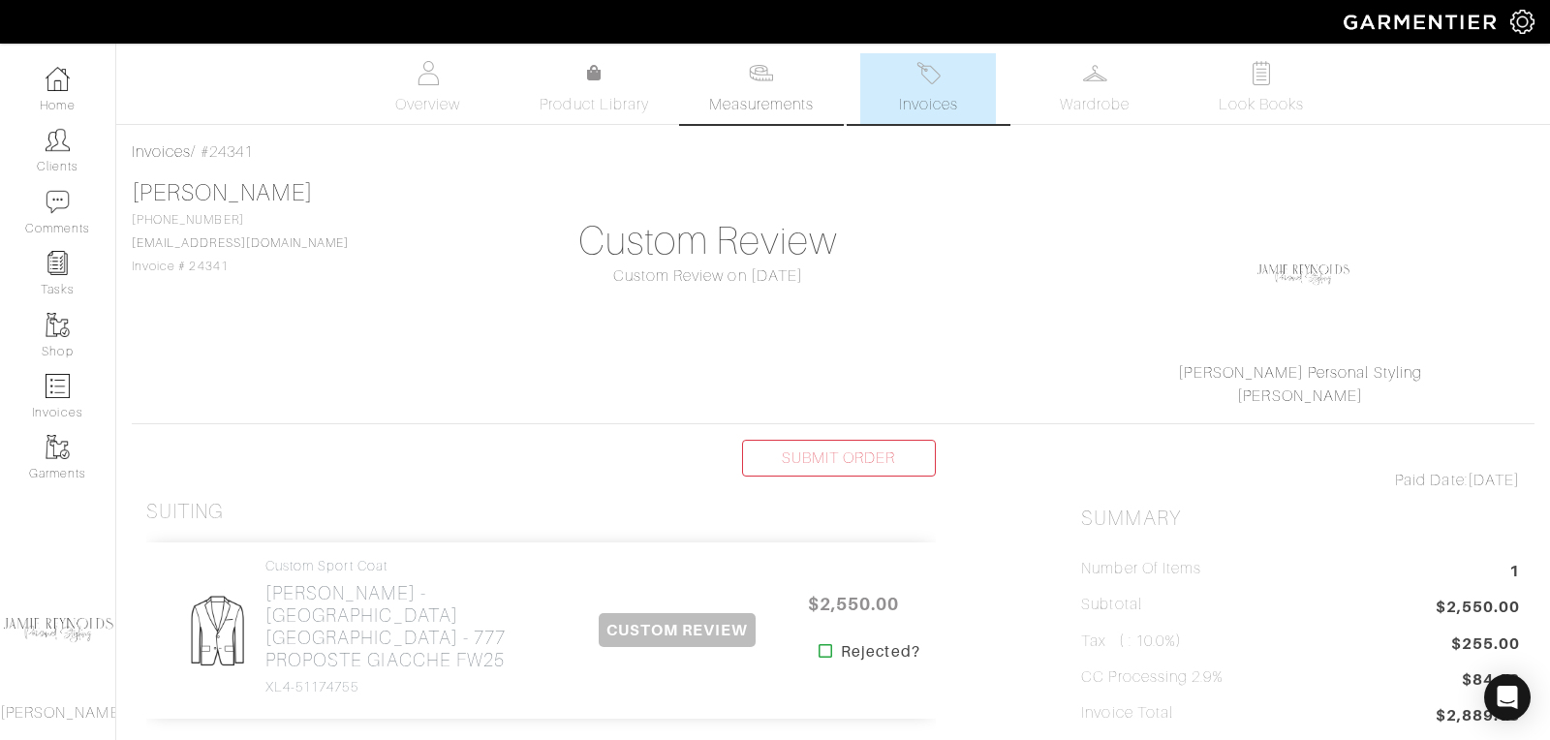
click at [746, 84] on link "Measurements" at bounding box center [761, 88] width 137 height 71
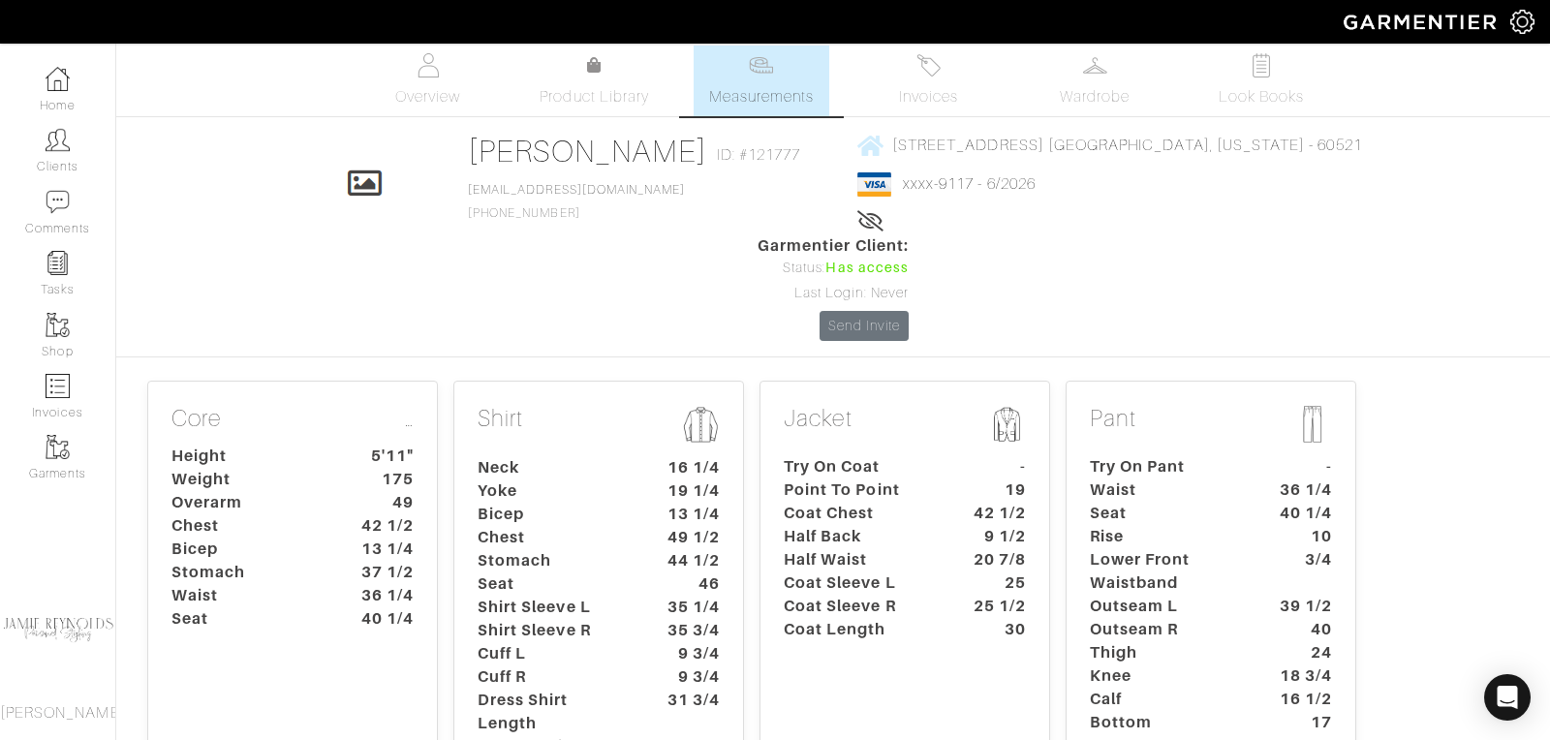
scroll to position [11, 0]
click at [928, 83] on span "Invoices" at bounding box center [928, 93] width 59 height 23
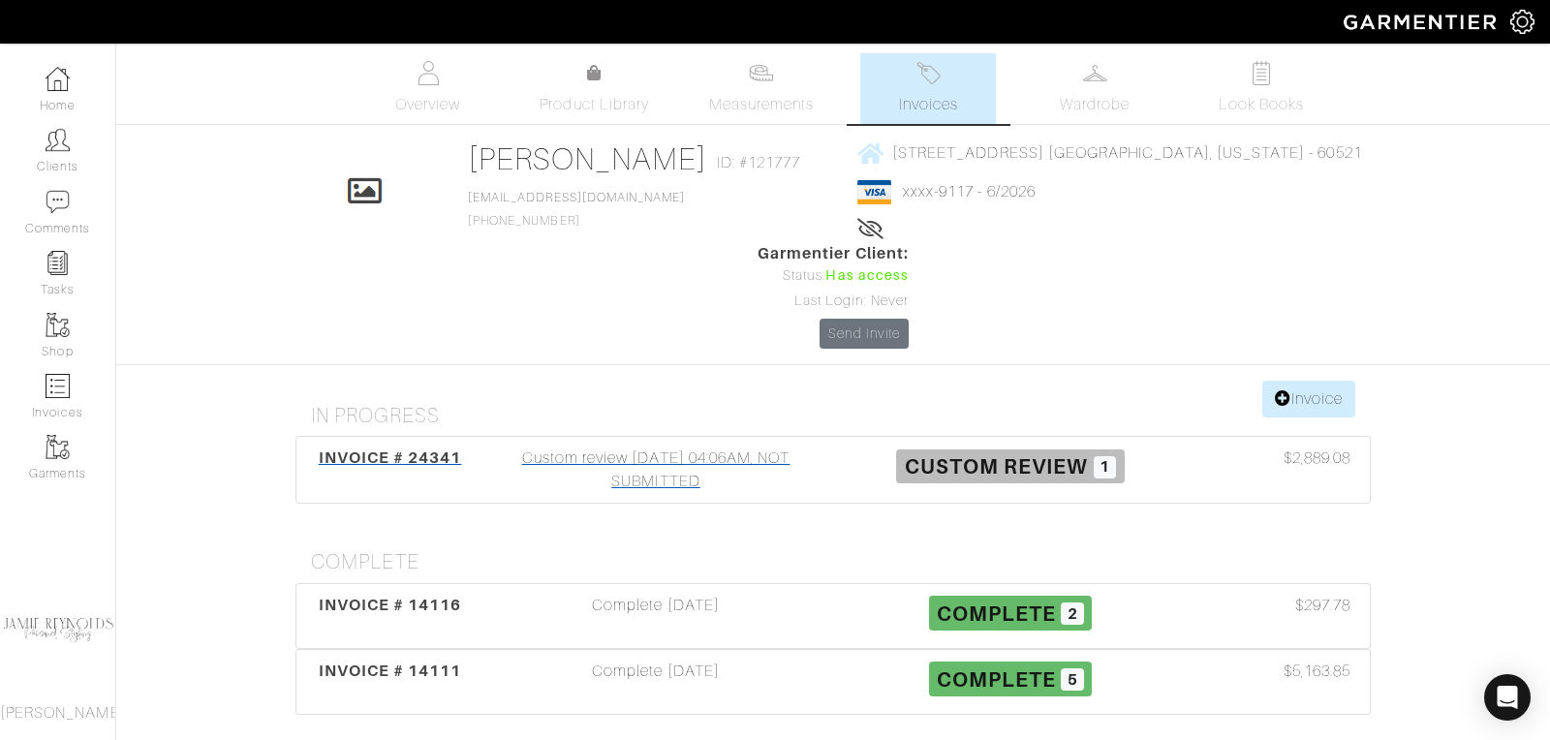
click at [399, 448] on span "INVOICE # 24341" at bounding box center [390, 457] width 143 height 18
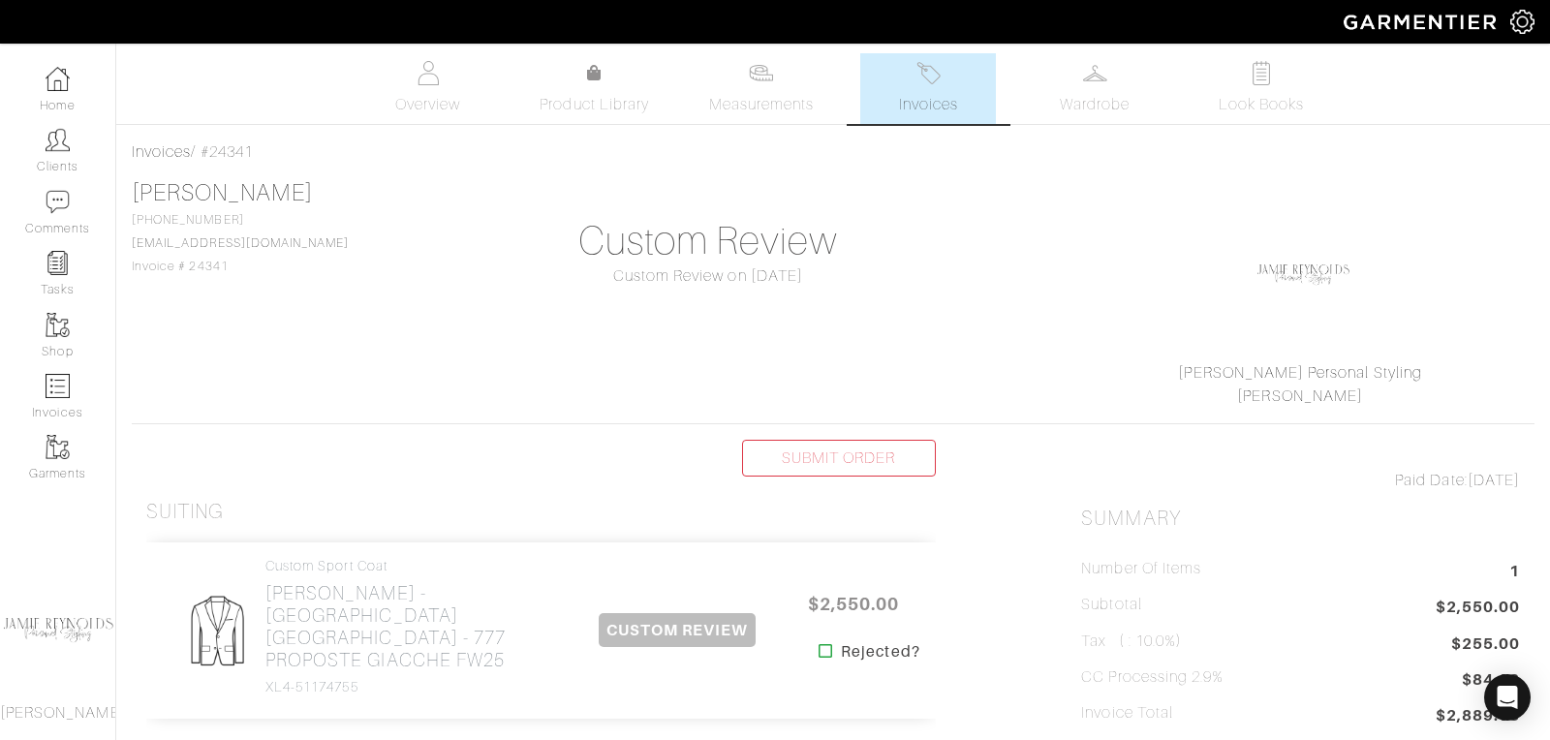
click at [917, 87] on link "Invoices" at bounding box center [928, 88] width 136 height 71
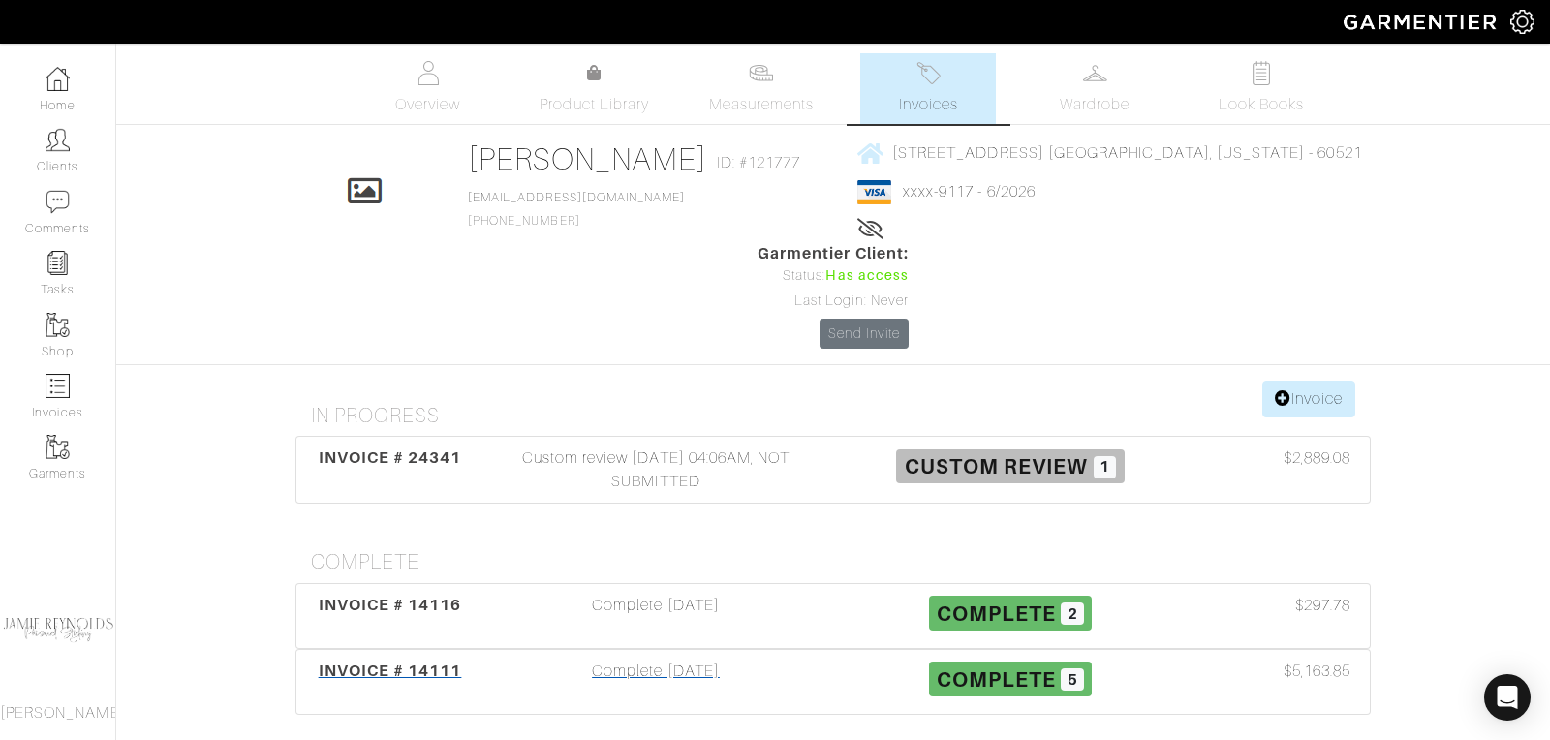
click at [427, 662] on span "INVOICE # 14111" at bounding box center [390, 671] width 143 height 18
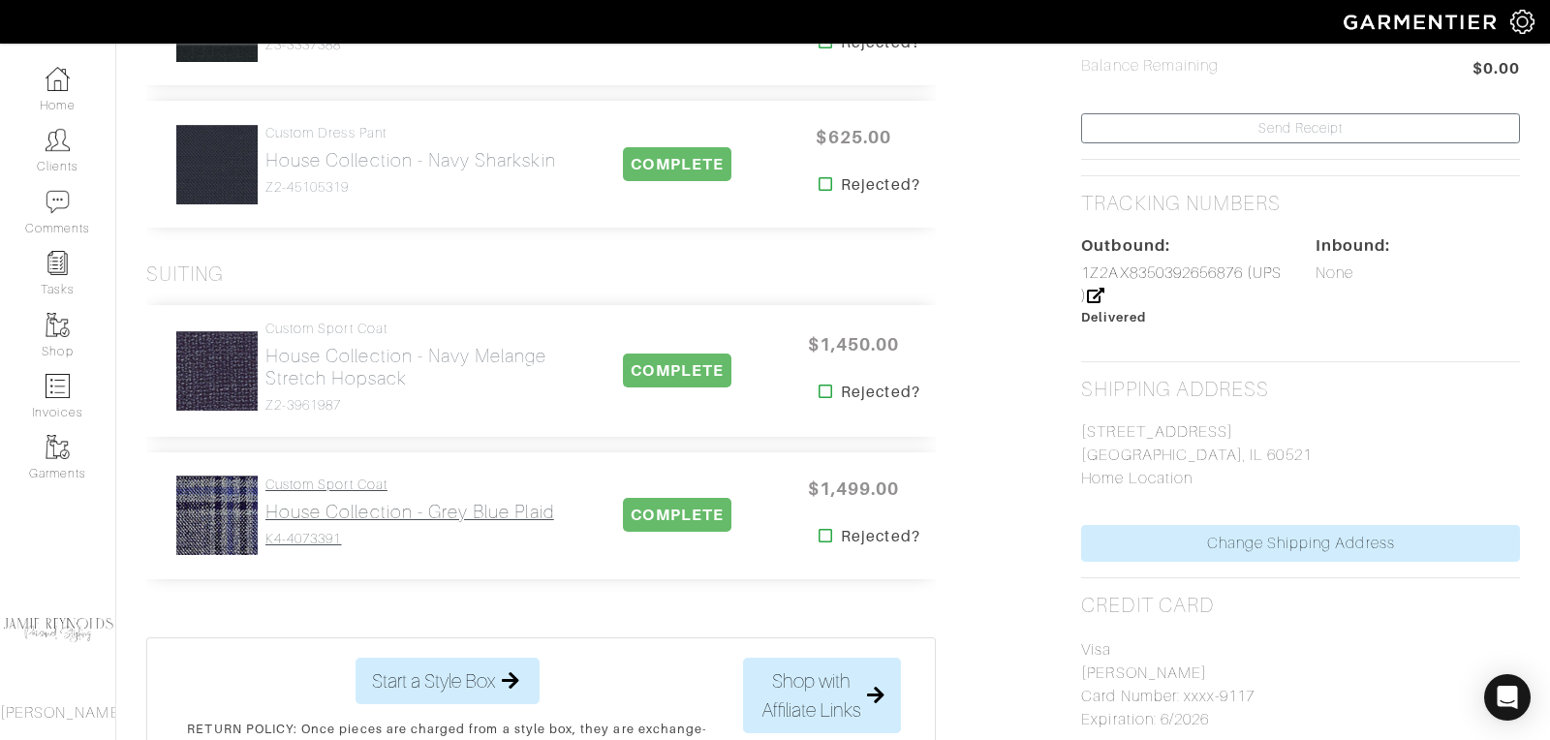
scroll to position [770, 0]
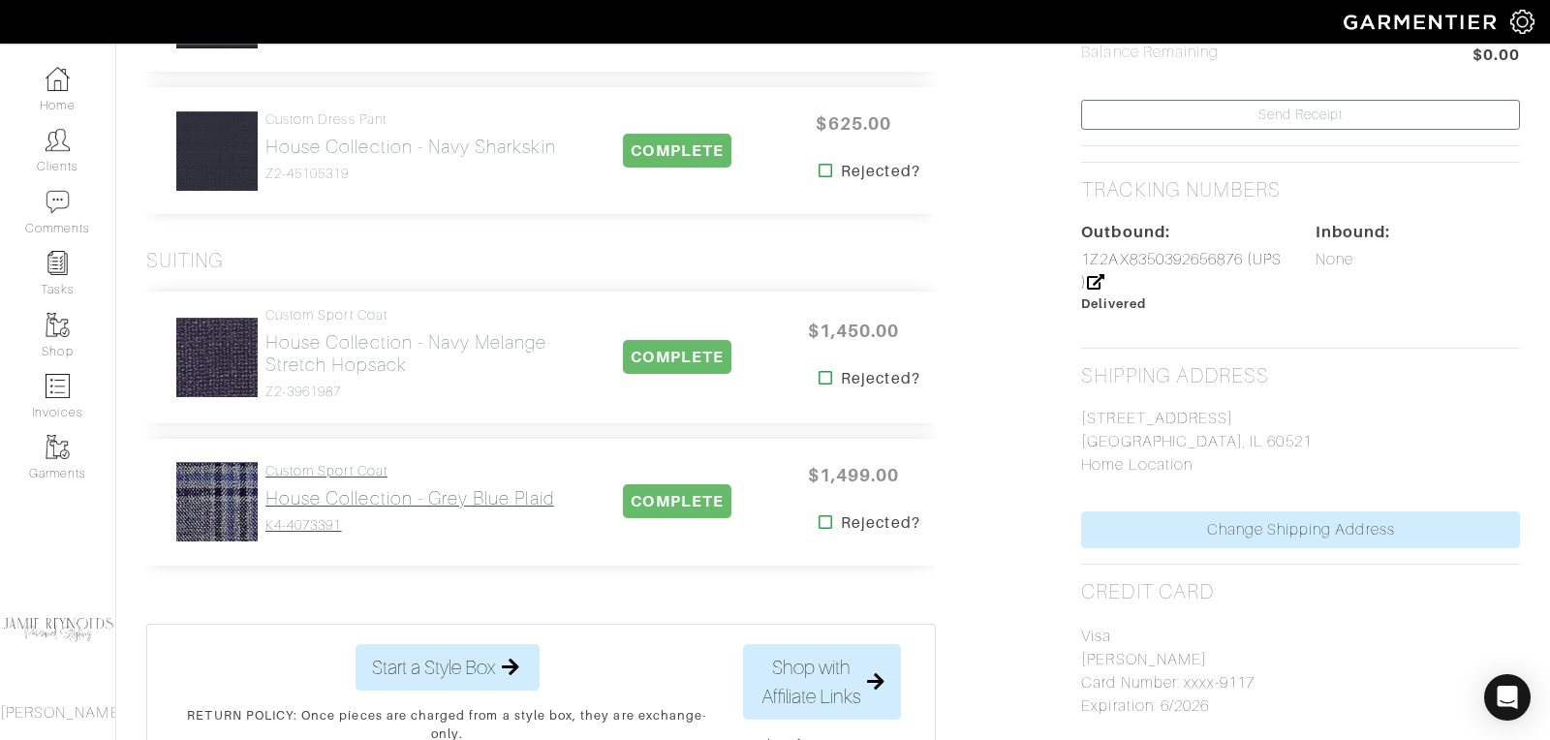
click at [369, 508] on h2 "House Collection - Grey Blue Plaid" at bounding box center [409, 498] width 289 height 22
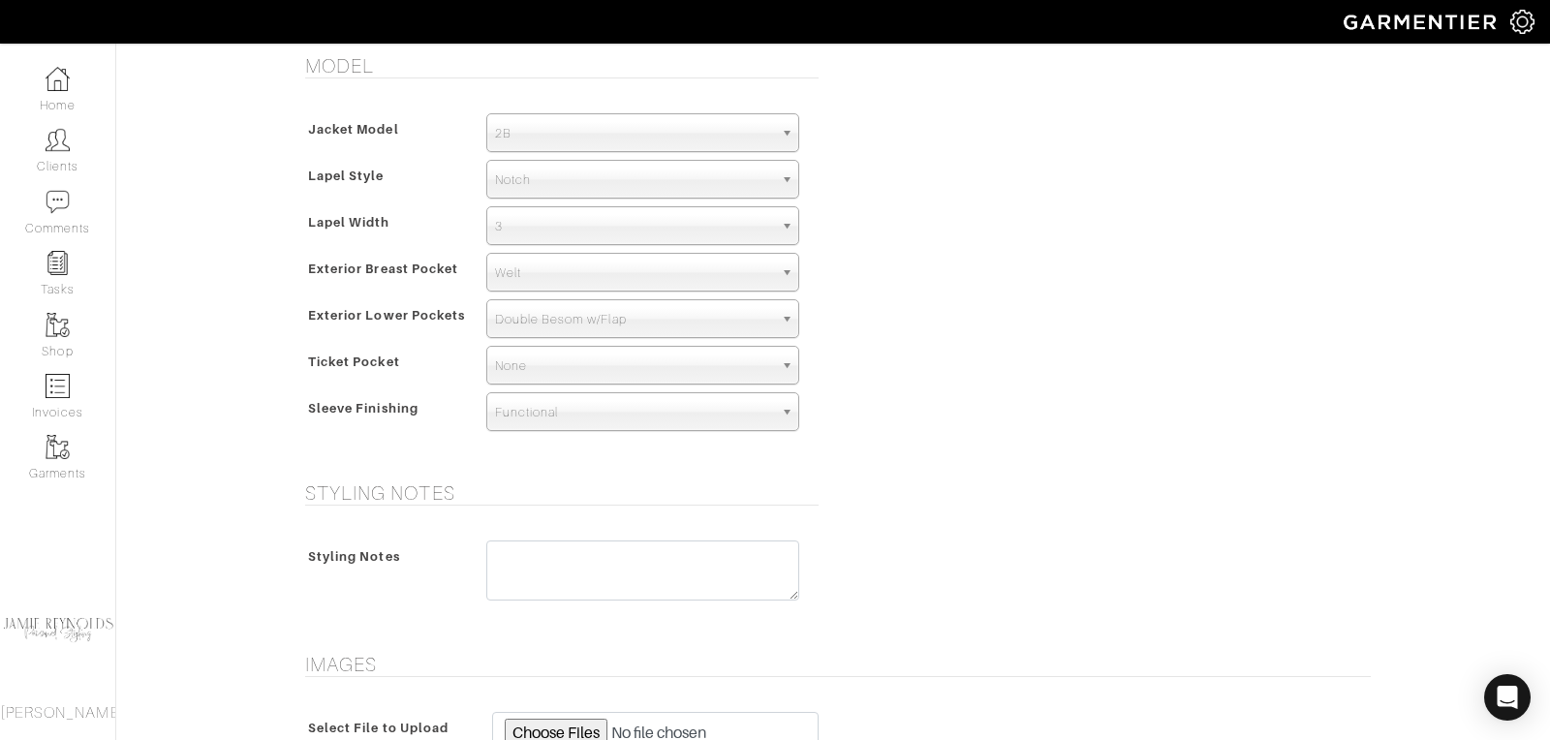
scroll to position [1409, 0]
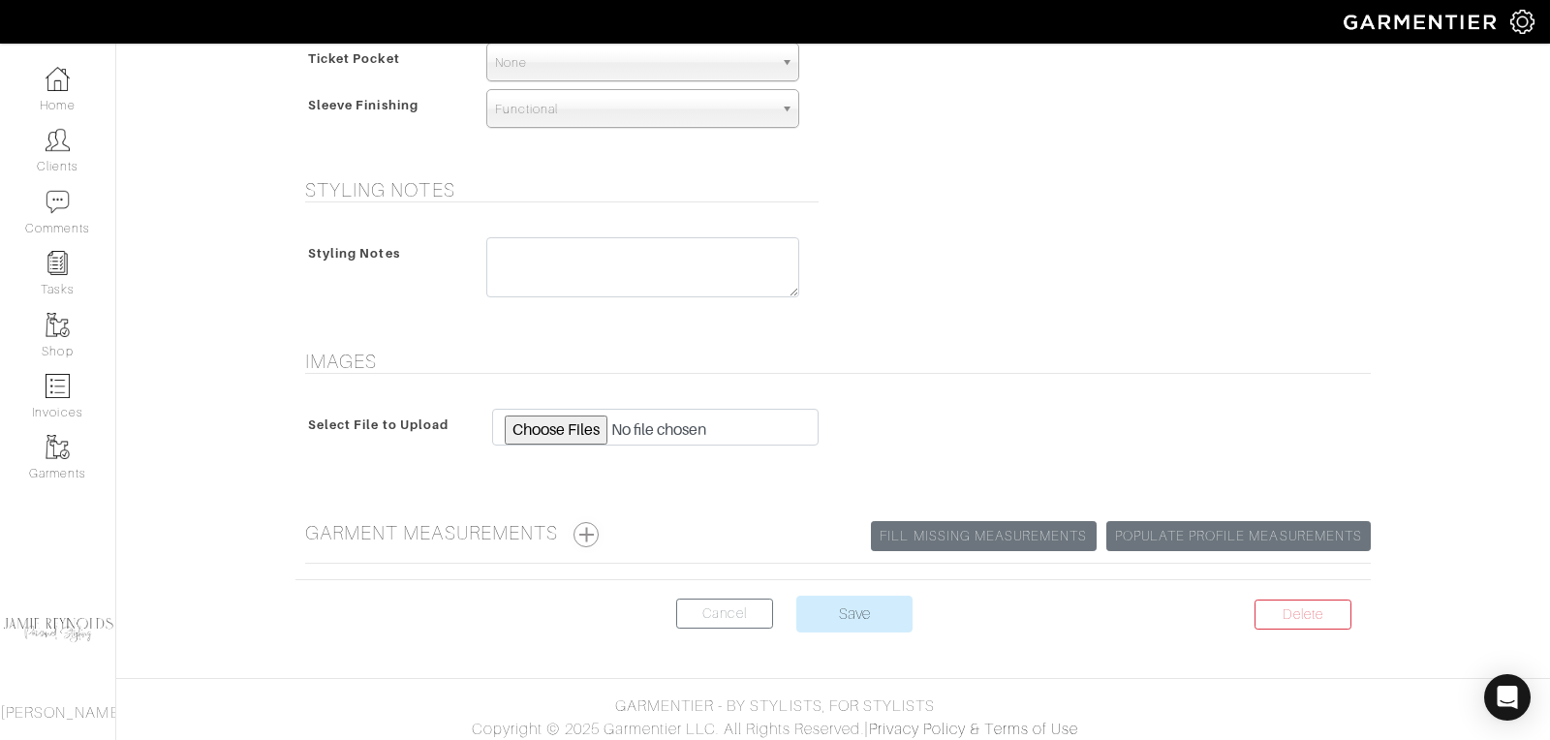
click at [590, 527] on button "button" at bounding box center [585, 534] width 25 height 25
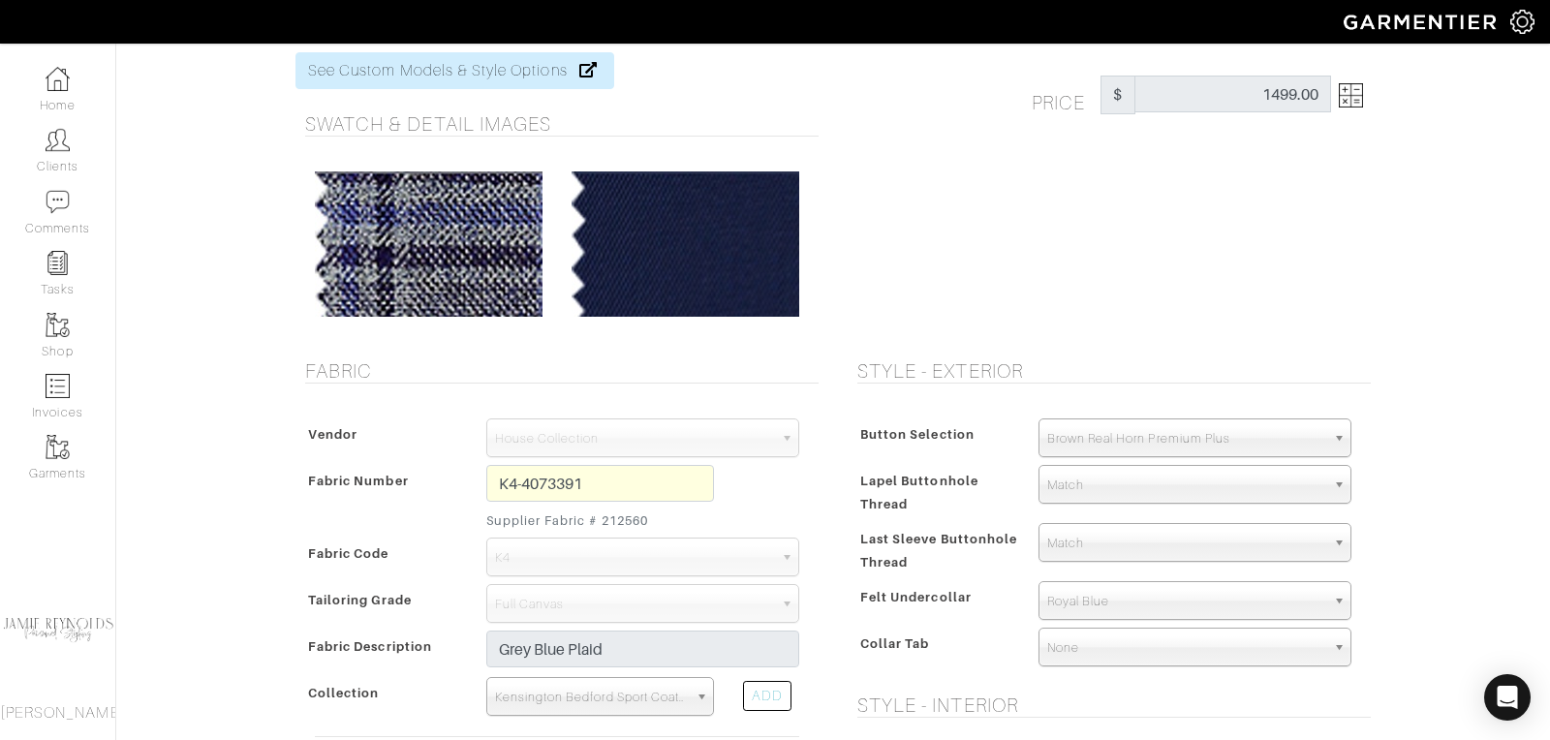
scroll to position [0, 0]
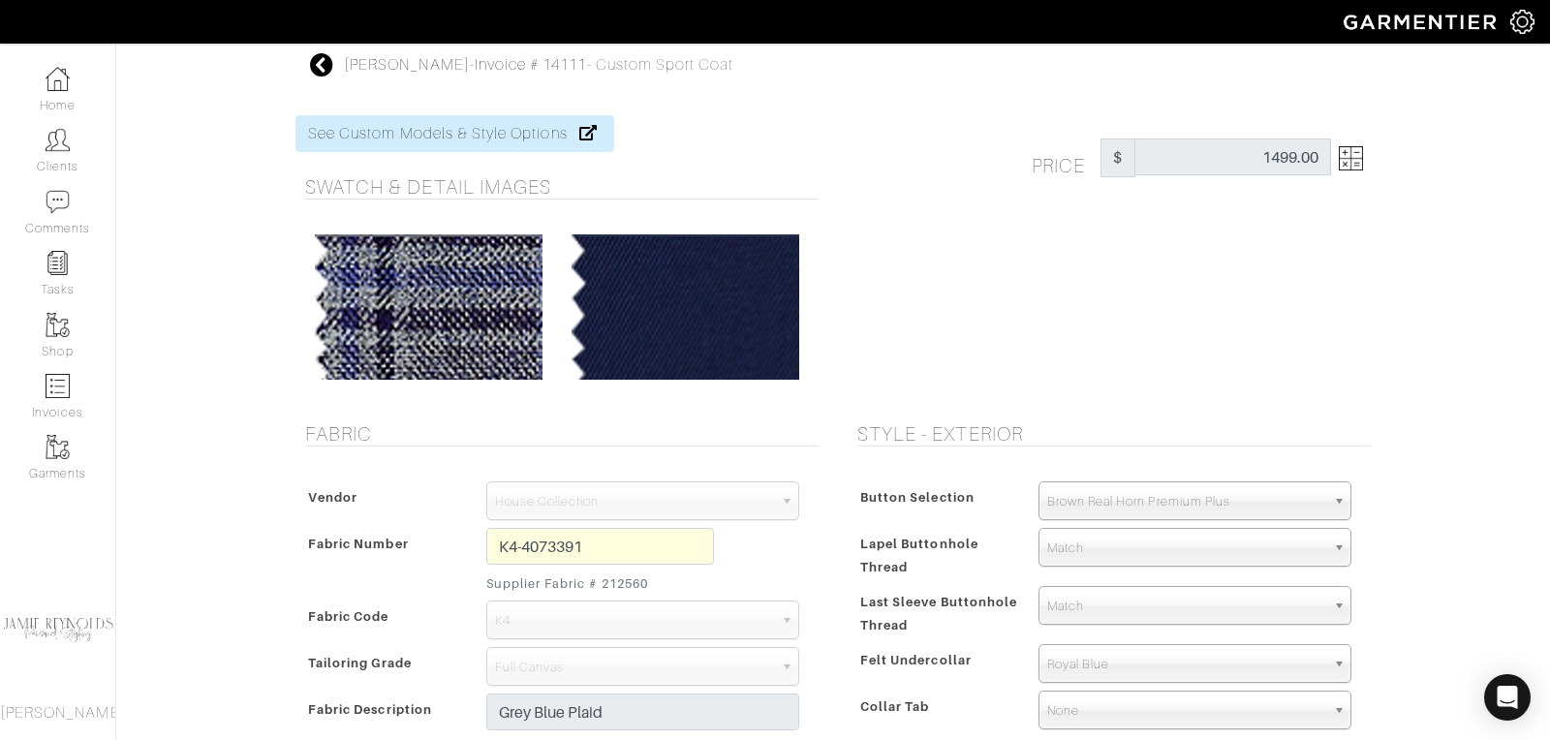
click at [324, 63] on icon at bounding box center [322, 64] width 24 height 23
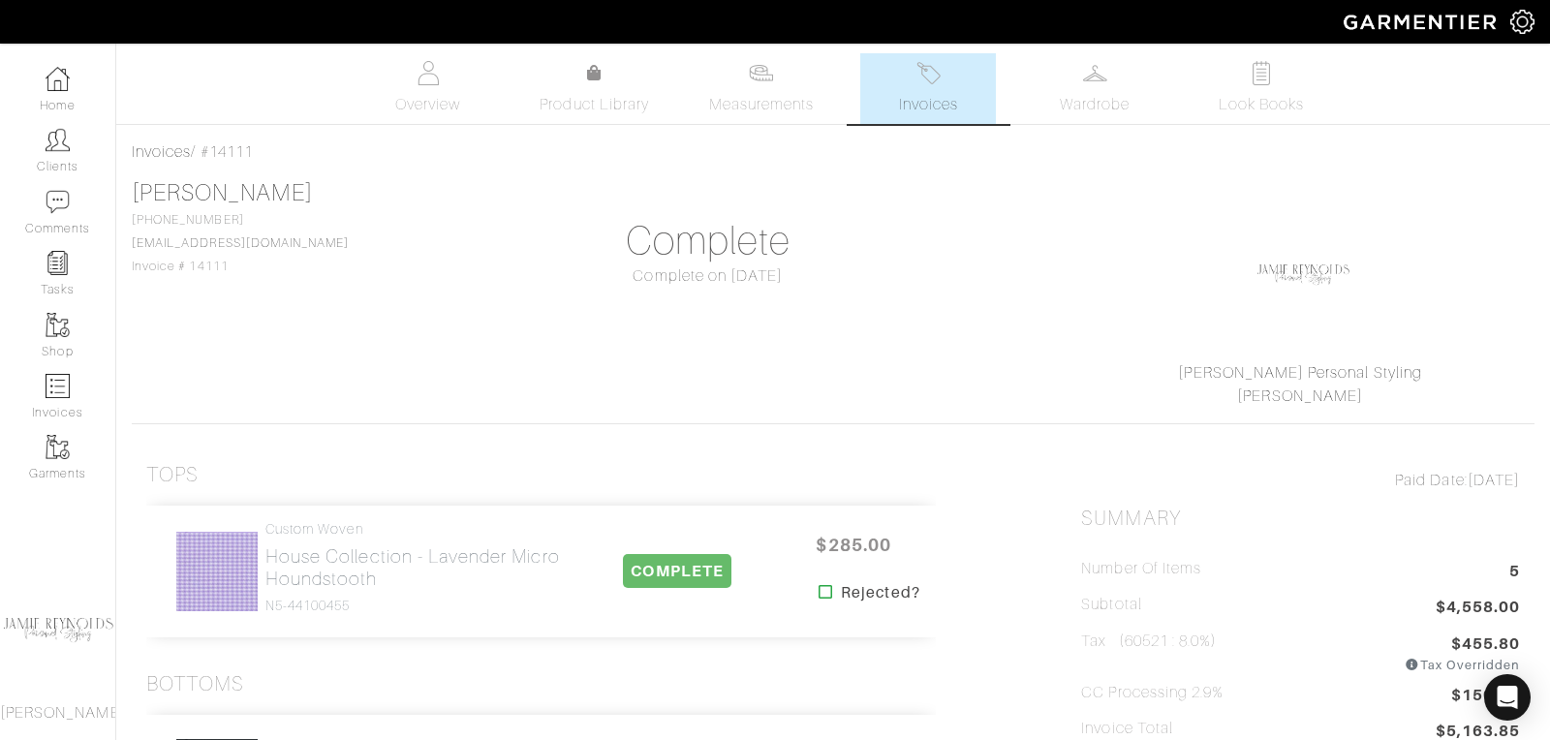
click at [935, 76] on img at bounding box center [928, 73] width 24 height 24
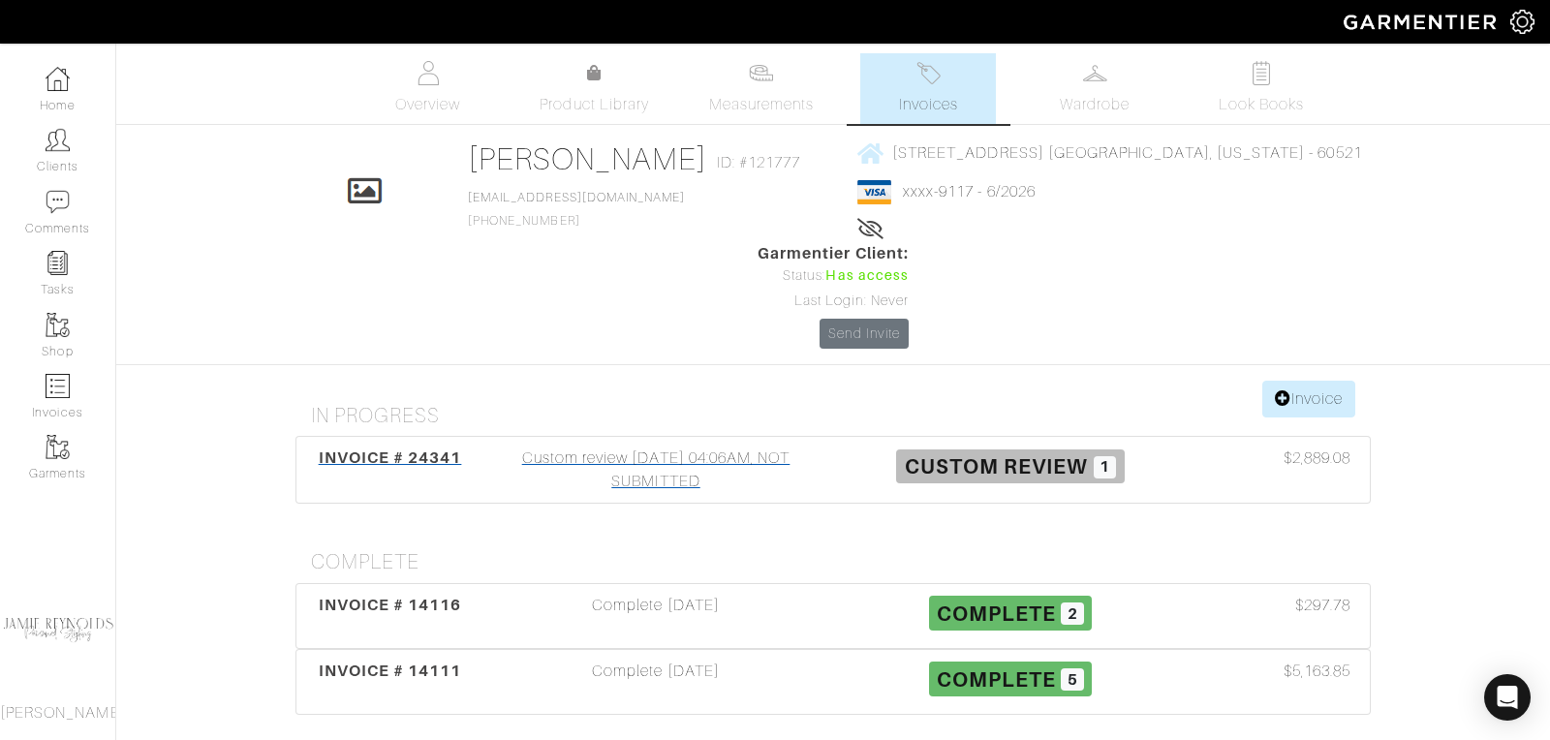
click at [441, 448] on span "INVOICE # 24341" at bounding box center [390, 457] width 143 height 18
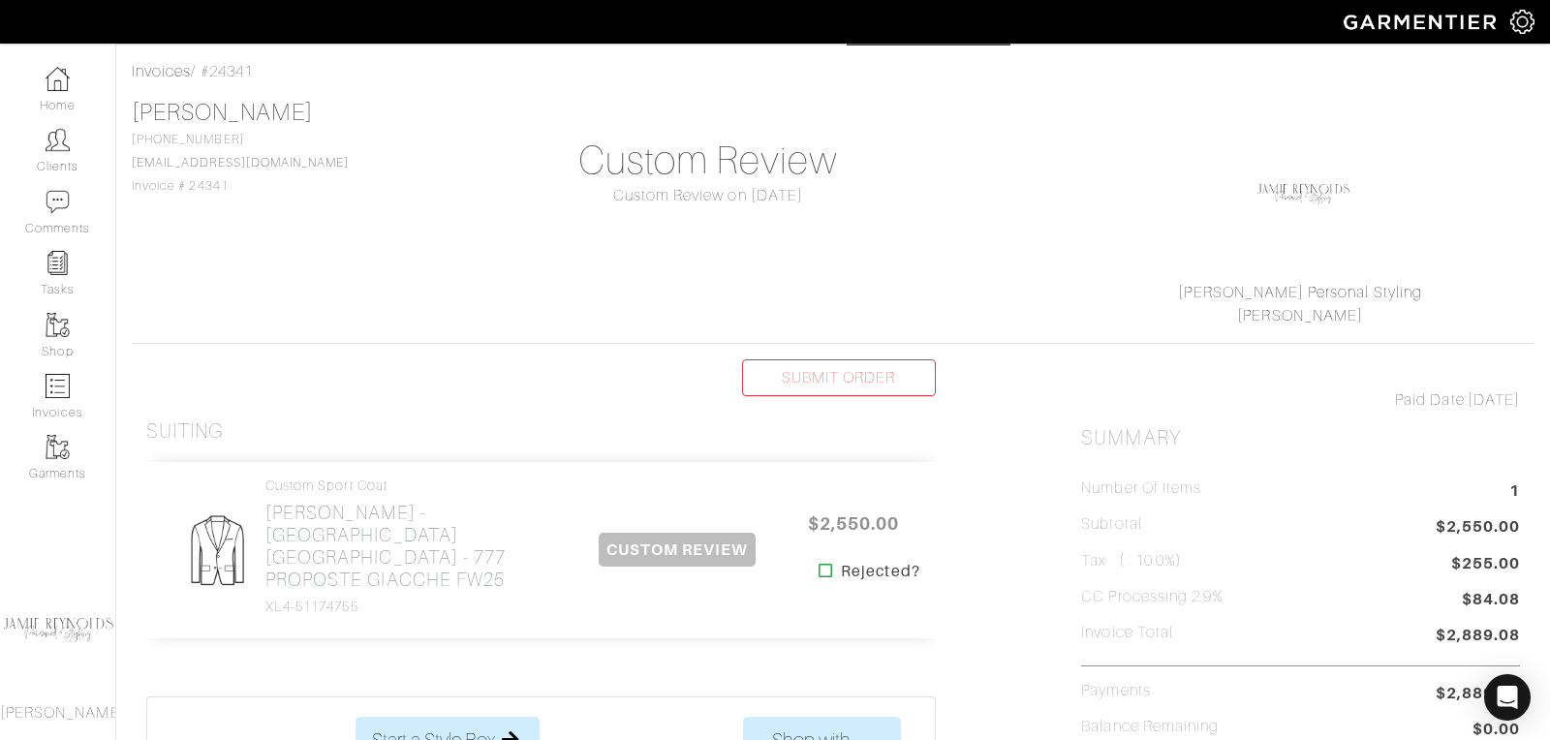
scroll to position [136, 0]
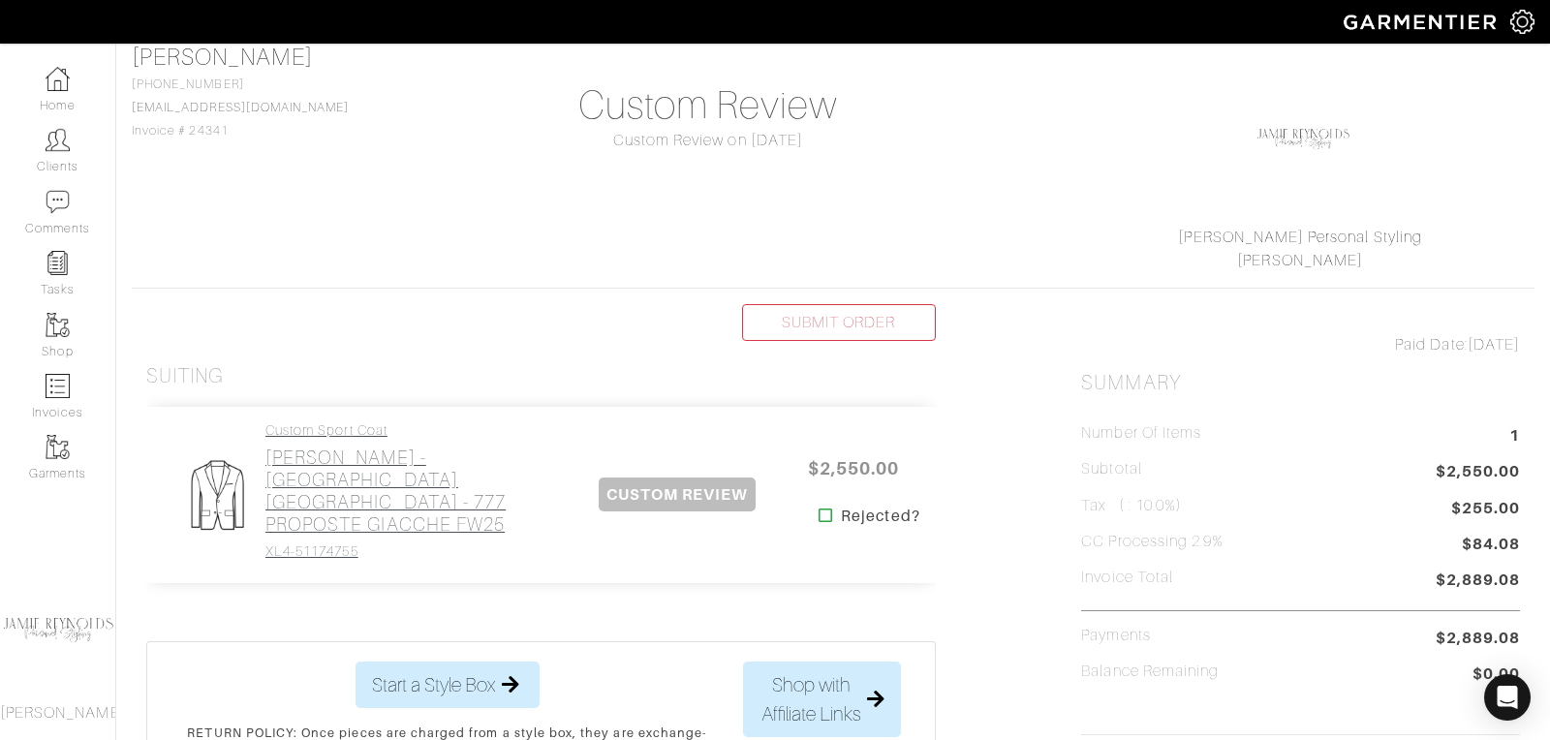
click at [462, 449] on h2 "[PERSON_NAME] - [GEOGRAPHIC_DATA] [GEOGRAPHIC_DATA] - 777 PROPOSTE GIACCHE FW25" at bounding box center [416, 491] width 302 height 89
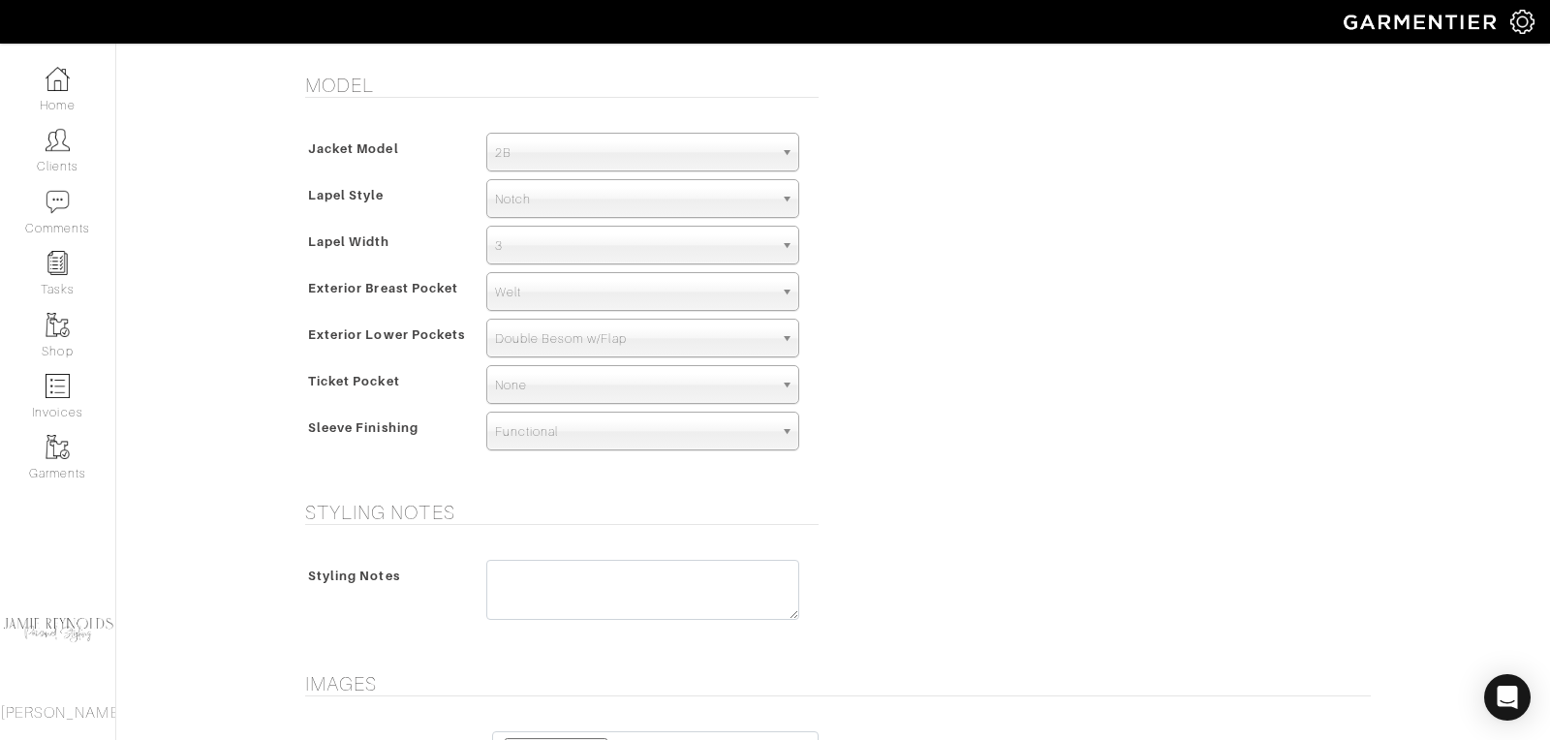
scroll to position [1447, 0]
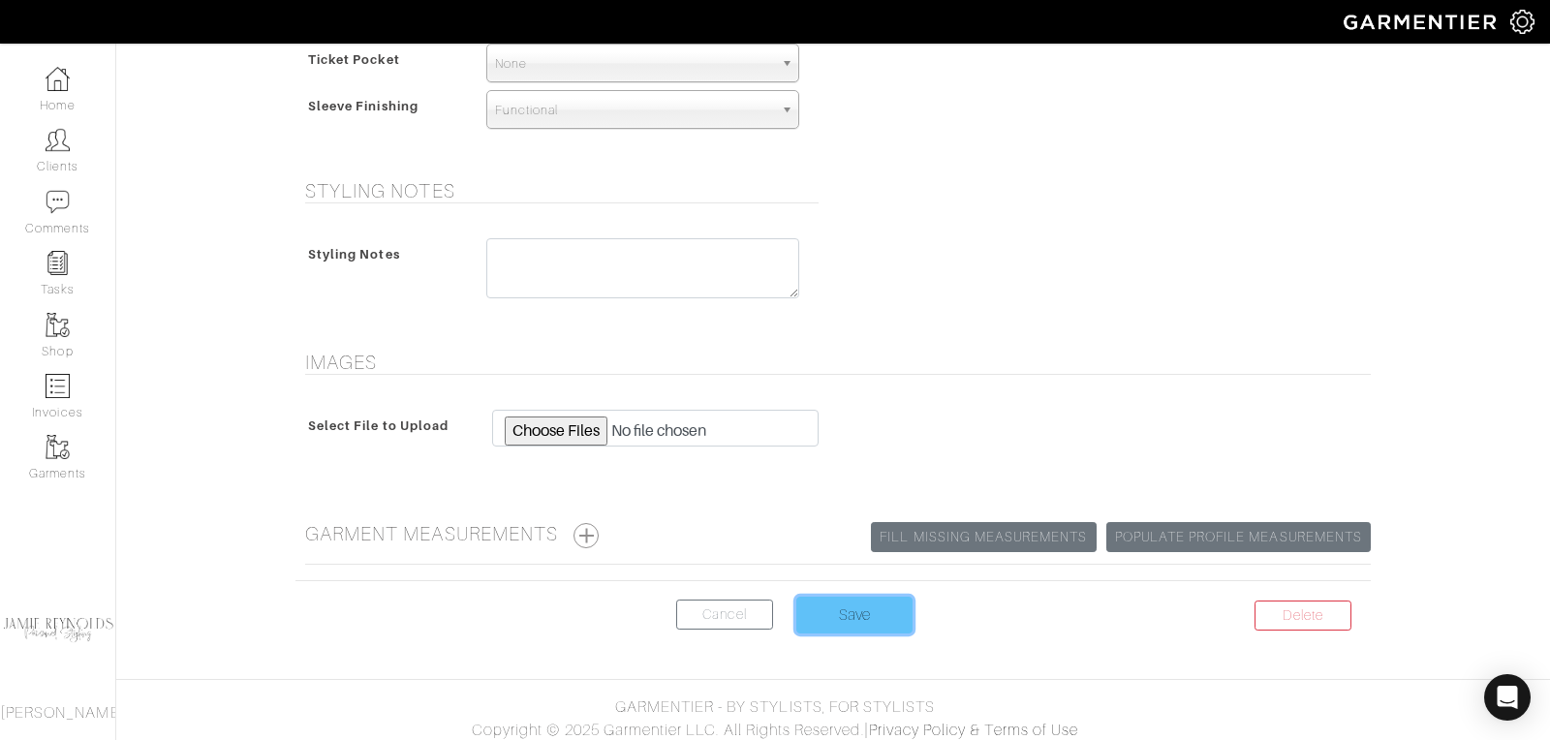
click at [819, 602] on input "Save" at bounding box center [854, 615] width 116 height 37
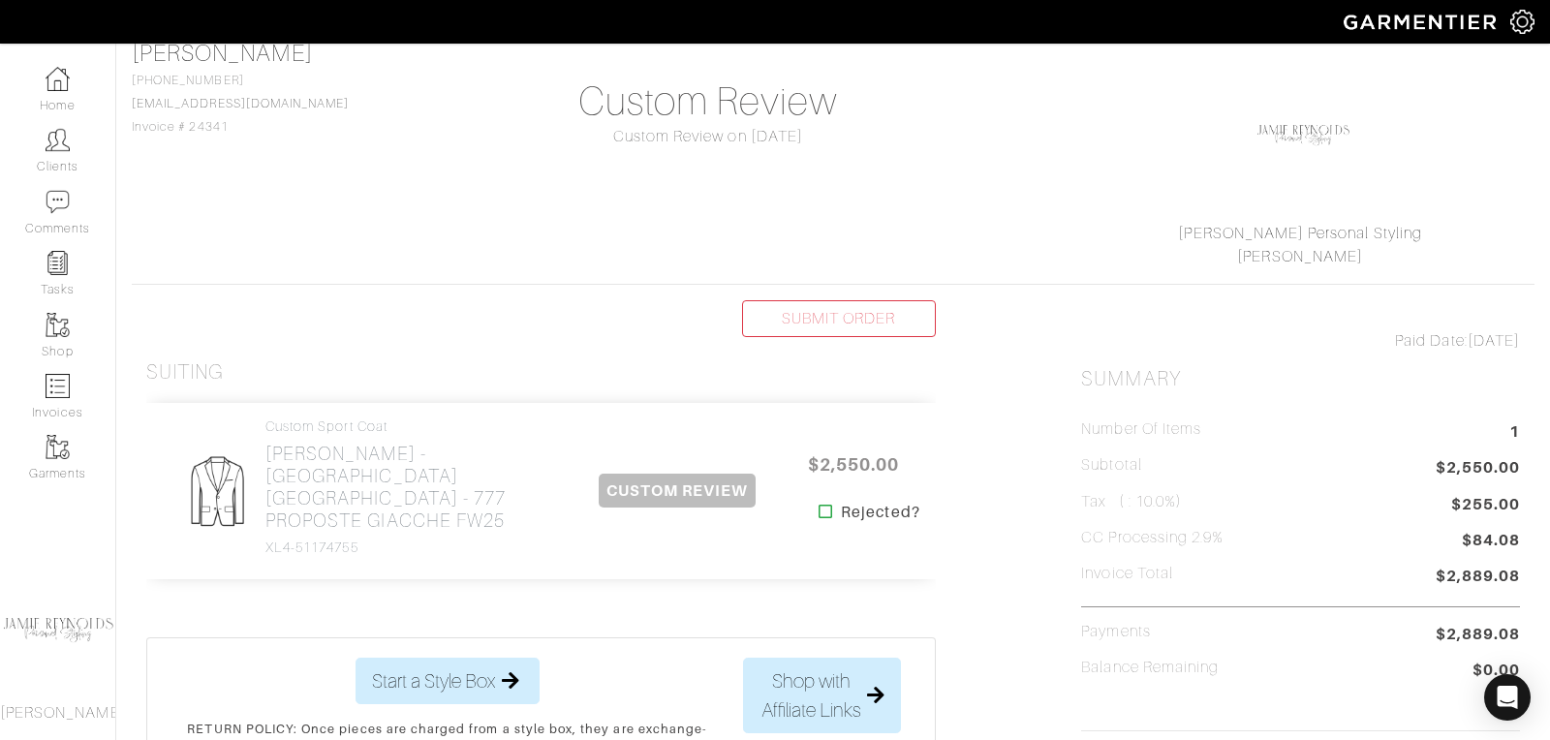
scroll to position [141, 0]
